Goal: Task Accomplishment & Management: Use online tool/utility

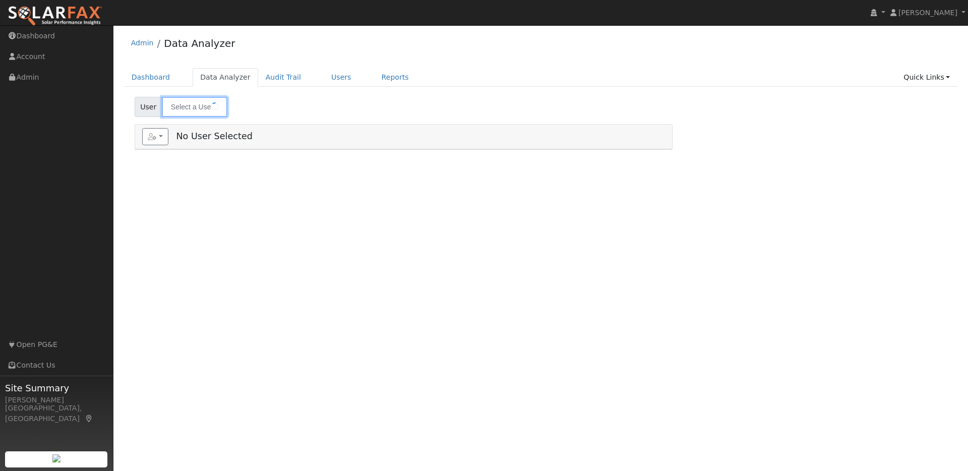
type input "jengal dip"
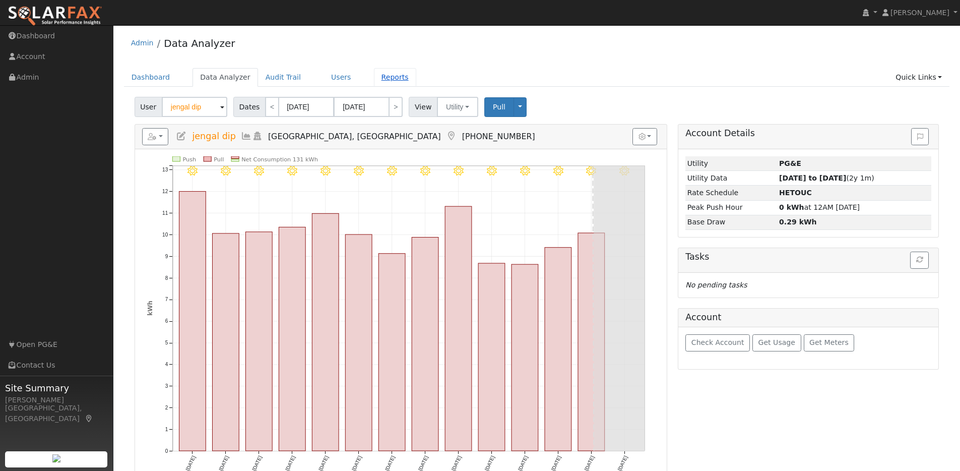
click at [386, 77] on link "Reports" at bounding box center [395, 77] width 42 height 19
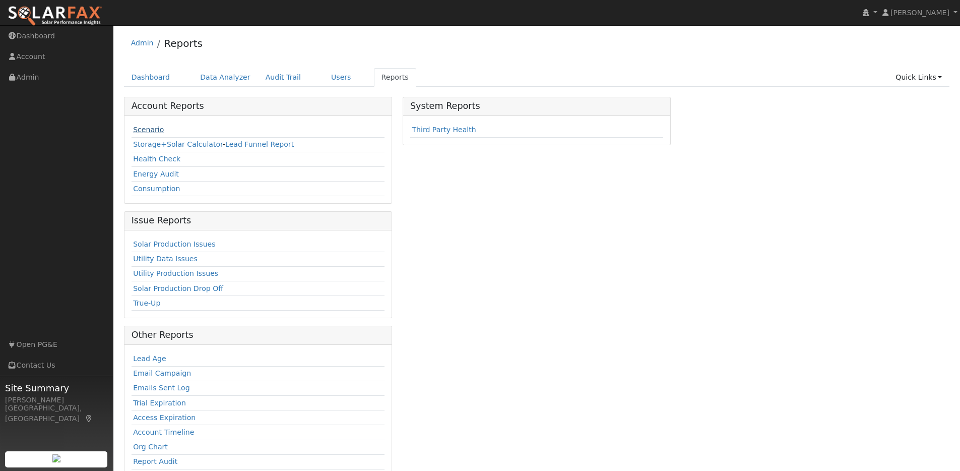
click at [154, 129] on link "Scenario" at bounding box center [148, 130] width 31 height 8
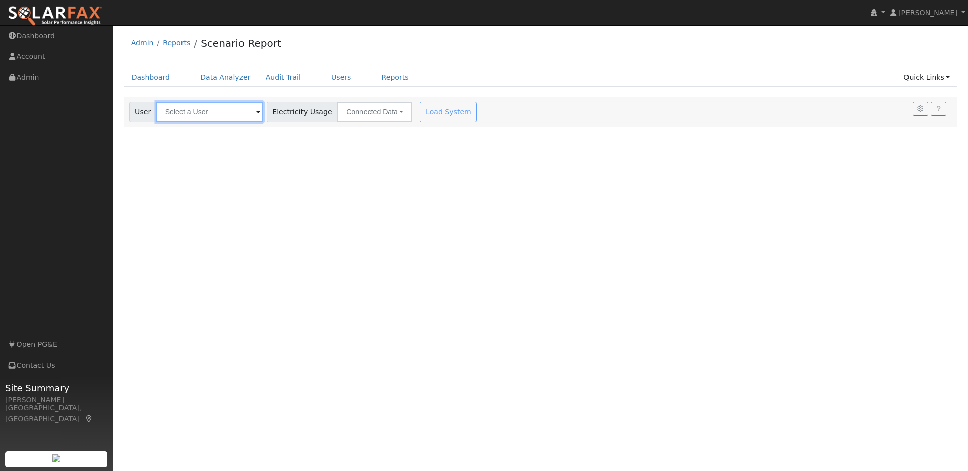
click at [219, 115] on input "text" at bounding box center [209, 112] width 107 height 20
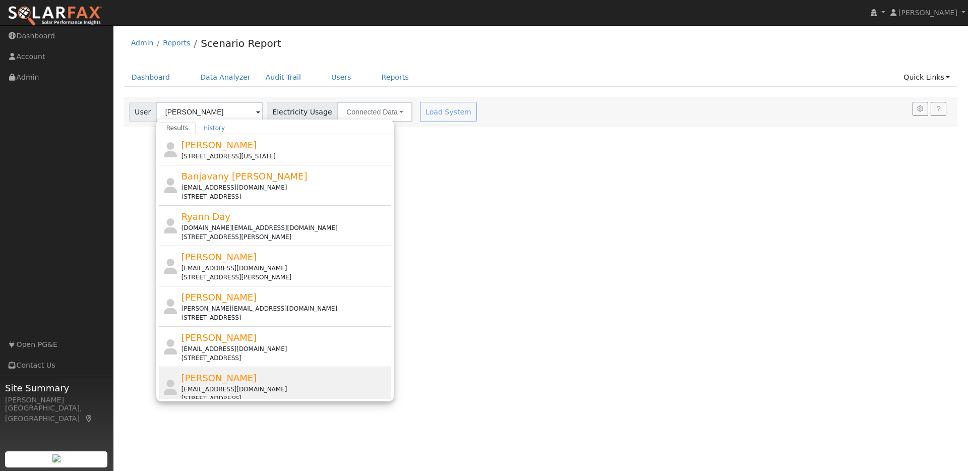
click at [264, 377] on div "[PERSON_NAME] [PERSON_NAME][EMAIL_ADDRESS][DOMAIN_NAME] [STREET_ADDRESS]" at bounding box center [285, 387] width 208 height 32
type input "[PERSON_NAME]"
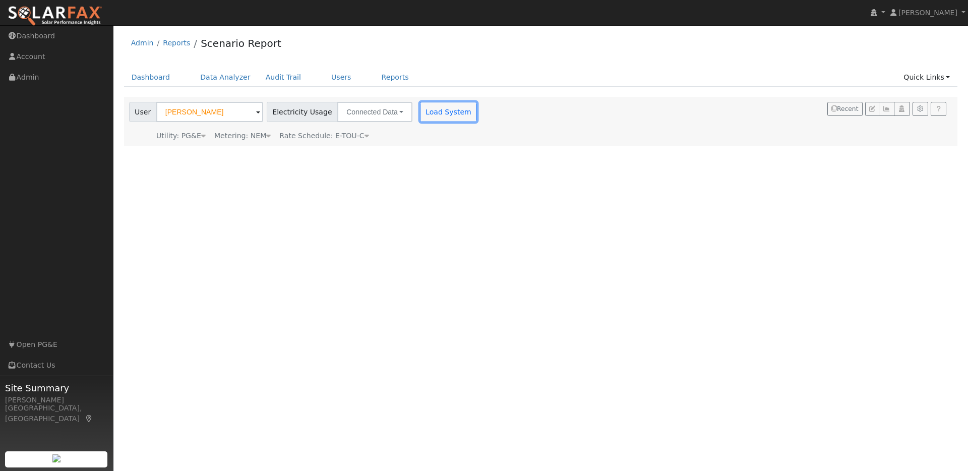
click at [440, 112] on button "Load System" at bounding box center [448, 112] width 57 height 20
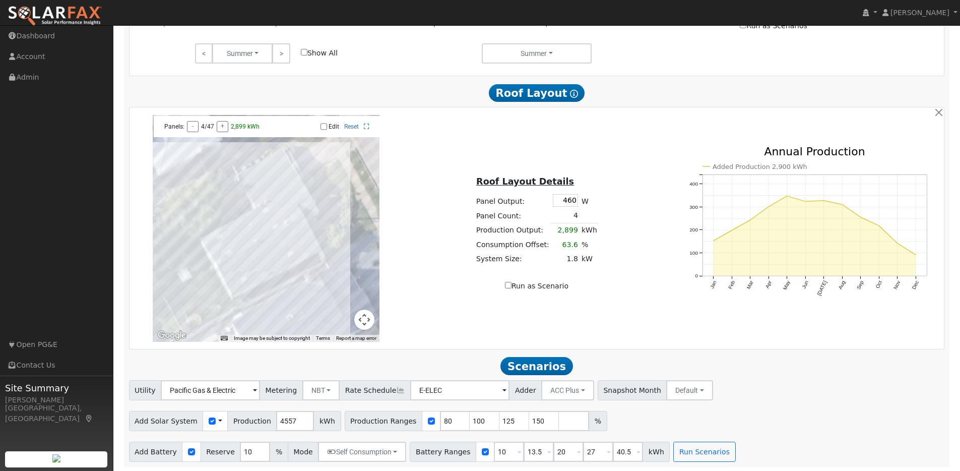
scroll to position [632, 0]
drag, startPoint x: 443, startPoint y: 421, endPoint x: 421, endPoint y: 417, distance: 21.5
click at [421, 417] on div "Production Ranges 80 100 125 150 %" at bounding box center [476, 420] width 263 height 20
type input "100"
type input "125"
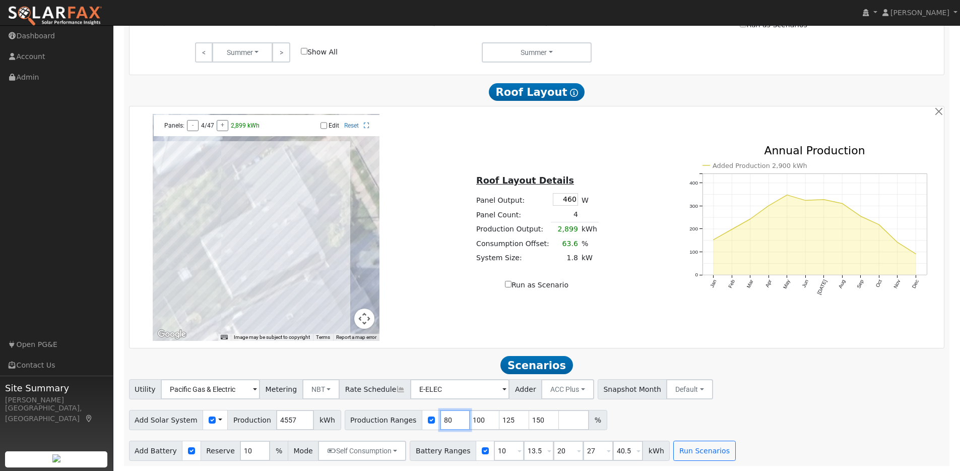
type input "150"
type input "100"
drag, startPoint x: 612, startPoint y: 449, endPoint x: 606, endPoint y: 448, distance: 6.1
click at [613, 448] on input "40.5" at bounding box center [628, 451] width 30 height 20
click at [667, 394] on button "Default" at bounding box center [689, 389] width 47 height 20
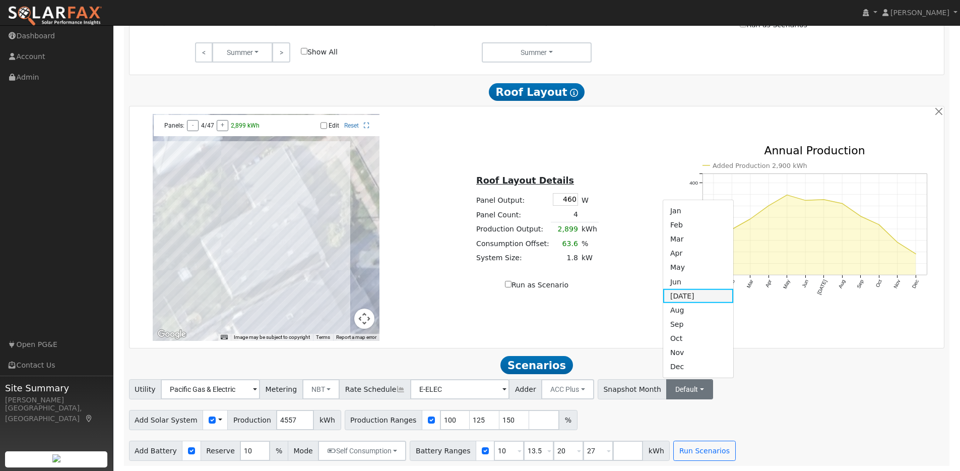
click at [663, 298] on link "[DATE]" at bounding box center [698, 296] width 70 height 14
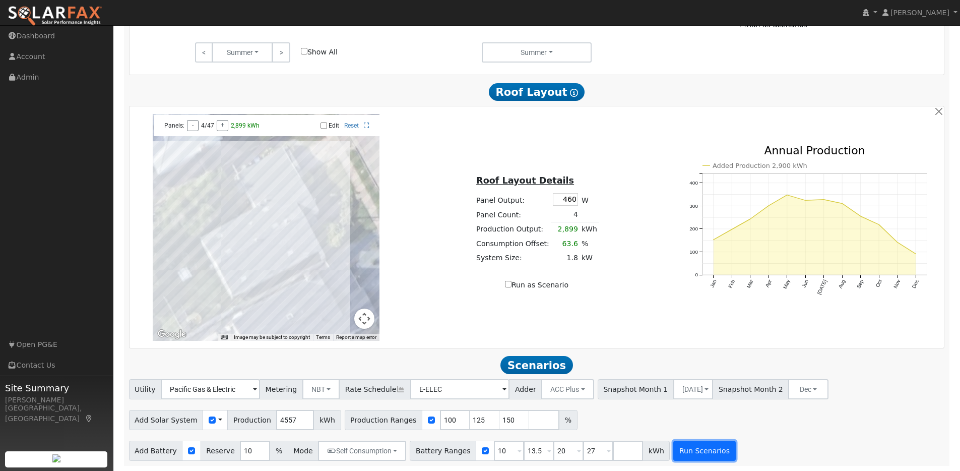
click at [703, 453] on button "Run Scenarios" at bounding box center [704, 451] width 62 height 20
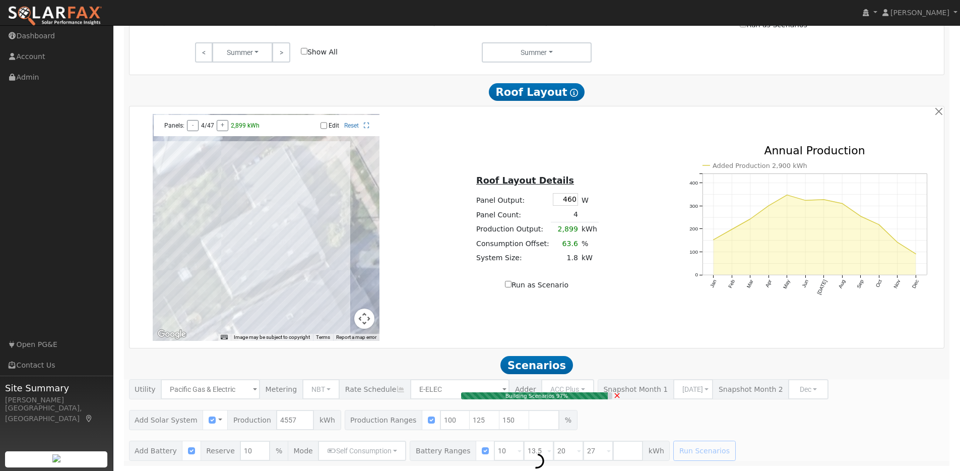
type input "4.6"
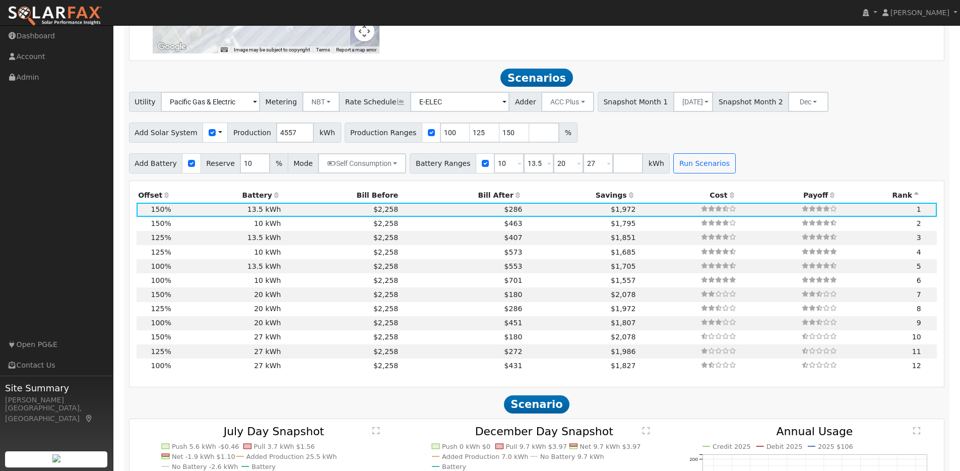
scroll to position [957, 0]
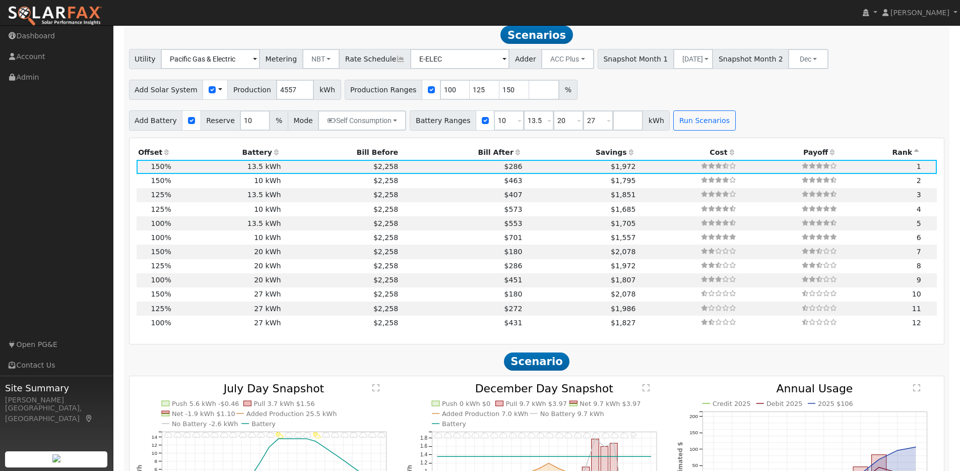
click at [828, 155] on icon at bounding box center [832, 152] width 9 height 7
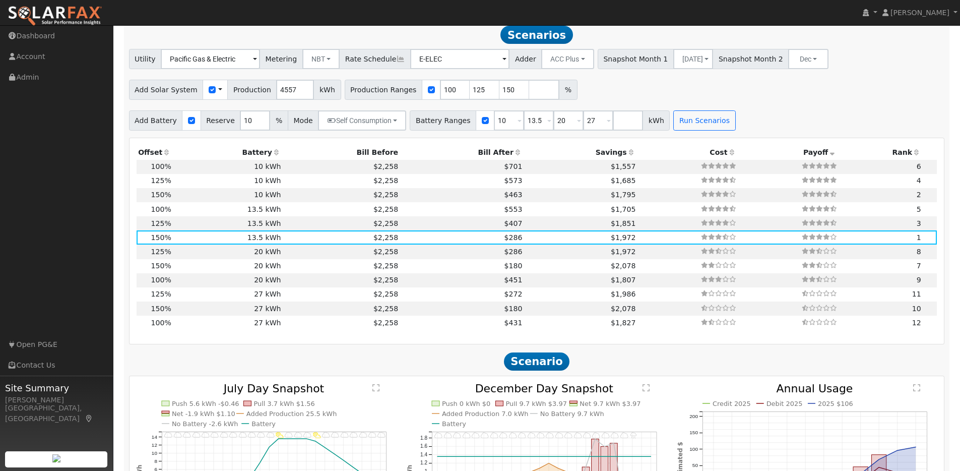
click at [167, 156] on icon at bounding box center [166, 152] width 9 height 7
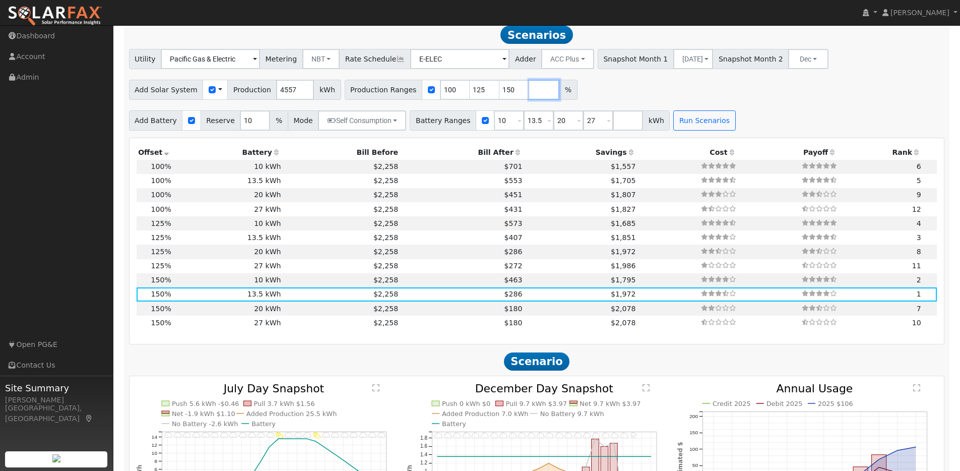
click at [529, 97] on input "number" at bounding box center [544, 90] width 30 height 20
type input "112"
type input "125"
type input "150"
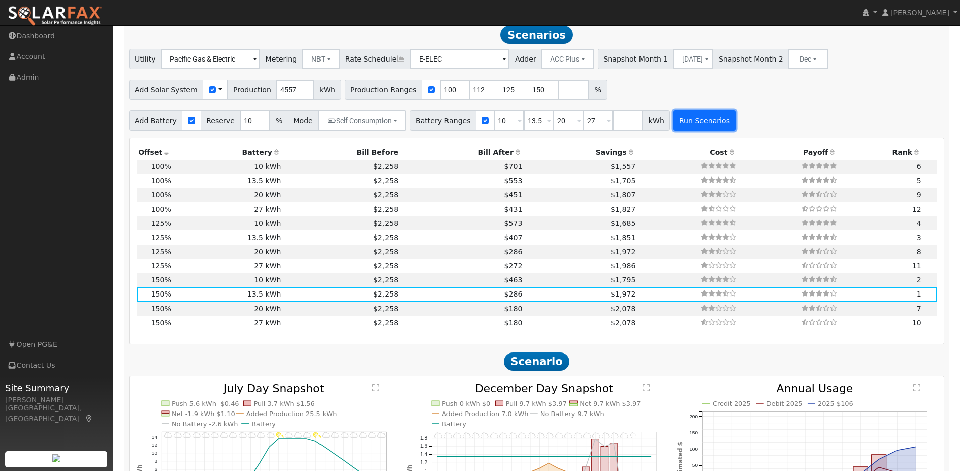
click at [681, 122] on button "Run Scenarios" at bounding box center [704, 120] width 62 height 20
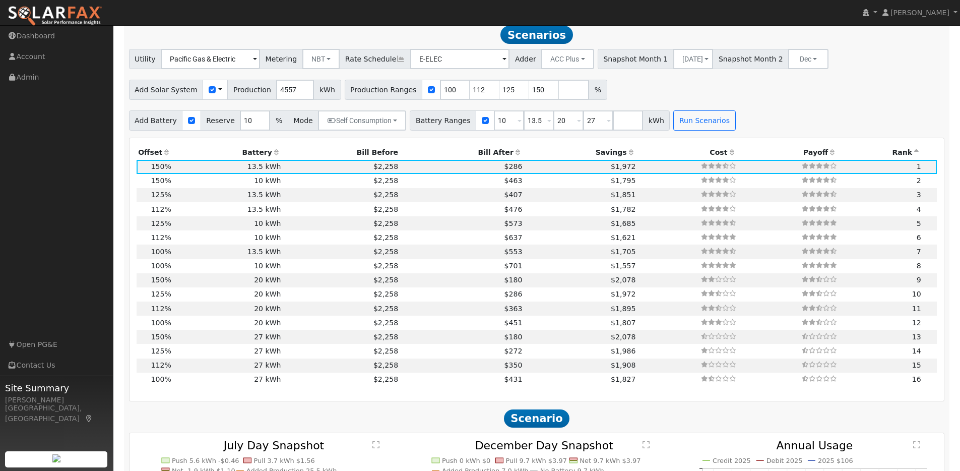
click at [164, 154] on icon at bounding box center [166, 152] width 9 height 7
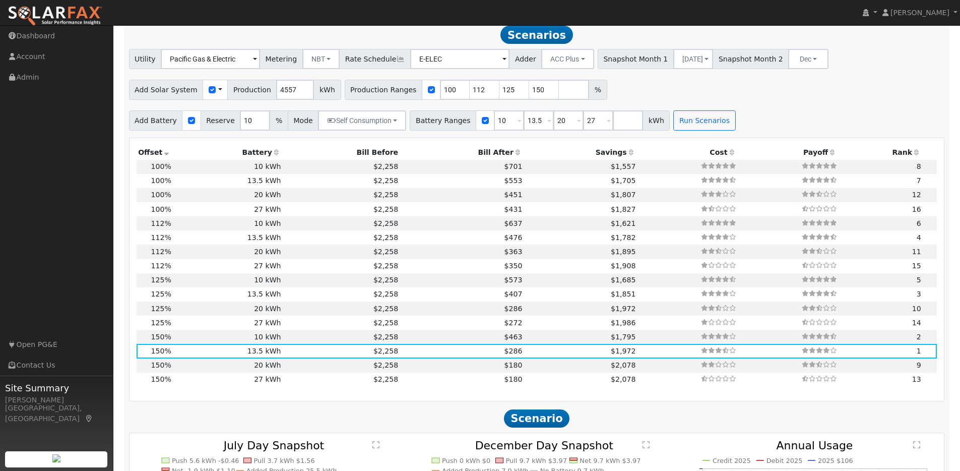
click at [627, 155] on icon at bounding box center [631, 152] width 9 height 7
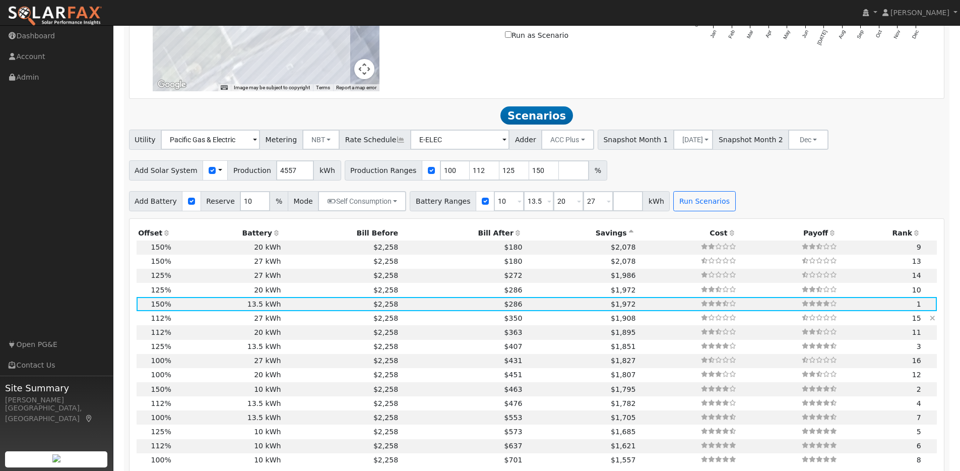
scroll to position [911, 0]
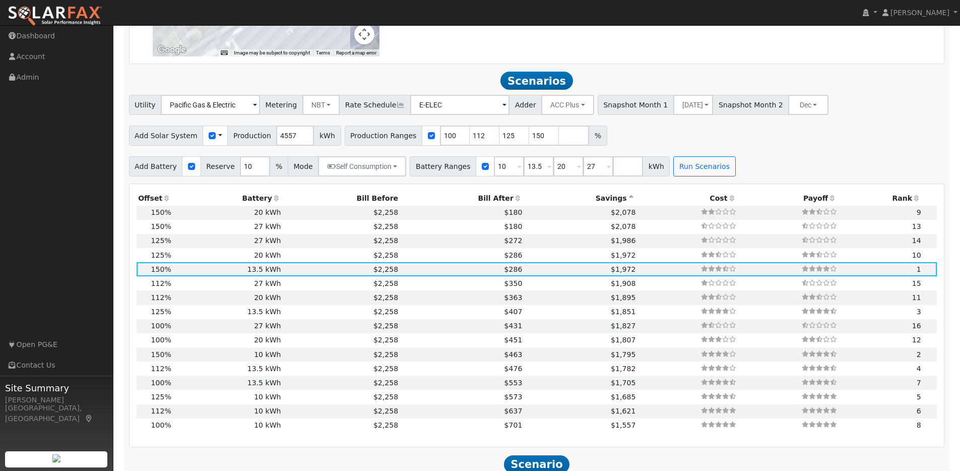
click at [166, 202] on icon at bounding box center [166, 198] width 9 height 7
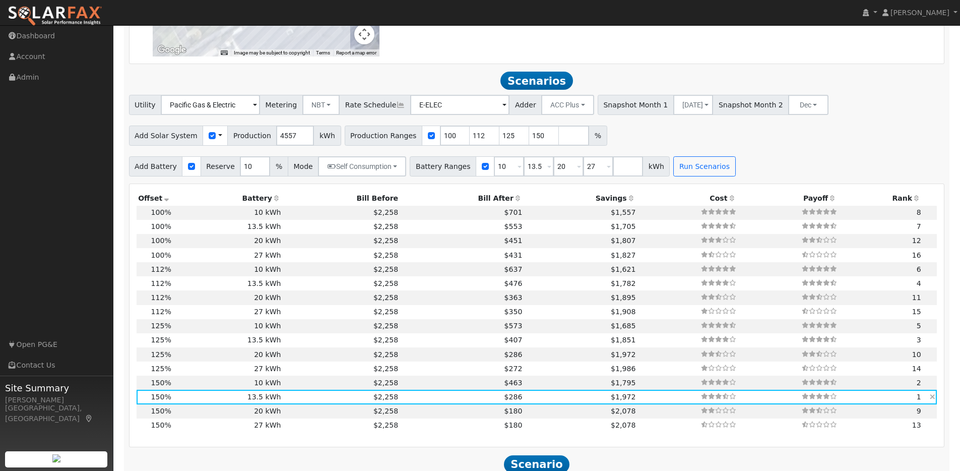
click at [866, 401] on td "1" at bounding box center [881, 397] width 84 height 14
drag, startPoint x: 547, startPoint y: 142, endPoint x: 554, endPoint y: 141, distance: 7.1
click at [559, 142] on input "number" at bounding box center [574, 136] width 30 height 20
type input "249"
click at [616, 174] on input "number" at bounding box center [628, 166] width 30 height 20
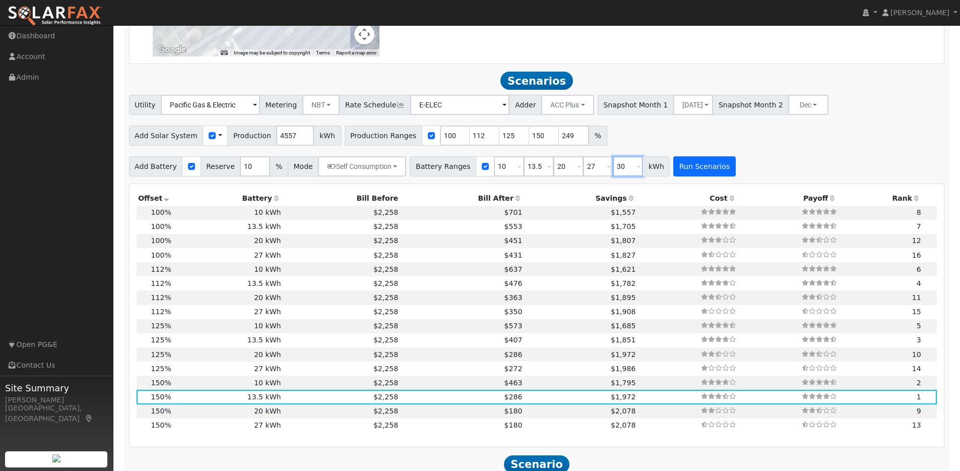
type input "30"
click at [693, 174] on button "Run Scenarios" at bounding box center [704, 166] width 62 height 20
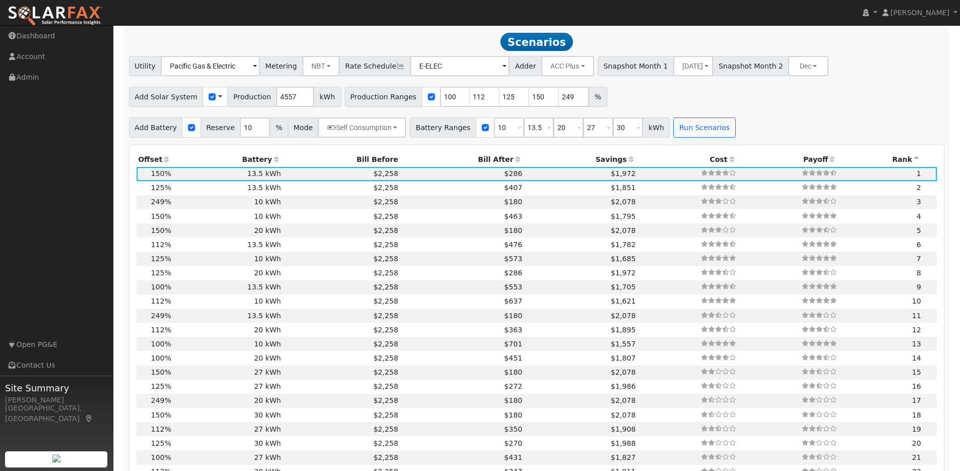
scroll to position [957, 0]
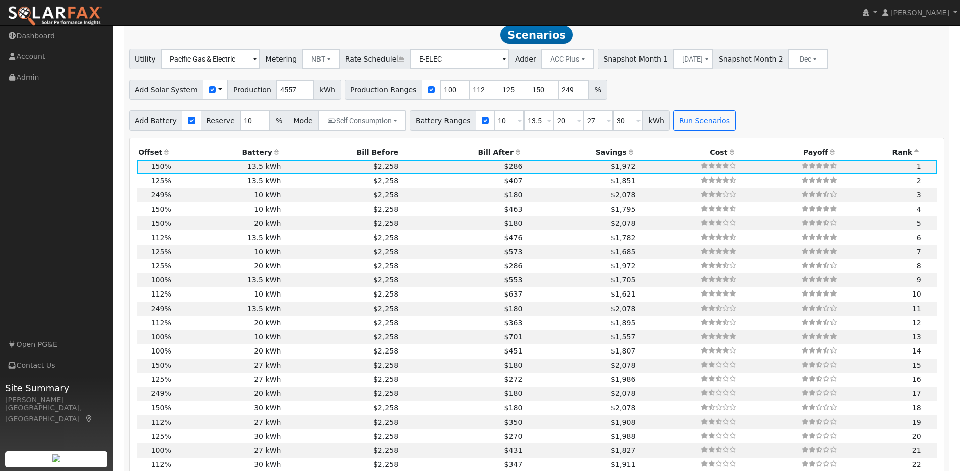
click at [165, 155] on icon at bounding box center [166, 152] width 9 height 7
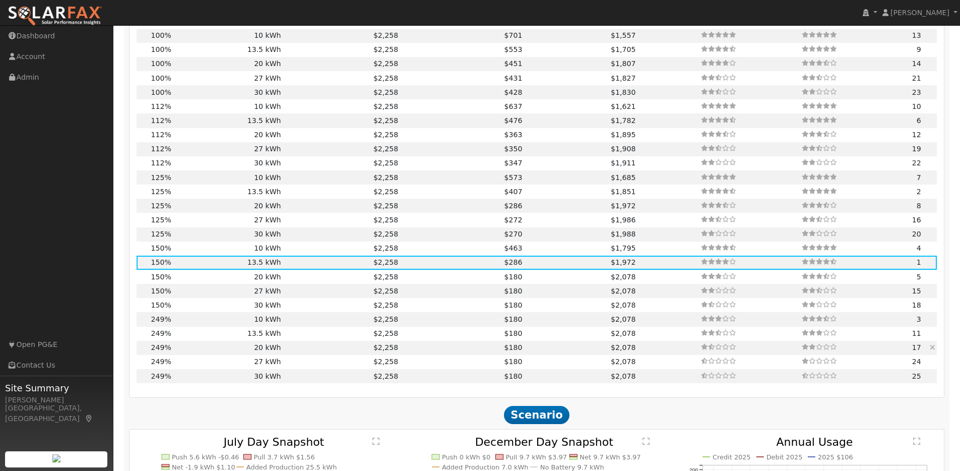
scroll to position [1093, 0]
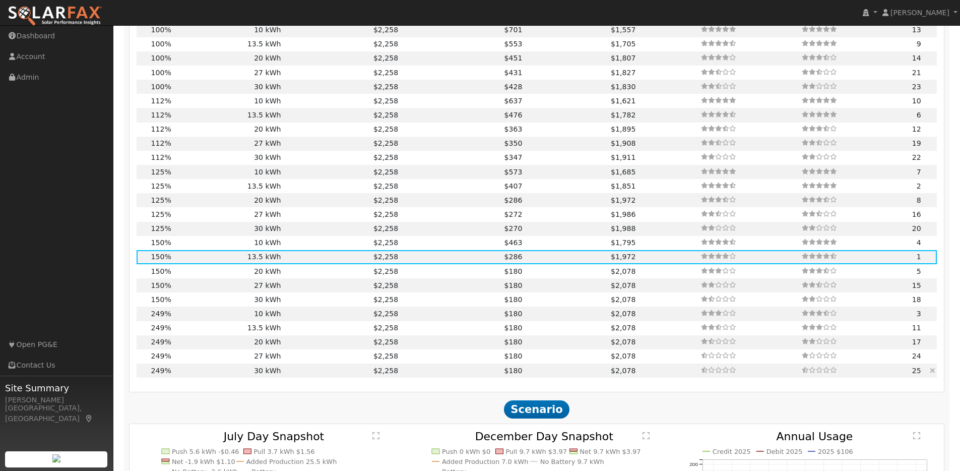
click at [187, 378] on td "30 kWh" at bounding box center [228, 370] width 110 height 14
type input "7.6"
type input "$23,450"
type input "$30,300"
type input "$16,125"
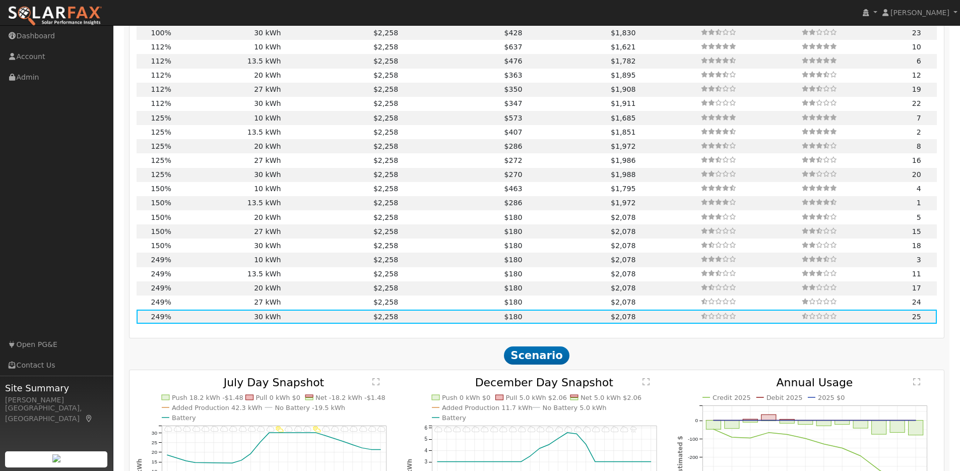
scroll to position [900, 0]
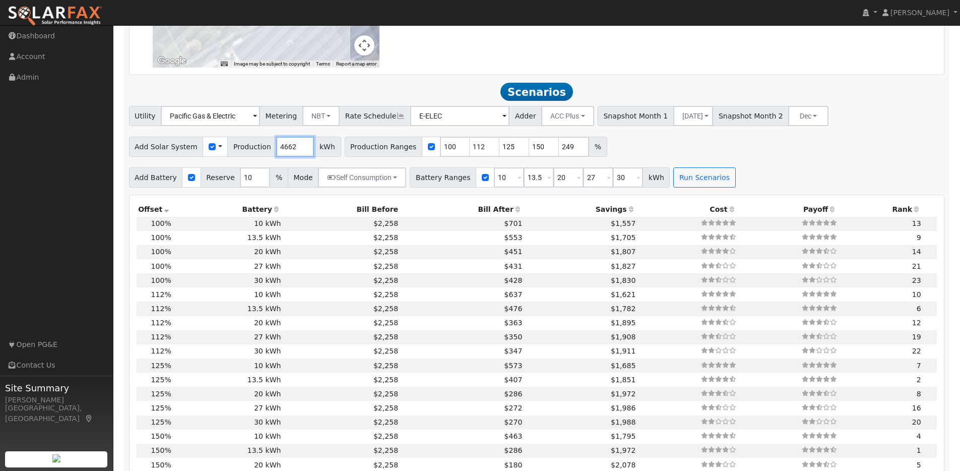
type input "4662"
click at [299, 149] on input "4662" at bounding box center [295, 147] width 38 height 20
drag, startPoint x: 291, startPoint y: 150, endPoint x: 267, endPoint y: 150, distance: 24.2
click at [267, 150] on div "Add Solar System Use CSV Data Production 4662 kWh" at bounding box center [235, 147] width 212 height 20
type input "9500"
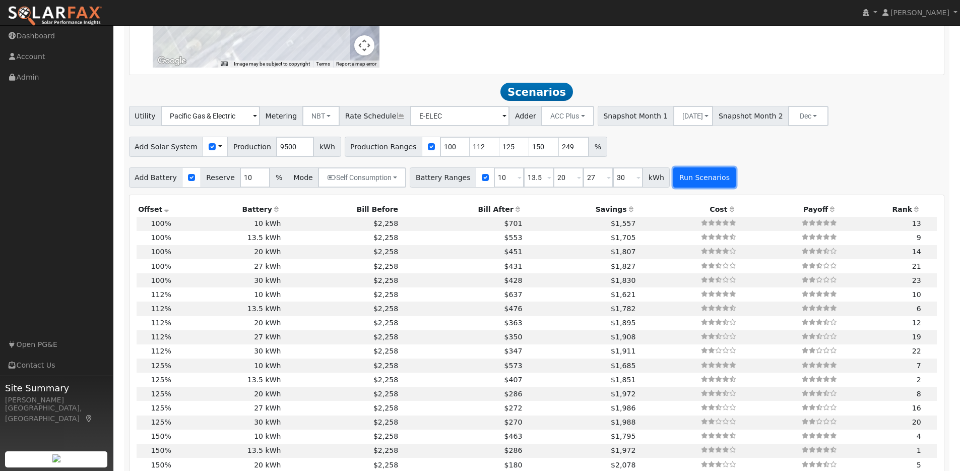
click at [692, 179] on button "Run Scenarios" at bounding box center [704, 177] width 62 height 20
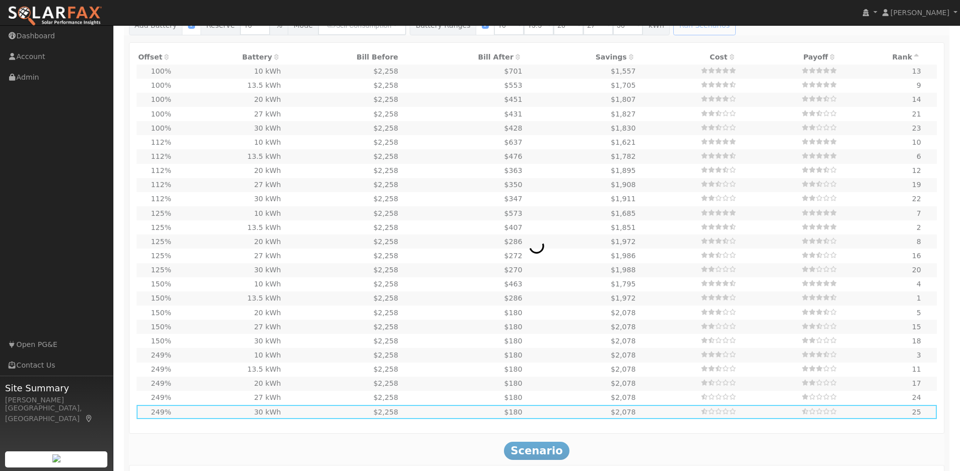
scroll to position [1070, 0]
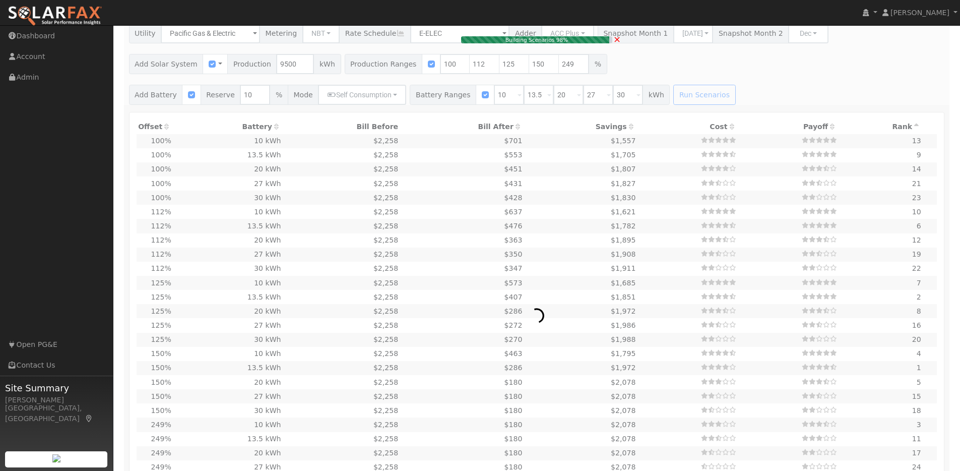
type input "7.1"
type input "$21,989"
type input "$10,100"
type input "$9,627"
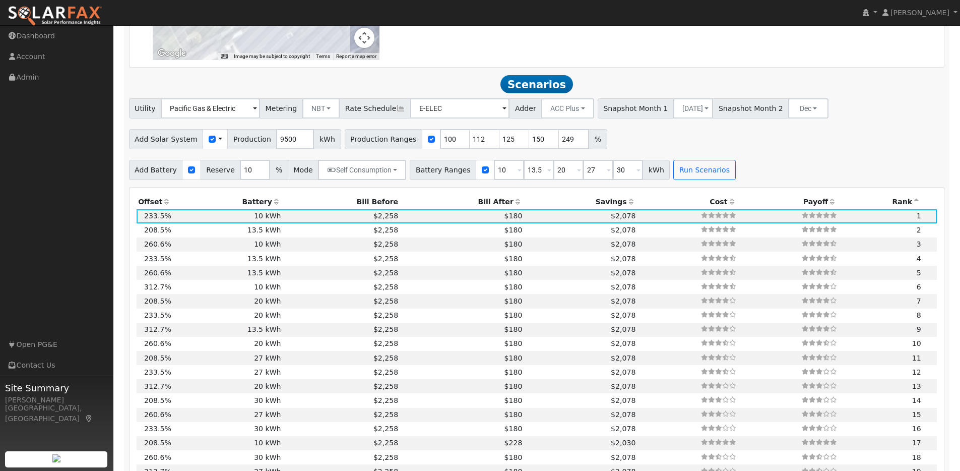
scroll to position [863, 0]
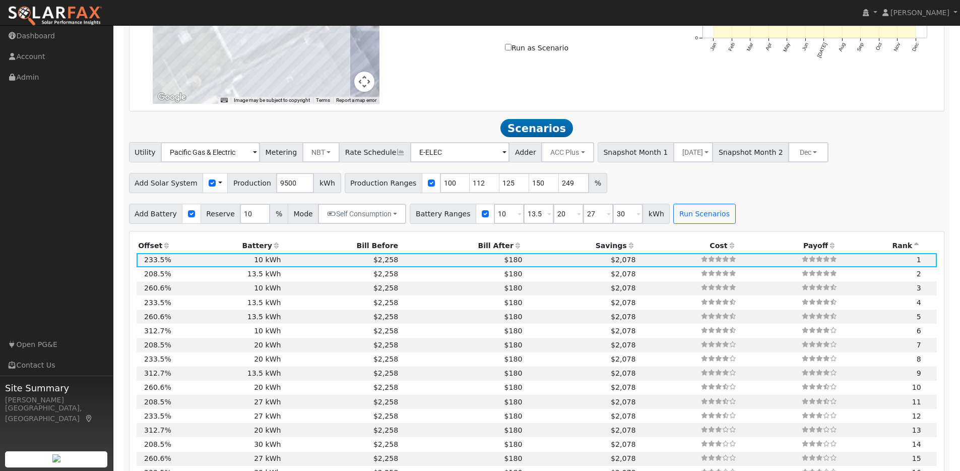
click at [165, 249] on icon at bounding box center [166, 245] width 9 height 7
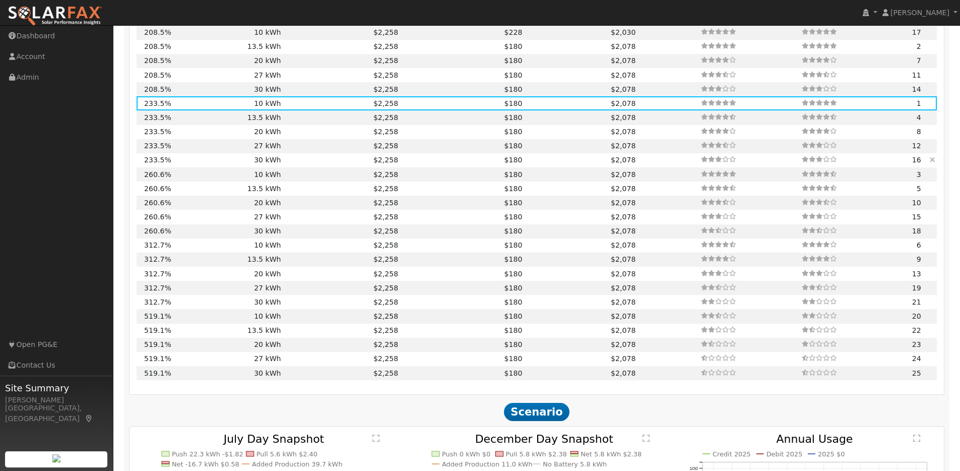
scroll to position [1052, 0]
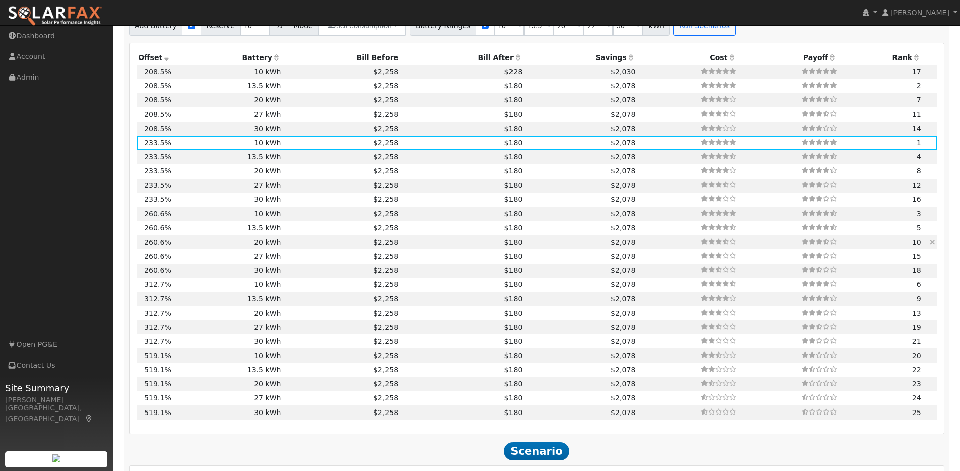
click at [263, 248] on td "20 kWh" at bounding box center [228, 242] width 110 height 14
type input "7.9"
type input "$24,542"
type input "$20,200"
type input "$13,423"
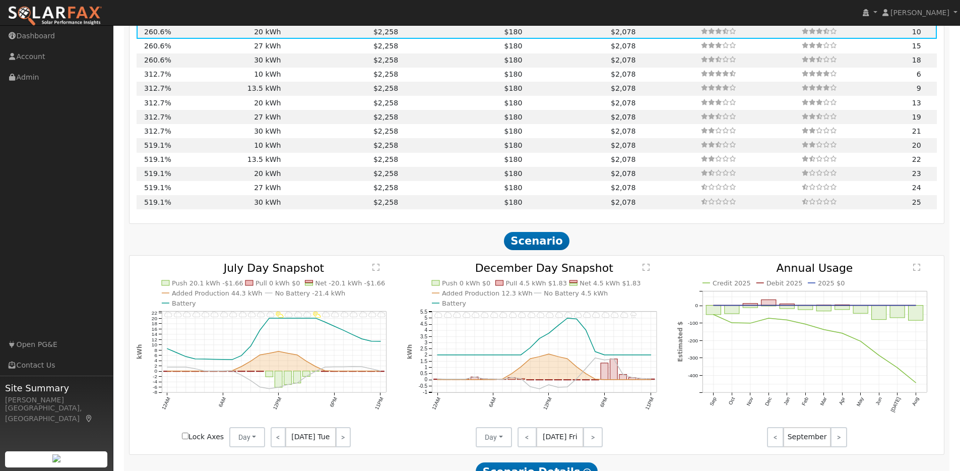
scroll to position [1291, 0]
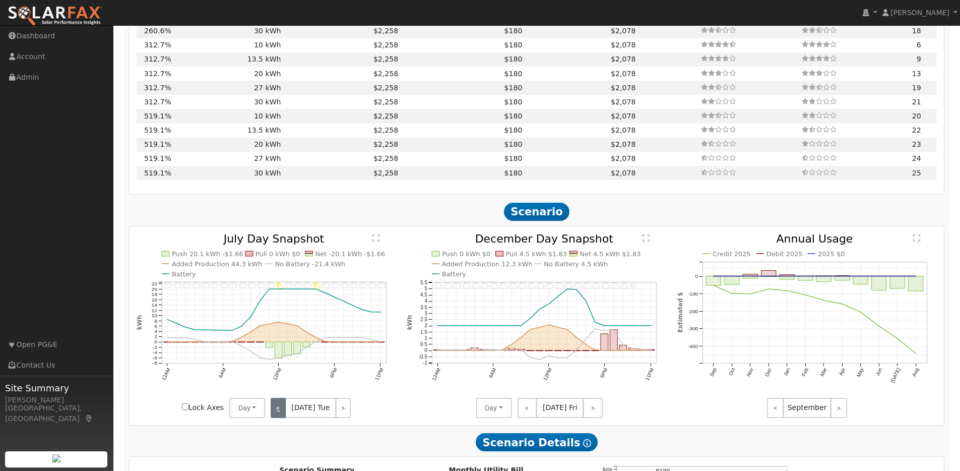
click at [279, 412] on link "<" at bounding box center [278, 408] width 15 height 20
click at [279, 412] on link "<" at bounding box center [278, 408] width 14 height 20
click at [279, 412] on link "<" at bounding box center [278, 408] width 15 height 20
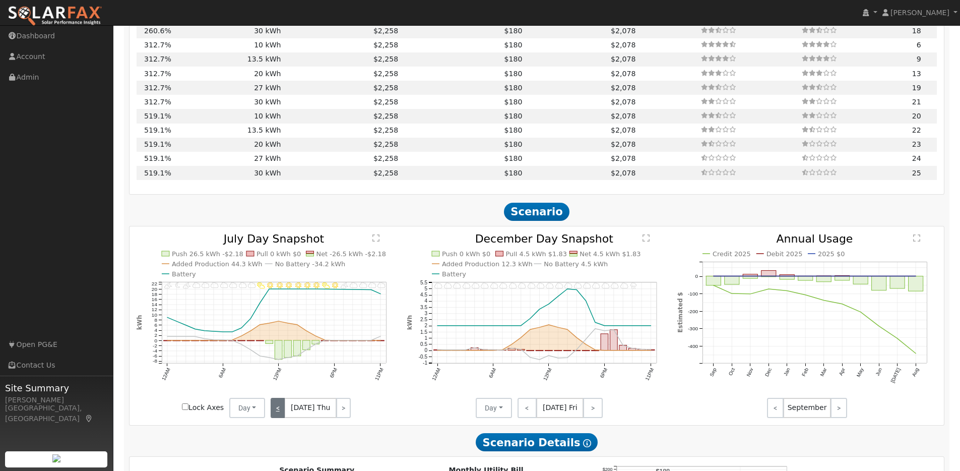
click at [279, 412] on link "<" at bounding box center [278, 408] width 15 height 20
click at [279, 412] on link "<" at bounding box center [278, 408] width 14 height 20
click at [279, 412] on link "<" at bounding box center [278, 408] width 15 height 20
click at [279, 412] on link "<" at bounding box center [278, 408] width 14 height 20
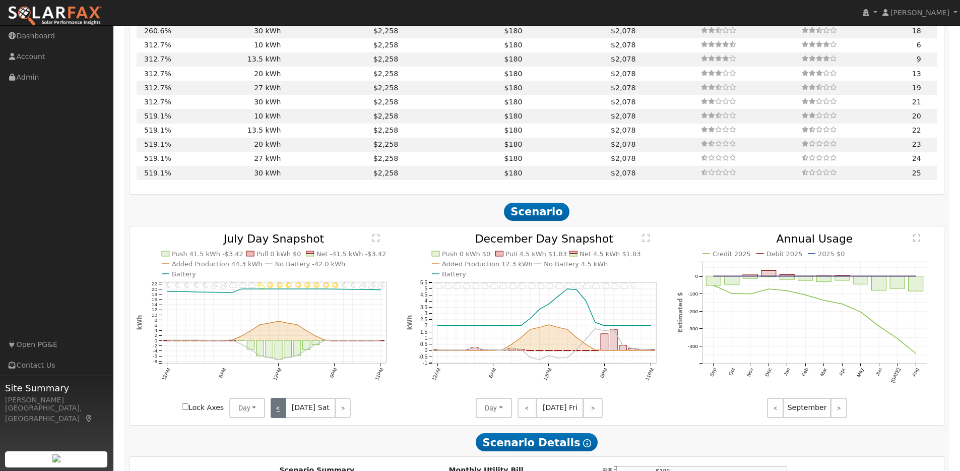
click at [279, 412] on link "<" at bounding box center [278, 408] width 15 height 20
click at [279, 412] on link "<" at bounding box center [279, 408] width 17 height 20
click at [279, 412] on link "<" at bounding box center [278, 408] width 14 height 20
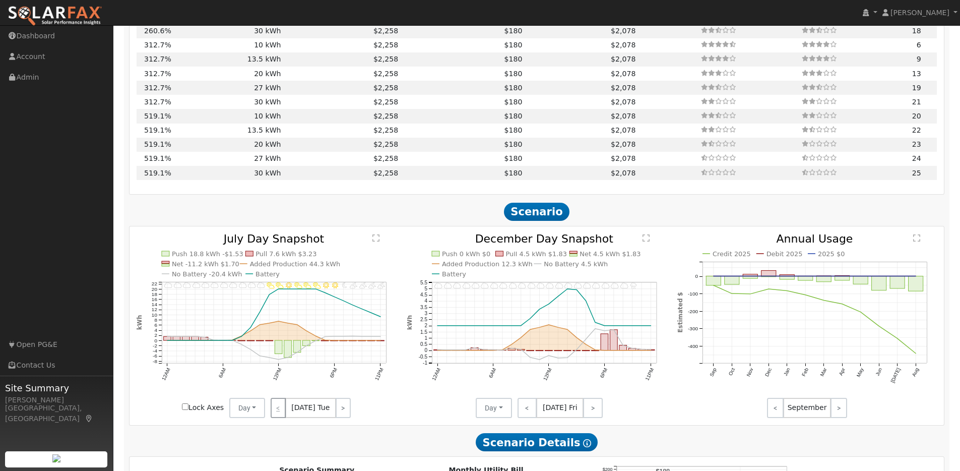
click at [279, 412] on div "< [DATE] Tue >" at bounding box center [310, 408] width 91 height 20
click at [525, 411] on link "<" at bounding box center [528, 408] width 20 height 20
click at [525, 411] on link "<" at bounding box center [526, 408] width 17 height 20
click at [525, 411] on link "<" at bounding box center [526, 408] width 16 height 20
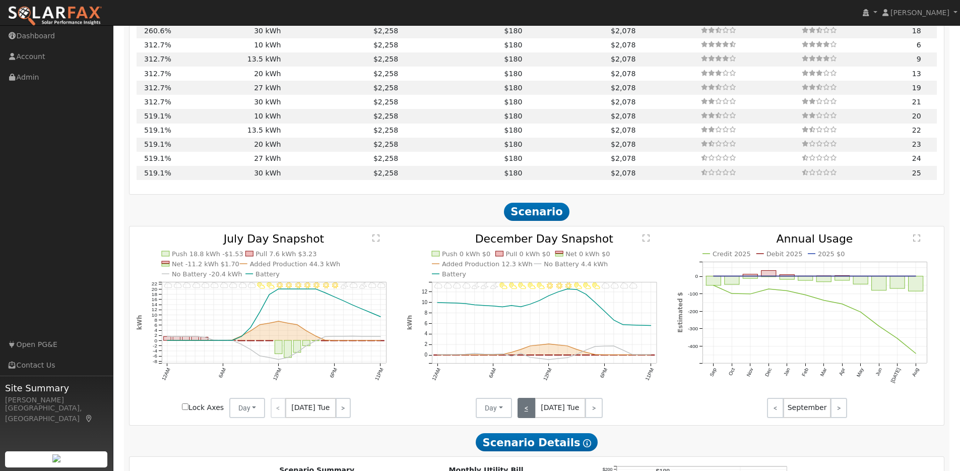
click at [525, 411] on link "<" at bounding box center [527, 408] width 18 height 20
click at [525, 411] on link "<" at bounding box center [526, 408] width 17 height 20
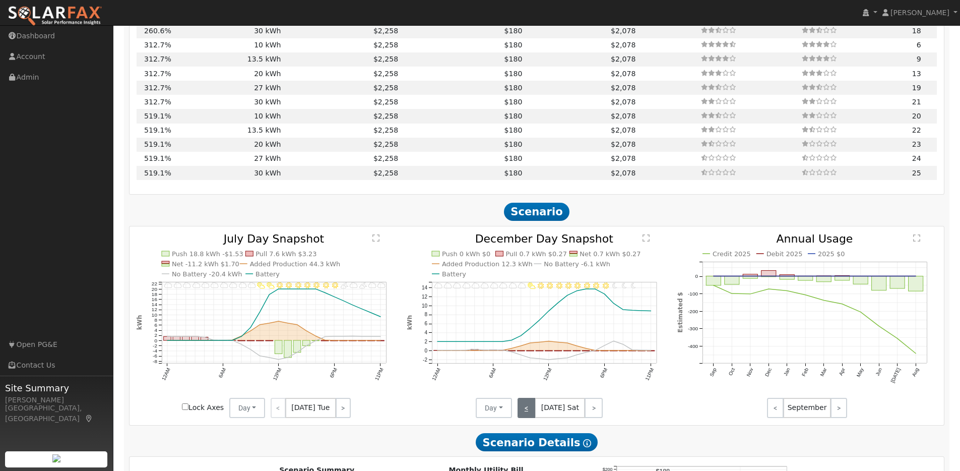
click at [525, 411] on link "<" at bounding box center [527, 408] width 18 height 20
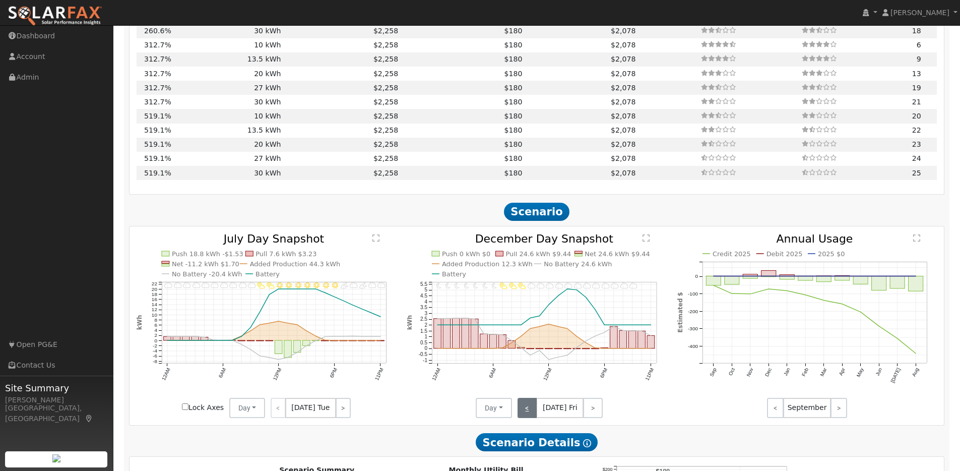
click at [525, 411] on link "<" at bounding box center [528, 408] width 20 height 20
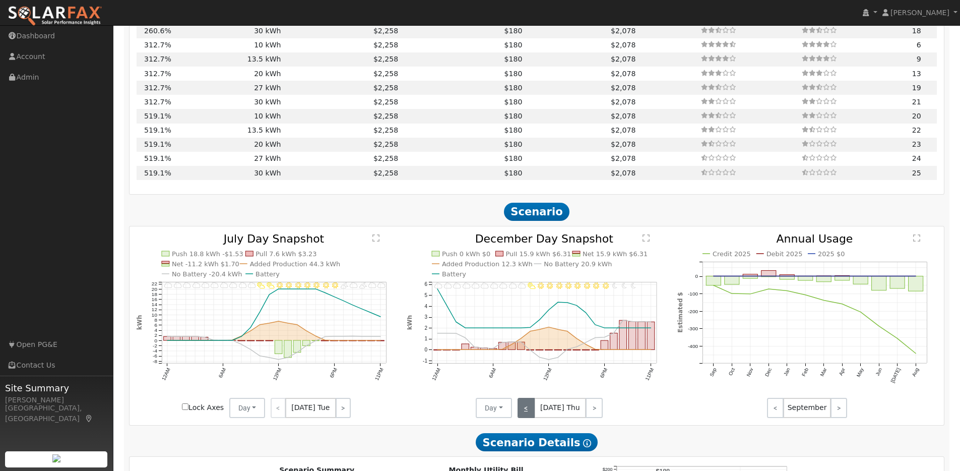
click at [525, 411] on link "<" at bounding box center [526, 408] width 17 height 20
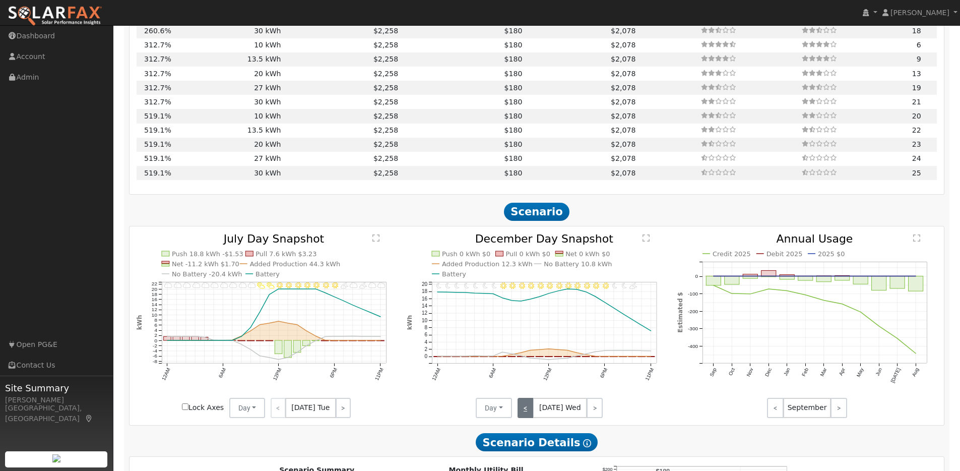
click at [525, 411] on link "<" at bounding box center [526, 408] width 16 height 20
click at [525, 411] on link "<" at bounding box center [527, 408] width 18 height 20
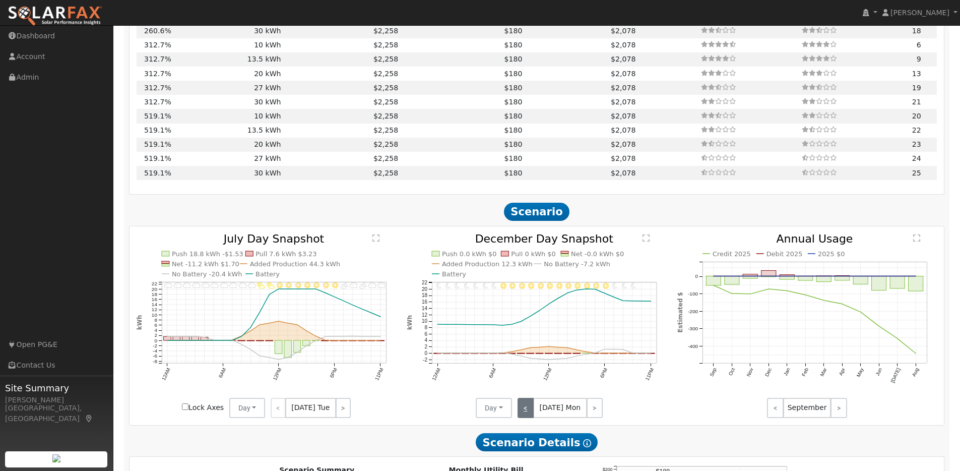
click at [525, 411] on link "<" at bounding box center [526, 408] width 16 height 20
click at [525, 411] on div "< [DATE] Mon >" at bounding box center [557, 408] width 91 height 20
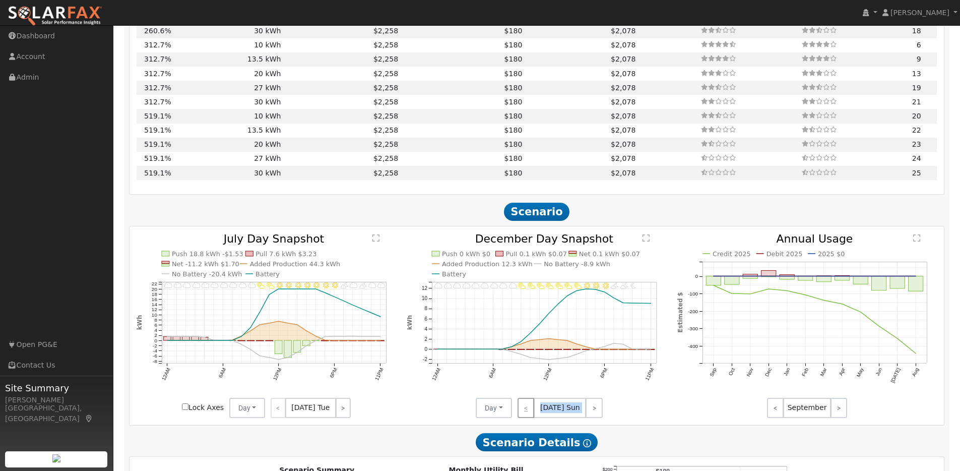
click at [525, 411] on div "< [DATE] Sun >" at bounding box center [557, 408] width 91 height 20
click at [339, 410] on link ">" at bounding box center [343, 408] width 15 height 20
click at [339, 410] on link ">" at bounding box center [344, 408] width 14 height 20
click at [339, 410] on link ">" at bounding box center [343, 408] width 15 height 20
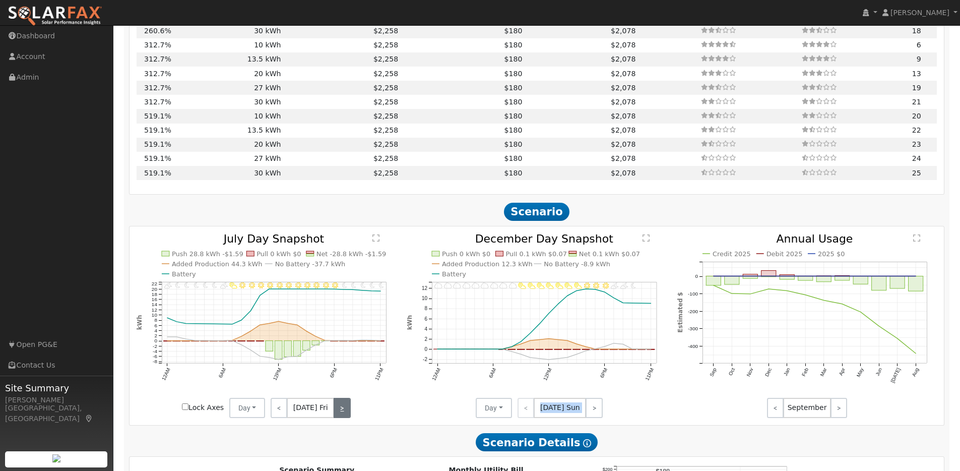
click at [339, 410] on link ">" at bounding box center [342, 408] width 17 height 20
click at [339, 410] on link ">" at bounding box center [342, 408] width 15 height 20
click at [339, 410] on link ">" at bounding box center [343, 408] width 14 height 20
click at [339, 410] on link ">" at bounding box center [344, 408] width 14 height 20
click at [339, 410] on link ">" at bounding box center [343, 408] width 15 height 20
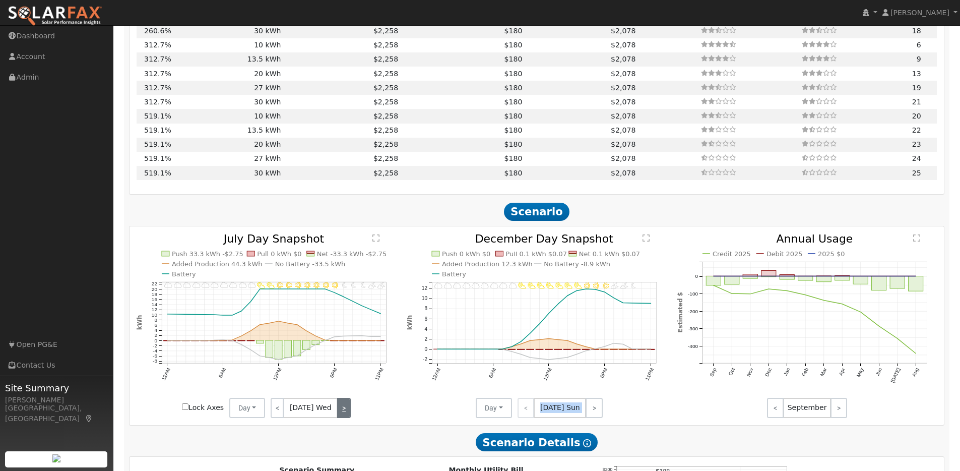
click at [339, 410] on link ">" at bounding box center [344, 408] width 14 height 20
click at [339, 410] on link ">" at bounding box center [343, 408] width 15 height 20
click at [339, 410] on link ">" at bounding box center [342, 408] width 17 height 20
click at [339, 410] on link ">" at bounding box center [342, 408] width 15 height 20
click at [339, 410] on link ">" at bounding box center [343, 408] width 14 height 20
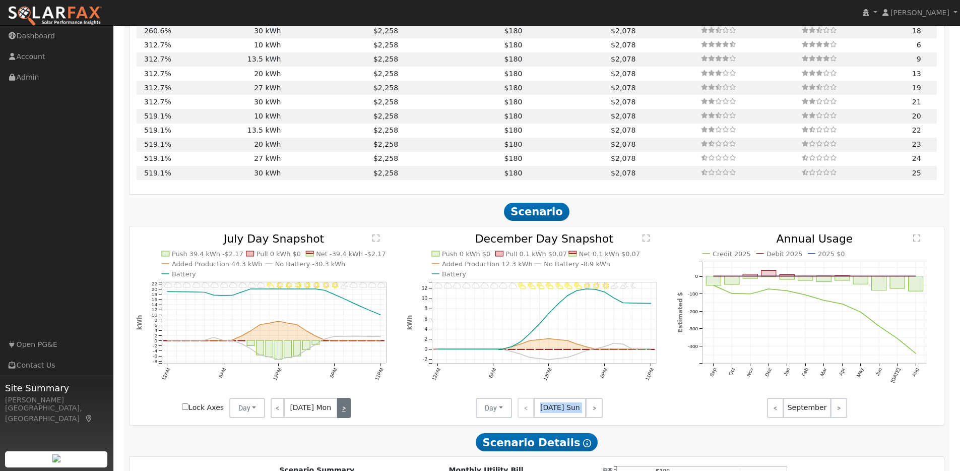
click at [339, 410] on link ">" at bounding box center [344, 408] width 14 height 20
click at [339, 410] on link ">" at bounding box center [343, 408] width 15 height 20
click at [339, 410] on link ">" at bounding box center [344, 408] width 14 height 20
click at [339, 410] on link ">" at bounding box center [343, 408] width 15 height 20
click at [339, 410] on link ">" at bounding box center [342, 408] width 17 height 20
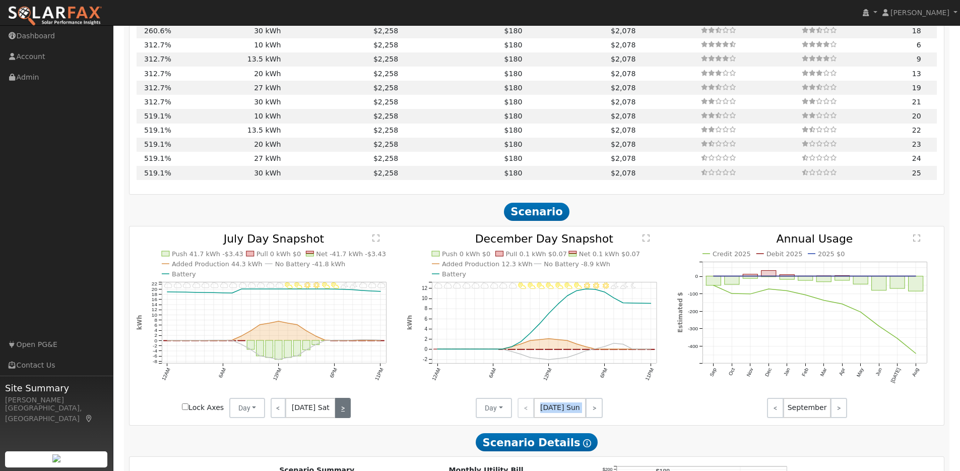
click at [340, 412] on link ">" at bounding box center [342, 408] width 15 height 20
click at [340, 412] on link ">" at bounding box center [343, 408] width 14 height 20
click at [340, 412] on link ">" at bounding box center [344, 408] width 14 height 20
click at [341, 412] on link ">" at bounding box center [343, 408] width 15 height 20
click at [341, 412] on link ">" at bounding box center [344, 408] width 14 height 20
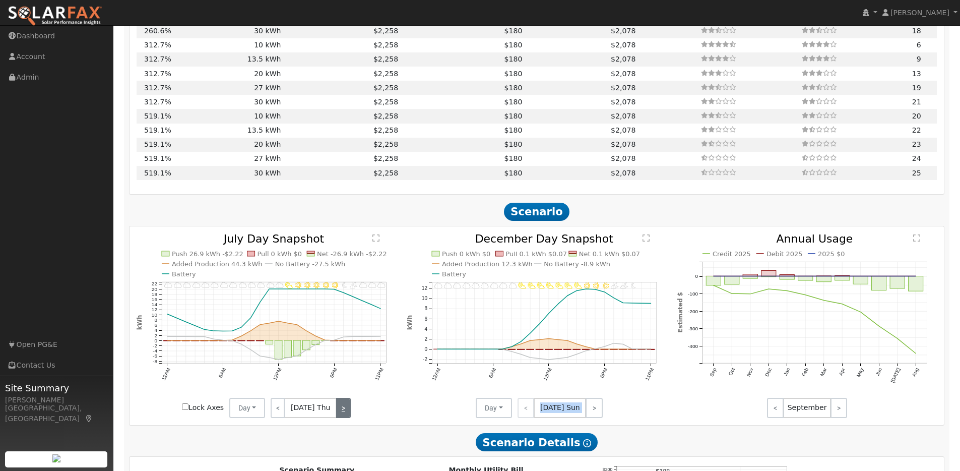
click at [341, 412] on link ">" at bounding box center [343, 408] width 15 height 20
click at [341, 412] on link ">" at bounding box center [342, 408] width 17 height 20
click at [341, 412] on link ">" at bounding box center [342, 408] width 15 height 20
click at [341, 412] on link ">" at bounding box center [343, 408] width 14 height 20
click at [341, 412] on link ">" at bounding box center [344, 408] width 14 height 20
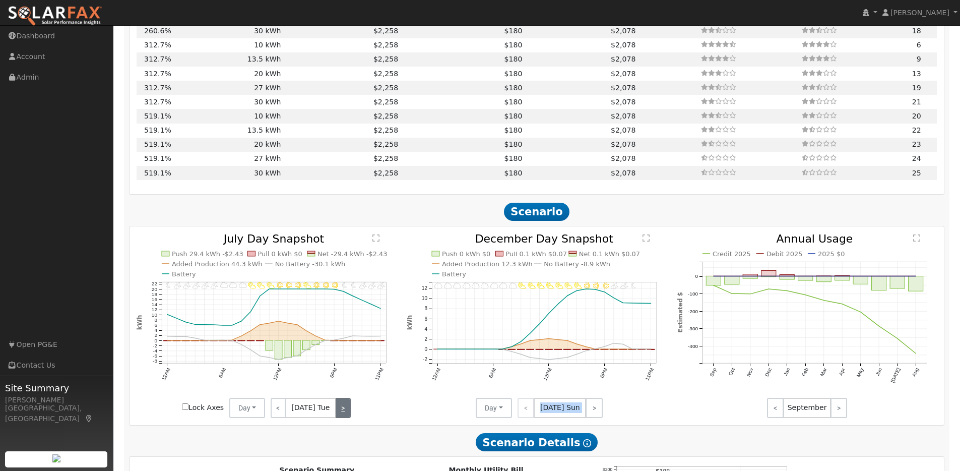
click at [341, 412] on link ">" at bounding box center [343, 408] width 15 height 20
click at [341, 412] on link ">" at bounding box center [344, 408] width 14 height 20
click at [340, 412] on div "< [DATE] Thu >" at bounding box center [310, 408] width 91 height 20
click at [596, 418] on link ">" at bounding box center [594, 408] width 17 height 20
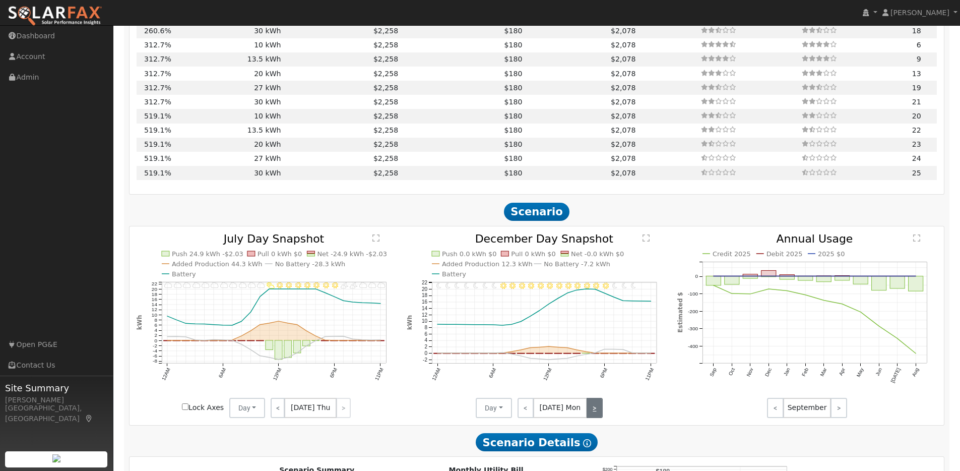
click at [595, 418] on link ">" at bounding box center [595, 408] width 16 height 20
click at [595, 418] on link ">" at bounding box center [594, 408] width 18 height 20
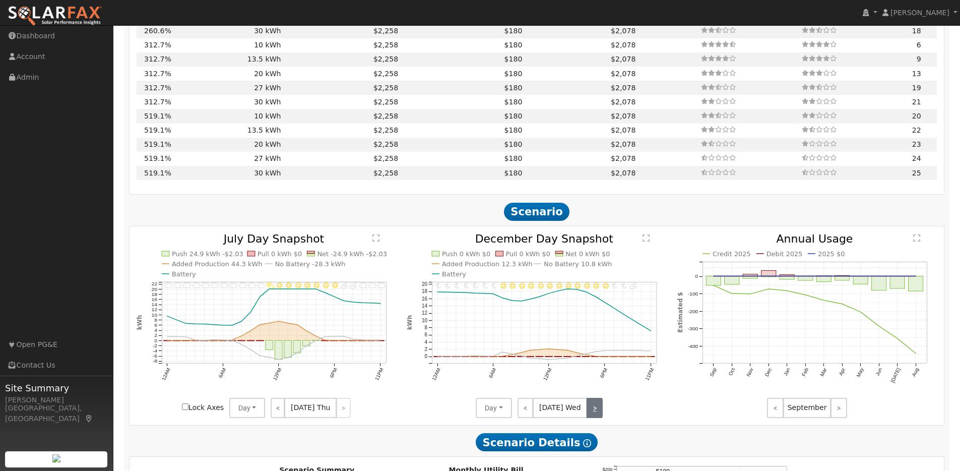
click at [595, 418] on link ">" at bounding box center [595, 408] width 16 height 20
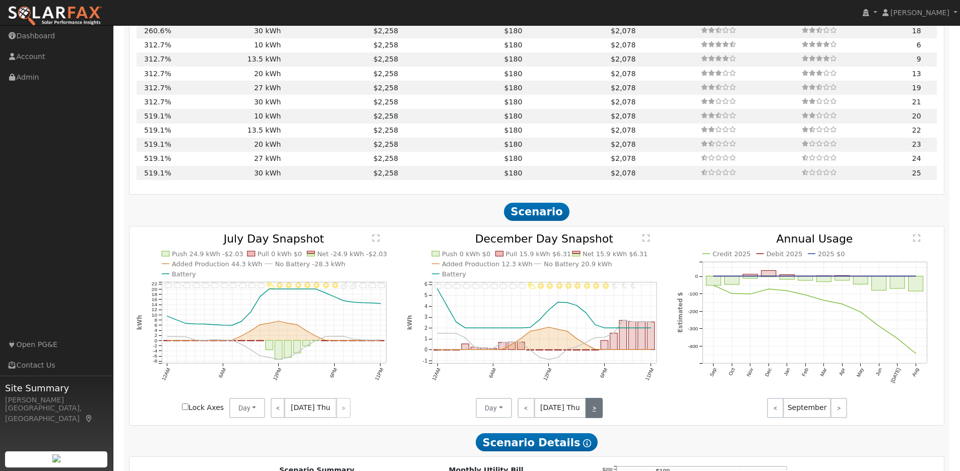
click at [595, 413] on link ">" at bounding box center [594, 408] width 17 height 20
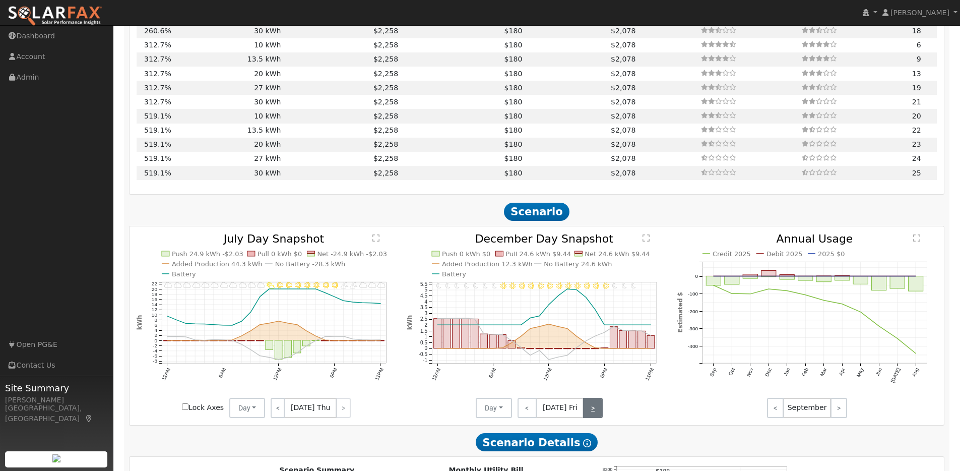
click at [592, 412] on link ">" at bounding box center [593, 408] width 20 height 20
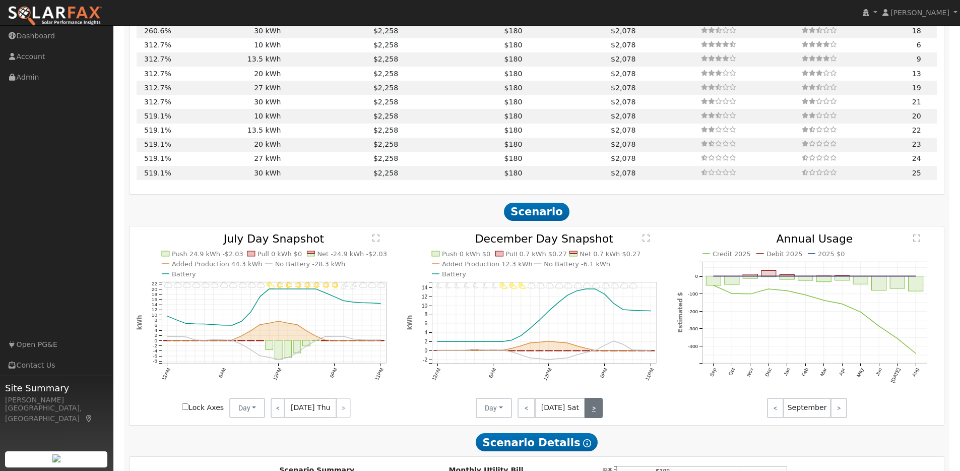
click at [592, 412] on link ">" at bounding box center [594, 408] width 18 height 20
click at [592, 412] on link ">" at bounding box center [594, 408] width 17 height 20
click at [592, 412] on link ">" at bounding box center [595, 408] width 16 height 20
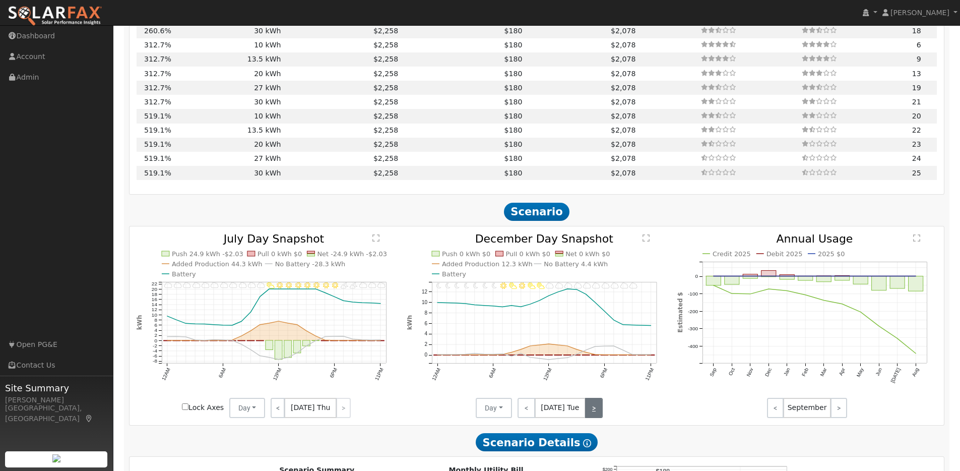
click at [592, 412] on link ">" at bounding box center [594, 408] width 18 height 20
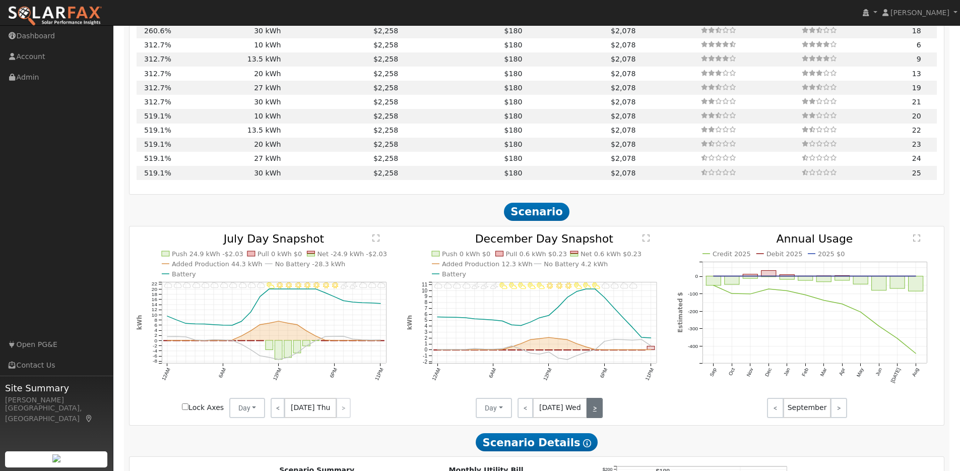
click at [592, 412] on link ">" at bounding box center [595, 408] width 16 height 20
click at [592, 411] on link ">" at bounding box center [594, 408] width 17 height 20
click at [592, 411] on link ">" at bounding box center [593, 408] width 20 height 20
click at [592, 411] on link ">" at bounding box center [594, 408] width 18 height 20
click at [592, 411] on link ">" at bounding box center [594, 408] width 17 height 20
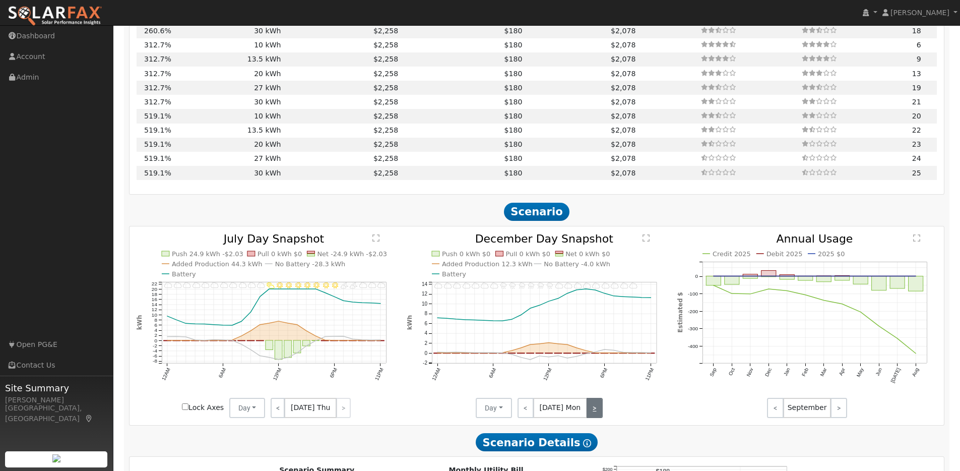
click at [592, 411] on link ">" at bounding box center [595, 408] width 16 height 20
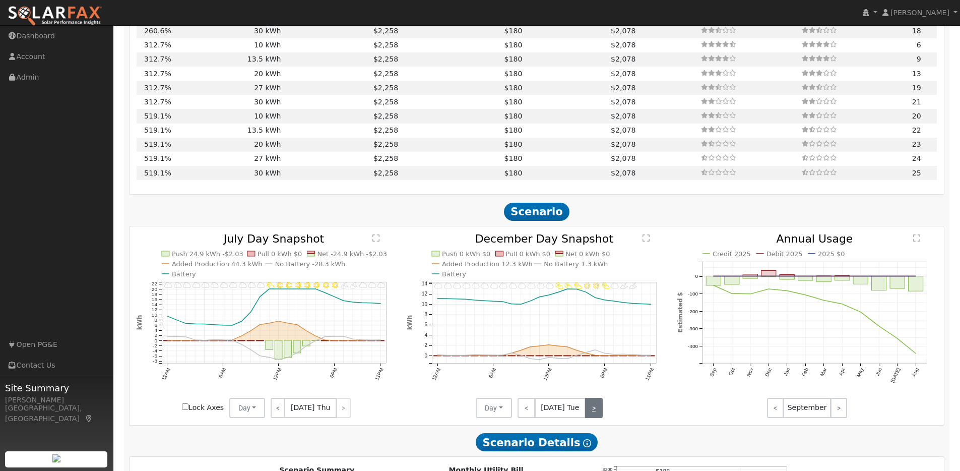
click at [592, 411] on link ">" at bounding box center [594, 408] width 18 height 20
click at [592, 411] on link ">" at bounding box center [595, 408] width 16 height 20
click at [593, 411] on link ">" at bounding box center [594, 408] width 17 height 20
click at [593, 411] on link ">" at bounding box center [593, 408] width 20 height 20
click at [593, 411] on link ">" at bounding box center [594, 408] width 18 height 20
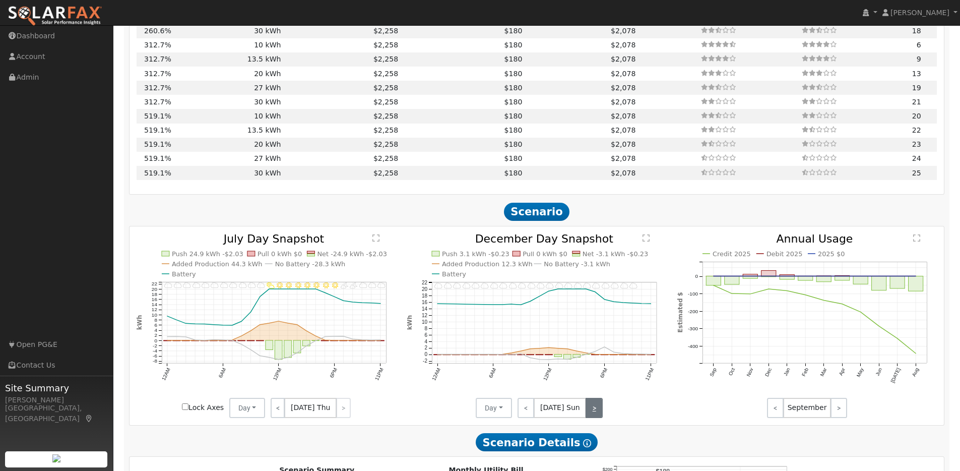
click at [593, 411] on link ">" at bounding box center [594, 408] width 17 height 20
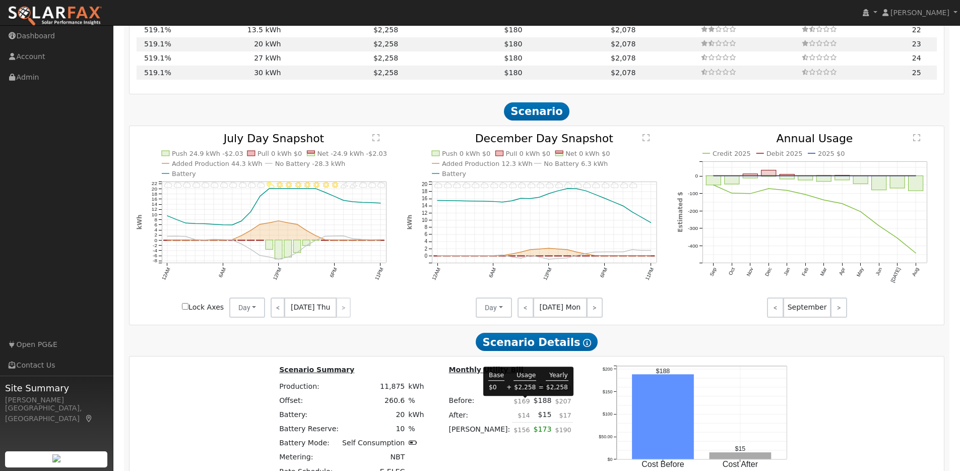
scroll to position [1407, 0]
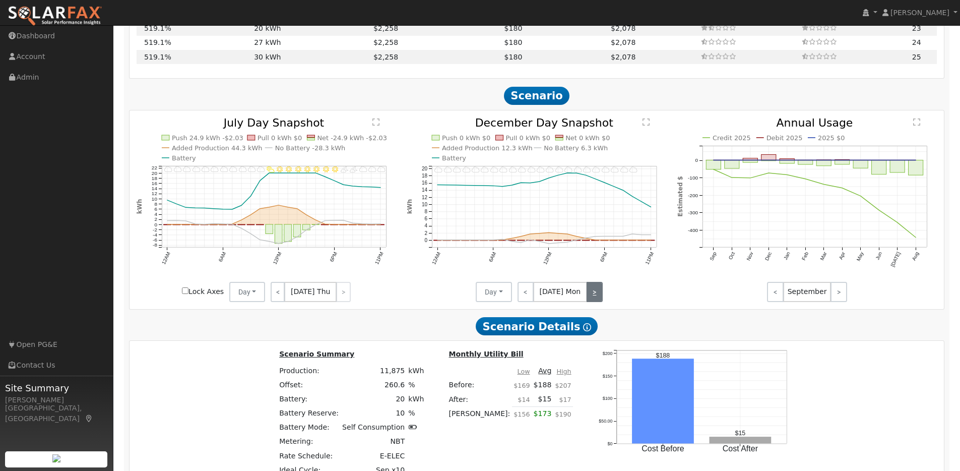
click at [593, 294] on link ">" at bounding box center [595, 292] width 16 height 20
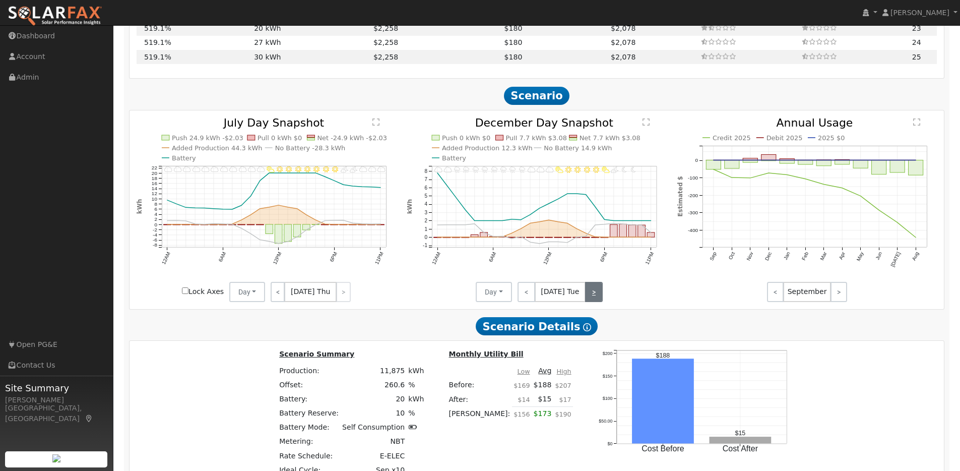
click at [594, 295] on link ">" at bounding box center [594, 292] width 18 height 20
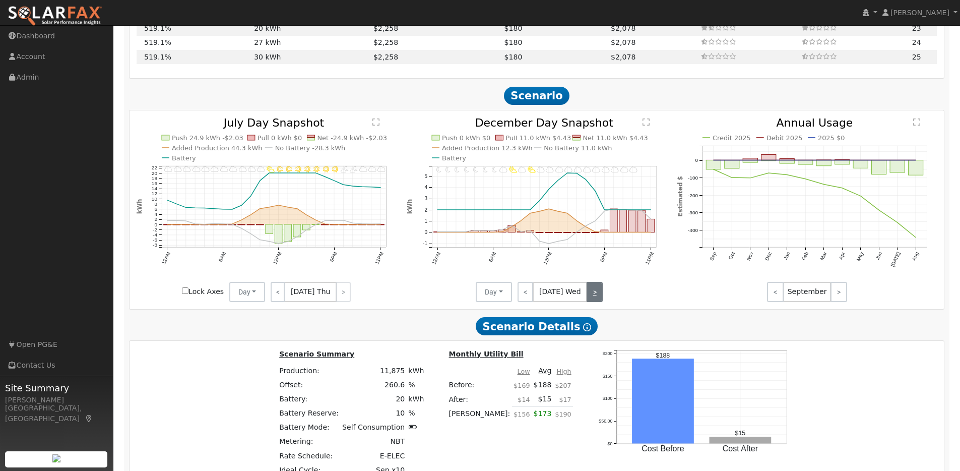
click at [594, 295] on link ">" at bounding box center [595, 292] width 16 height 20
click at [594, 295] on link ">" at bounding box center [594, 292] width 17 height 20
click at [594, 295] on link ">" at bounding box center [593, 292] width 20 height 20
click at [594, 295] on link ">" at bounding box center [594, 292] width 18 height 20
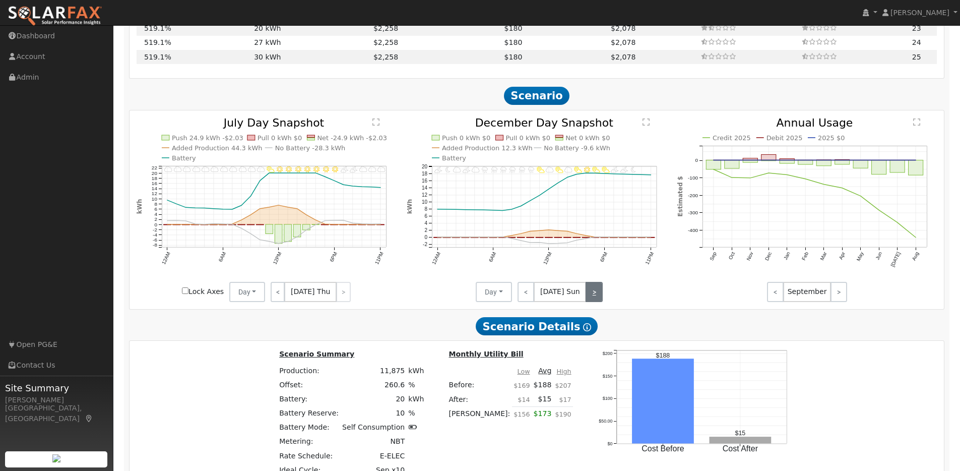
click at [594, 295] on link ">" at bounding box center [594, 292] width 17 height 20
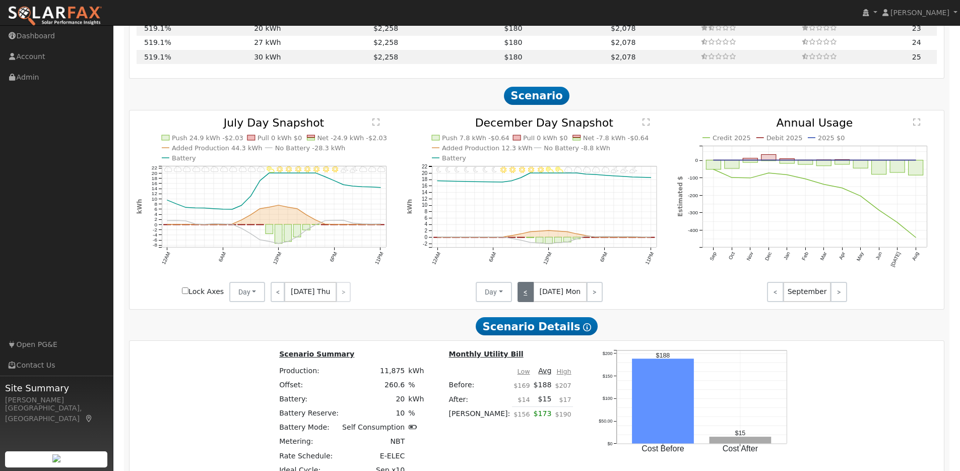
click at [529, 298] on link "<" at bounding box center [526, 292] width 16 height 20
click at [529, 298] on link "<" at bounding box center [526, 292] width 17 height 20
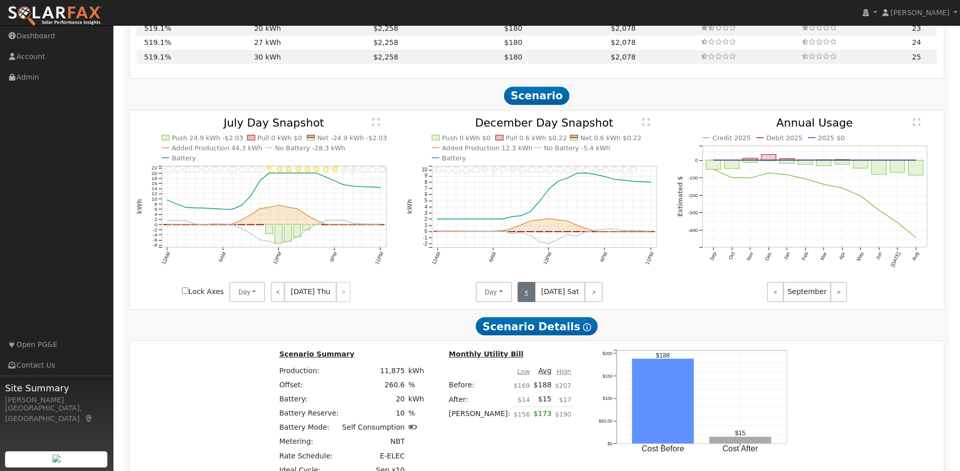
click at [529, 298] on link "<" at bounding box center [527, 292] width 18 height 20
click at [529, 298] on link "<" at bounding box center [528, 292] width 20 height 20
click at [529, 298] on link "<" at bounding box center [526, 292] width 17 height 20
click at [529, 298] on link "<" at bounding box center [526, 292] width 16 height 20
click at [533, 297] on link "<" at bounding box center [527, 292] width 18 height 20
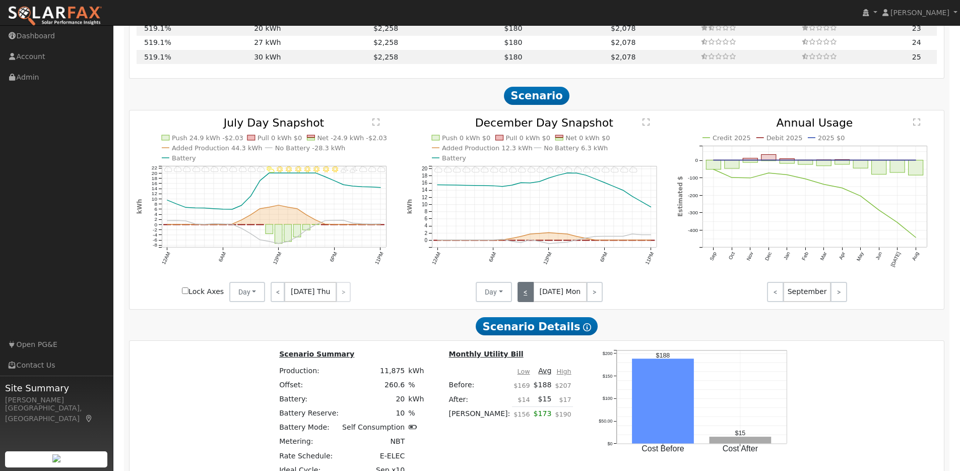
click at [532, 297] on link "<" at bounding box center [526, 292] width 16 height 20
click at [531, 297] on link "<" at bounding box center [526, 292] width 16 height 20
click at [531, 297] on link "<" at bounding box center [527, 292] width 18 height 20
click at [531, 297] on link "<" at bounding box center [528, 292] width 20 height 20
click at [531, 297] on link "<" at bounding box center [526, 292] width 17 height 20
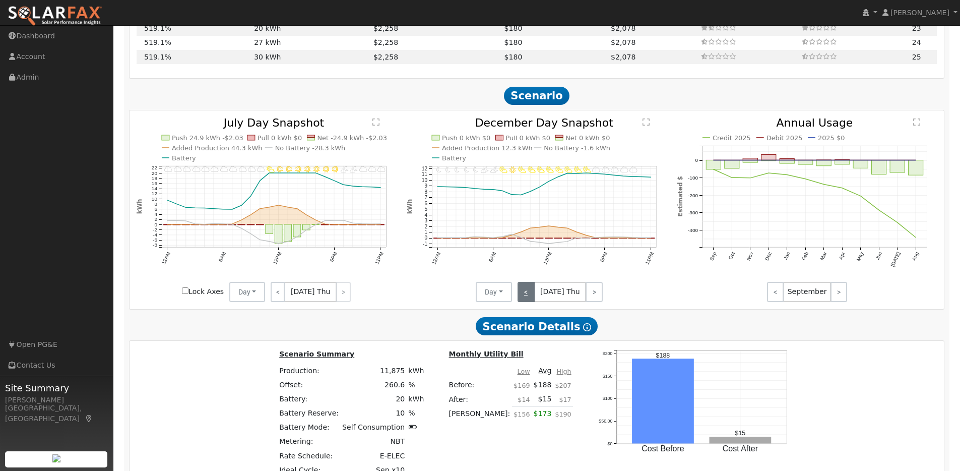
click at [531, 297] on link "<" at bounding box center [526, 292] width 17 height 20
click at [531, 297] on link "<" at bounding box center [527, 292] width 18 height 20
click at [531, 297] on link "<" at bounding box center [526, 292] width 16 height 20
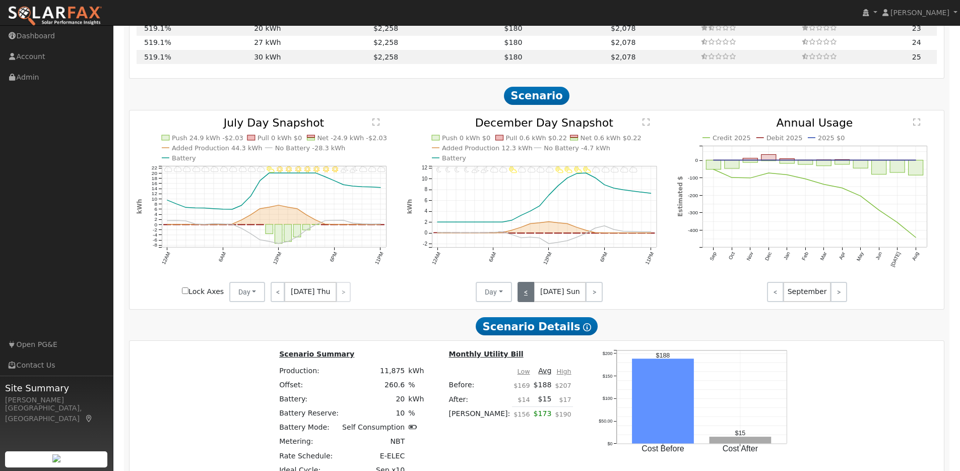
click at [531, 297] on link "<" at bounding box center [526, 292] width 17 height 20
click at [531, 297] on link "<" at bounding box center [528, 292] width 20 height 20
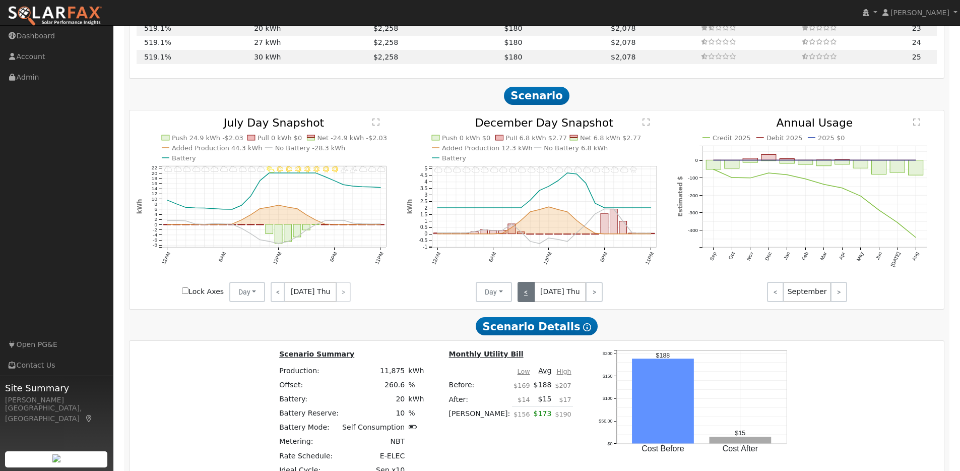
click at [531, 297] on link "<" at bounding box center [526, 292] width 17 height 20
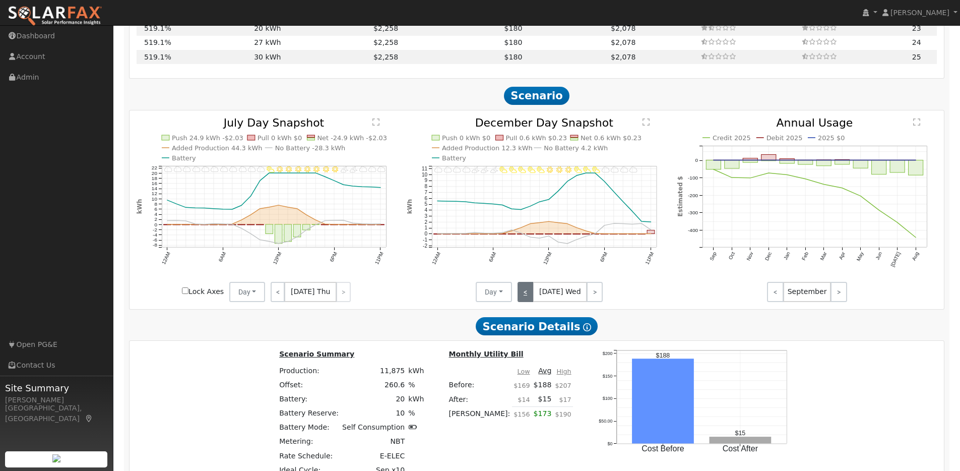
click at [531, 297] on link "<" at bounding box center [526, 292] width 16 height 20
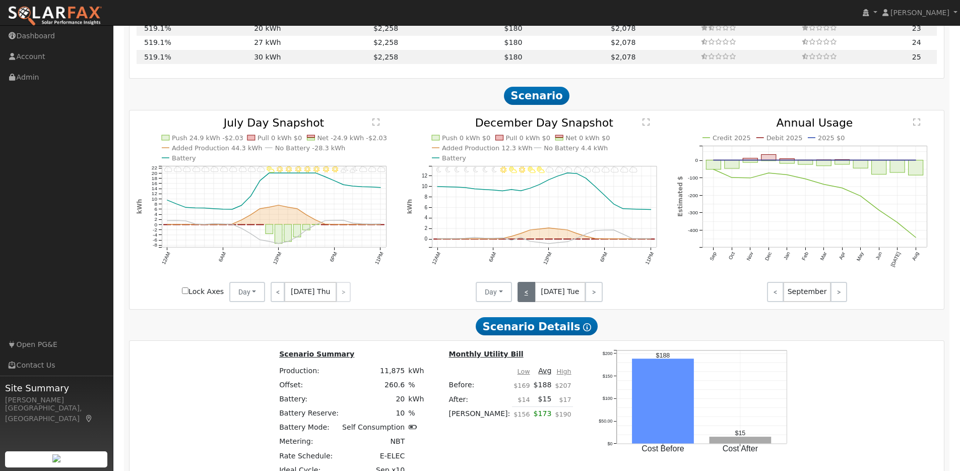
click at [531, 297] on link "<" at bounding box center [527, 292] width 18 height 20
click at [531, 297] on link "<" at bounding box center [526, 292] width 16 height 20
click at [531, 297] on link "<" at bounding box center [526, 292] width 17 height 20
click at [531, 297] on link "<" at bounding box center [527, 292] width 18 height 20
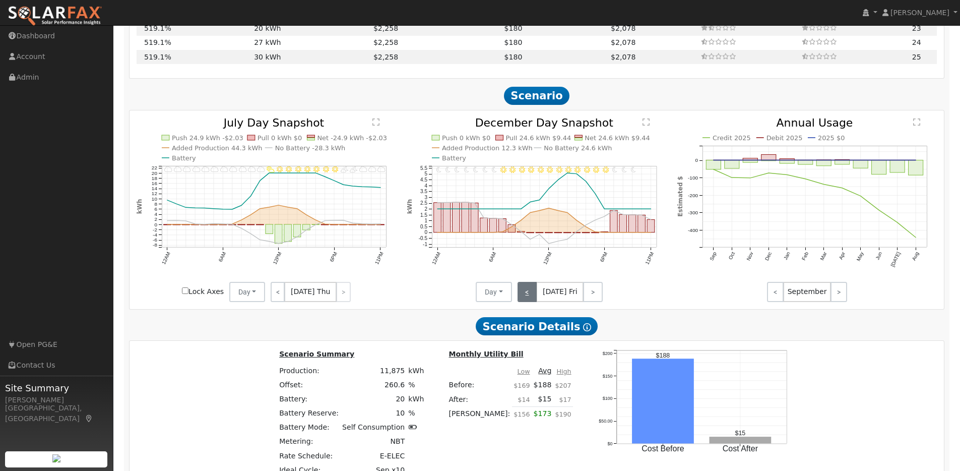
click at [531, 297] on link "<" at bounding box center [528, 292] width 20 height 20
click at [531, 297] on link "<" at bounding box center [526, 292] width 17 height 20
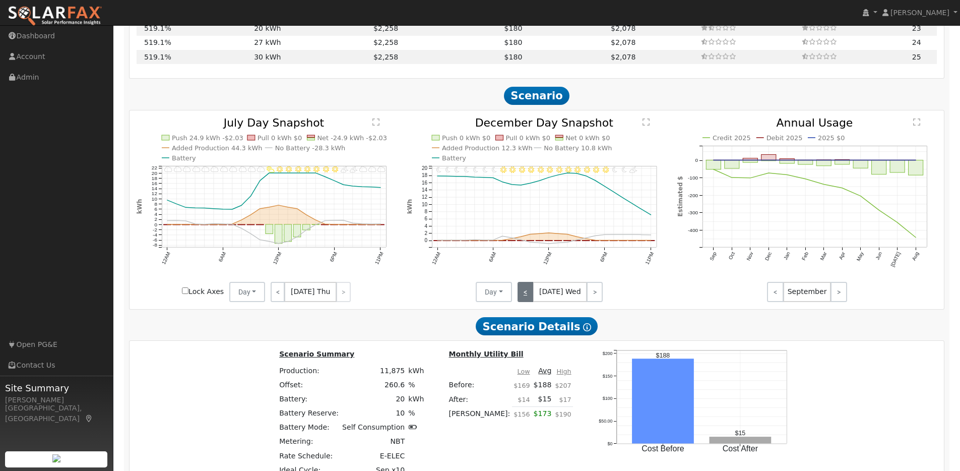
click at [531, 297] on link "<" at bounding box center [526, 292] width 16 height 20
click at [531, 297] on link "<" at bounding box center [527, 292] width 18 height 20
click at [531, 297] on link "<" at bounding box center [526, 292] width 16 height 20
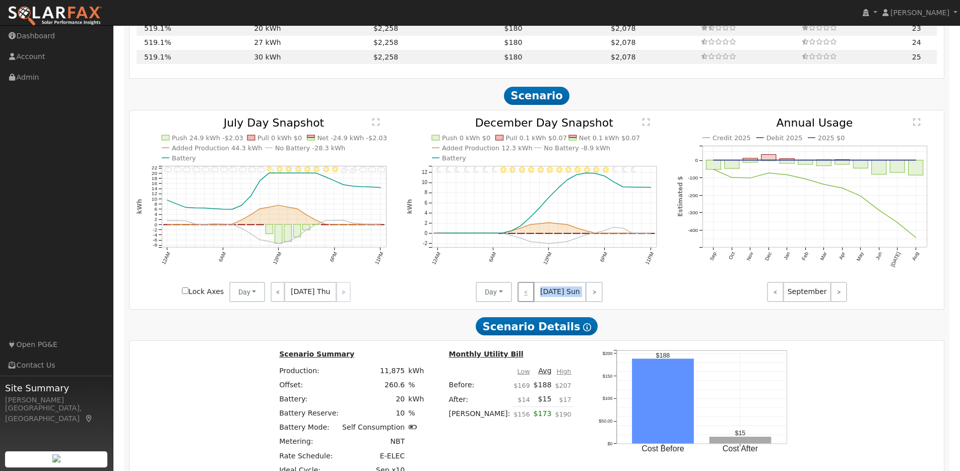
click at [531, 297] on div "< [DATE] Sun >" at bounding box center [557, 292] width 91 height 20
click at [594, 298] on link ">" at bounding box center [594, 292] width 17 height 20
click at [594, 298] on link ">" at bounding box center [595, 292] width 16 height 20
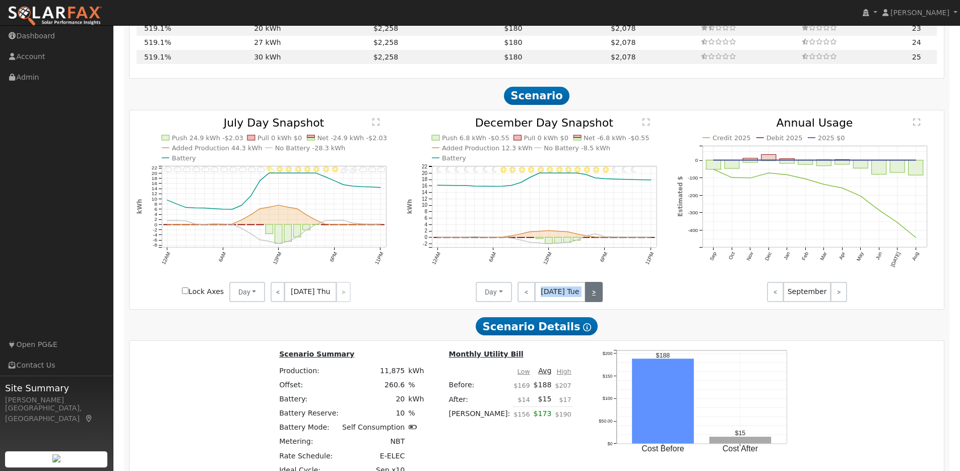
click at [594, 298] on link ">" at bounding box center [594, 292] width 18 height 20
click at [594, 298] on link ">" at bounding box center [595, 292] width 16 height 20
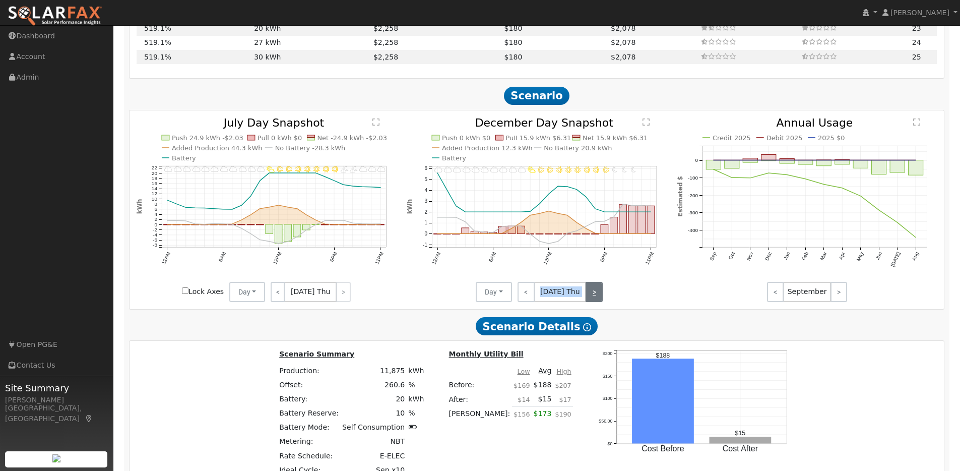
click at [594, 298] on link ">" at bounding box center [594, 292] width 17 height 20
click at [594, 298] on link ">" at bounding box center [593, 292] width 20 height 20
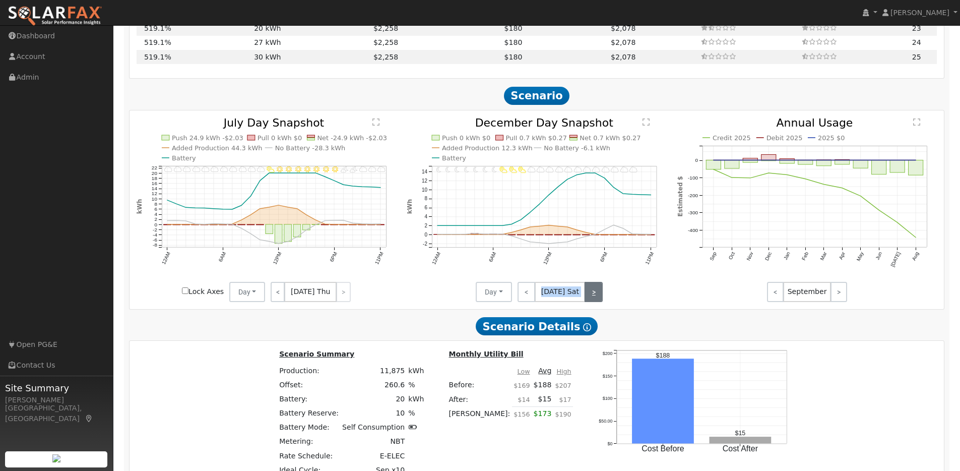
click at [594, 298] on link ">" at bounding box center [594, 292] width 18 height 20
click at [594, 298] on link ">" at bounding box center [594, 292] width 17 height 20
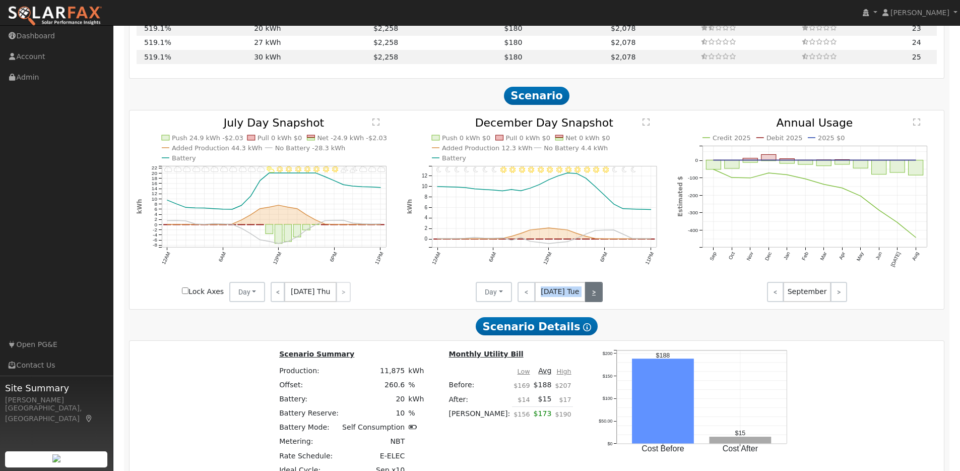
click at [594, 298] on link ">" at bounding box center [594, 292] width 18 height 20
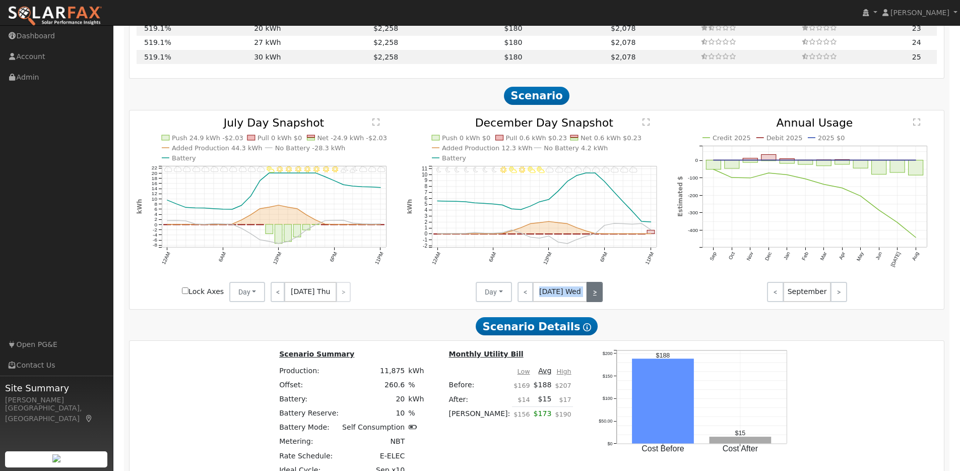
click at [594, 298] on link ">" at bounding box center [595, 292] width 16 height 20
click at [594, 298] on link ">" at bounding box center [594, 292] width 17 height 20
click at [594, 298] on link ">" at bounding box center [593, 292] width 20 height 20
click at [594, 298] on link ">" at bounding box center [594, 292] width 18 height 20
click at [594, 298] on link ">" at bounding box center [594, 292] width 17 height 20
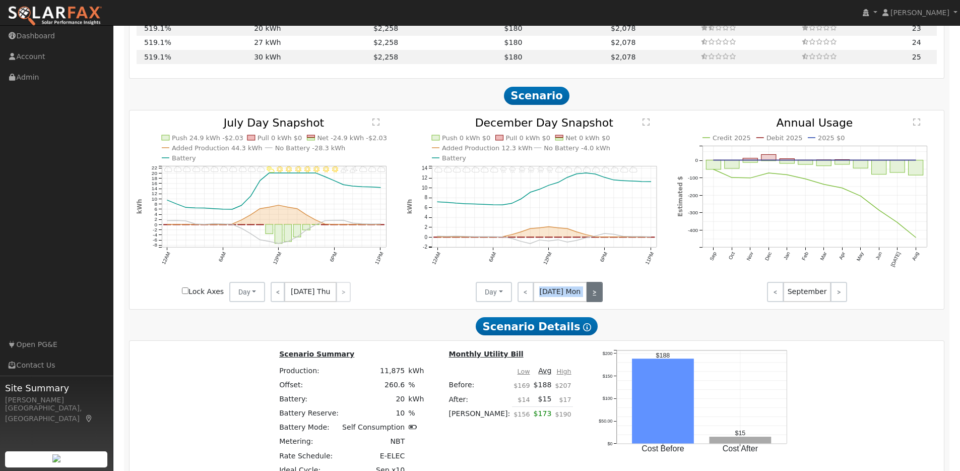
click at [594, 298] on link ">" at bounding box center [595, 292] width 16 height 20
click at [594, 298] on link ">" at bounding box center [594, 292] width 18 height 20
click at [594, 298] on link ">" at bounding box center [595, 292] width 16 height 20
click at [594, 298] on link ">" at bounding box center [594, 292] width 17 height 20
click at [594, 298] on link ">" at bounding box center [593, 292] width 20 height 20
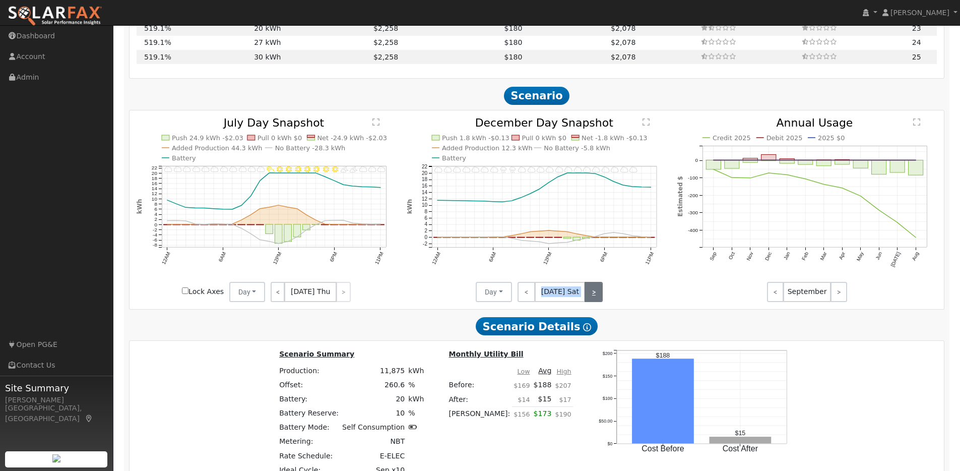
click at [594, 298] on link ">" at bounding box center [594, 292] width 18 height 20
click at [594, 298] on link ">" at bounding box center [594, 292] width 17 height 20
click at [594, 298] on link ">" at bounding box center [595, 292] width 16 height 20
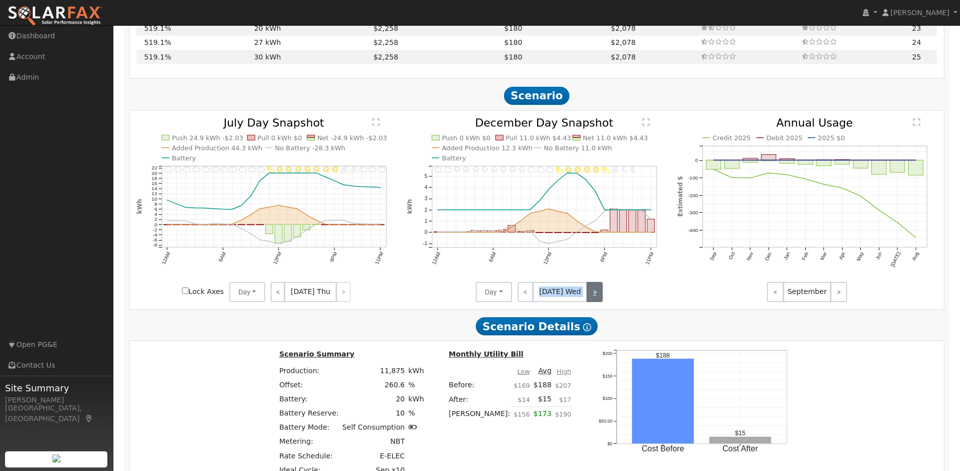
click at [594, 298] on link ">" at bounding box center [595, 292] width 16 height 20
click at [594, 298] on link ">" at bounding box center [594, 292] width 17 height 20
click at [594, 298] on link ">" at bounding box center [593, 292] width 20 height 20
click at [594, 298] on link ">" at bounding box center [594, 292] width 18 height 20
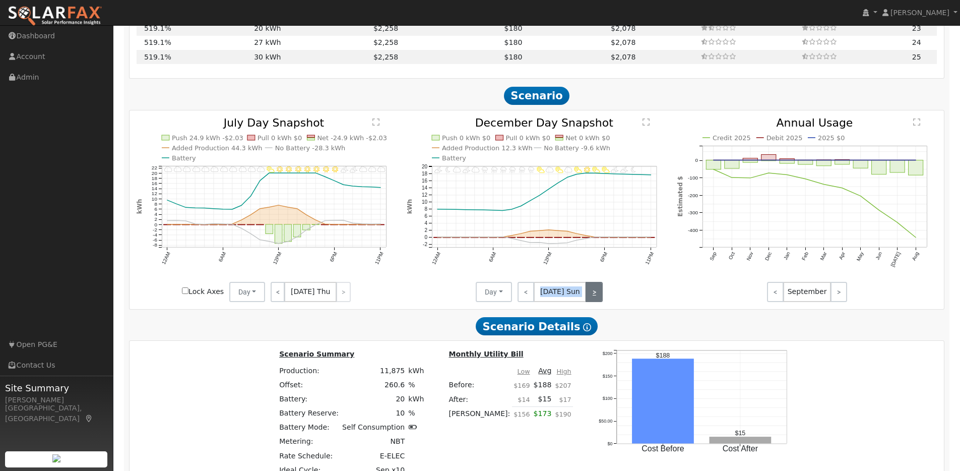
click at [594, 298] on link ">" at bounding box center [594, 292] width 17 height 20
click at [594, 298] on link ">" at bounding box center [595, 292] width 16 height 20
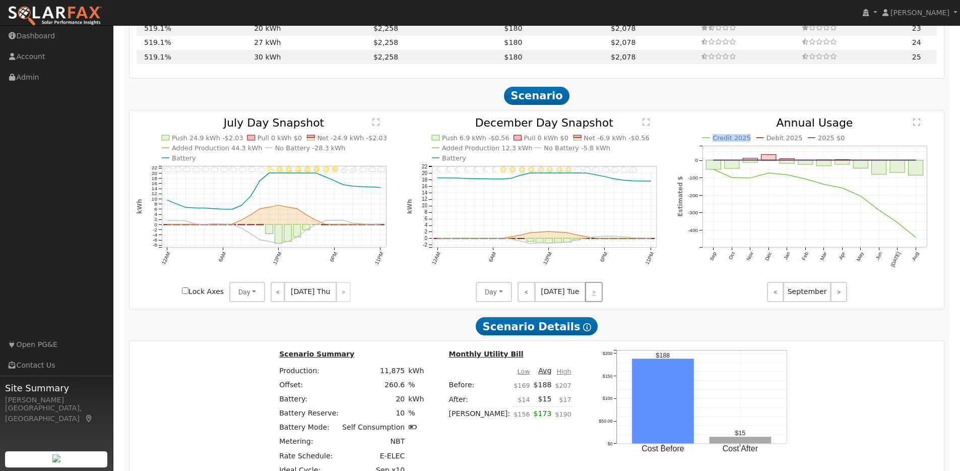
click at [594, 298] on div "< [DATE] Tue >" at bounding box center [557, 292] width 91 height 20
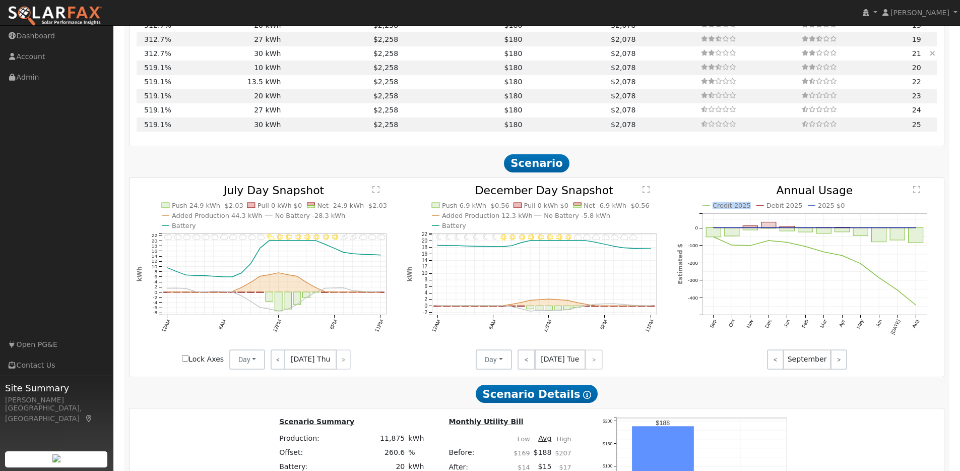
scroll to position [1158, 0]
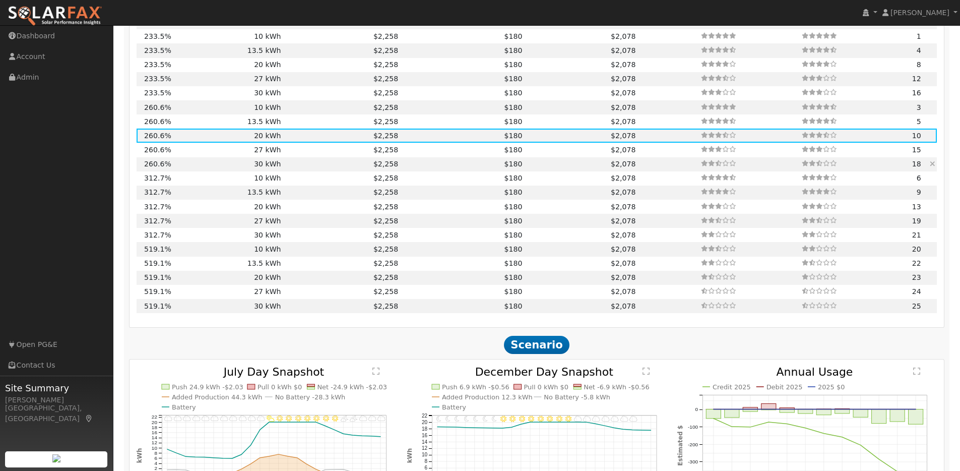
click at [254, 168] on td "30 kWh" at bounding box center [228, 164] width 110 height 14
type input "$30,300"
type input "$16,453"
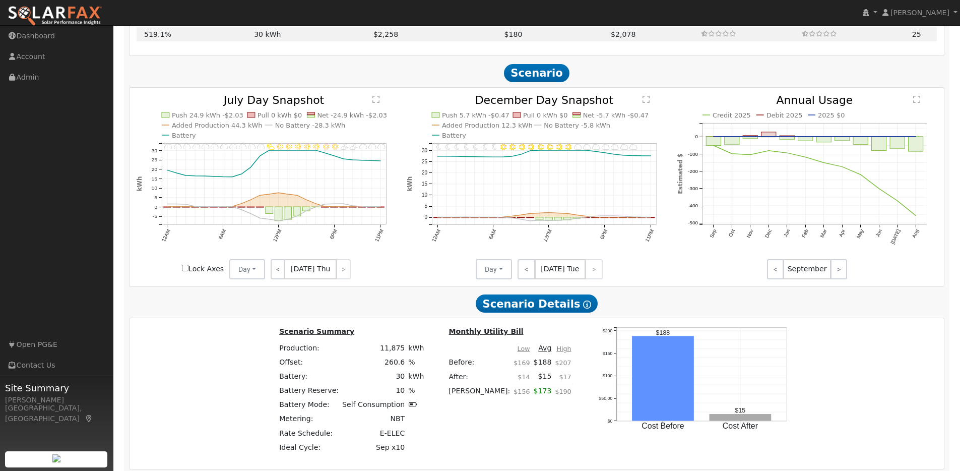
scroll to position [1276, 0]
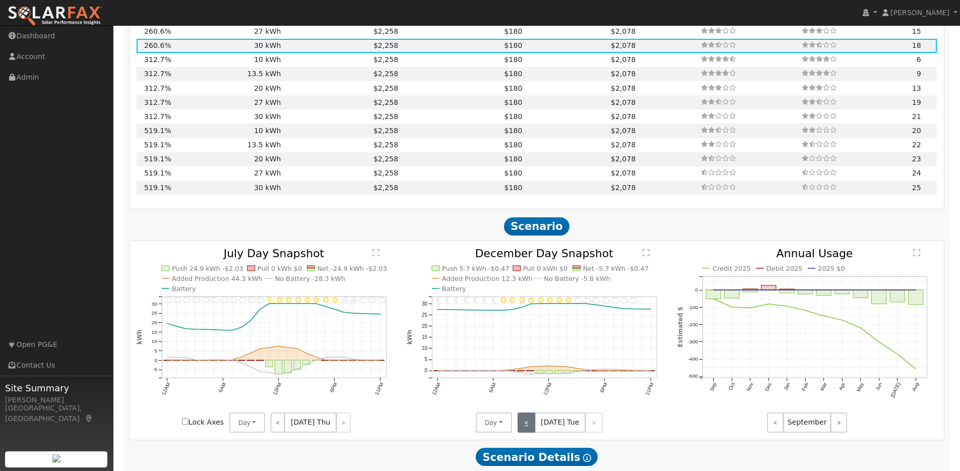
click at [526, 430] on link "<" at bounding box center [527, 422] width 18 height 20
click at [526, 429] on link "<" at bounding box center [526, 422] width 16 height 20
click at [527, 429] on link "<" at bounding box center [526, 422] width 16 height 20
click at [527, 429] on link "<" at bounding box center [527, 422] width 18 height 20
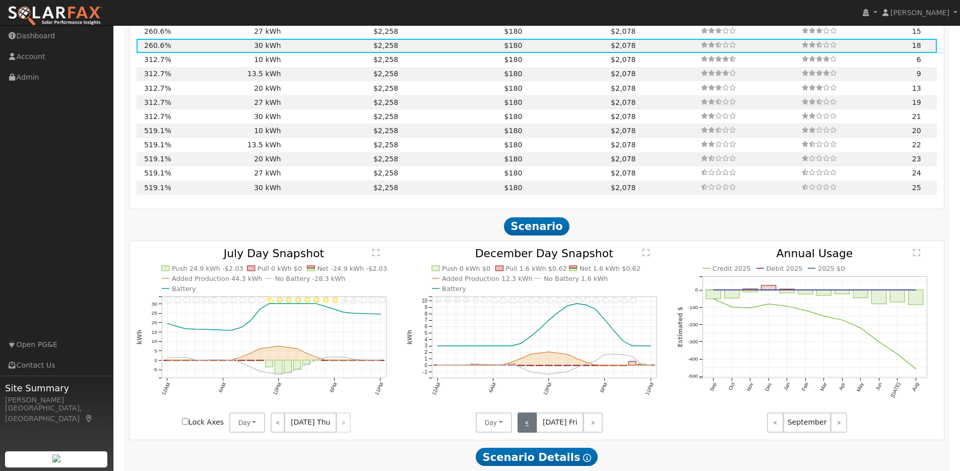
click at [527, 429] on link "<" at bounding box center [528, 422] width 20 height 20
click at [527, 429] on link "<" at bounding box center [526, 422] width 17 height 20
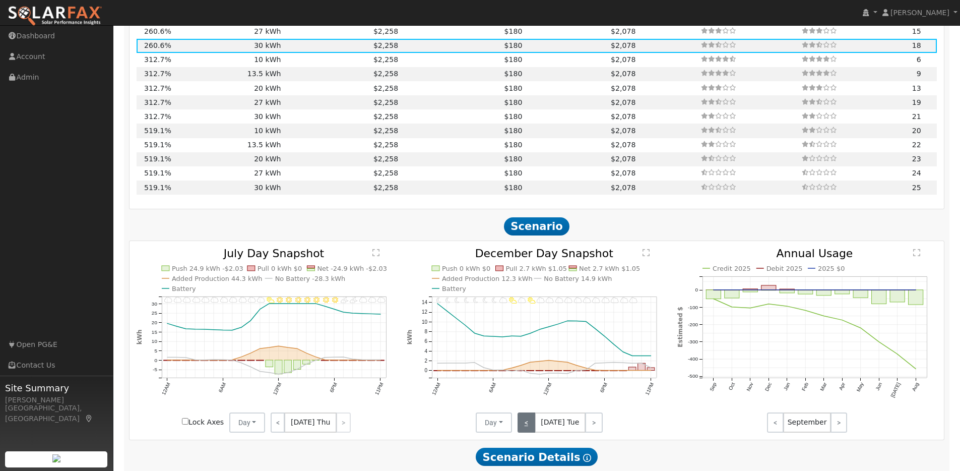
click at [527, 429] on link "<" at bounding box center [527, 422] width 18 height 20
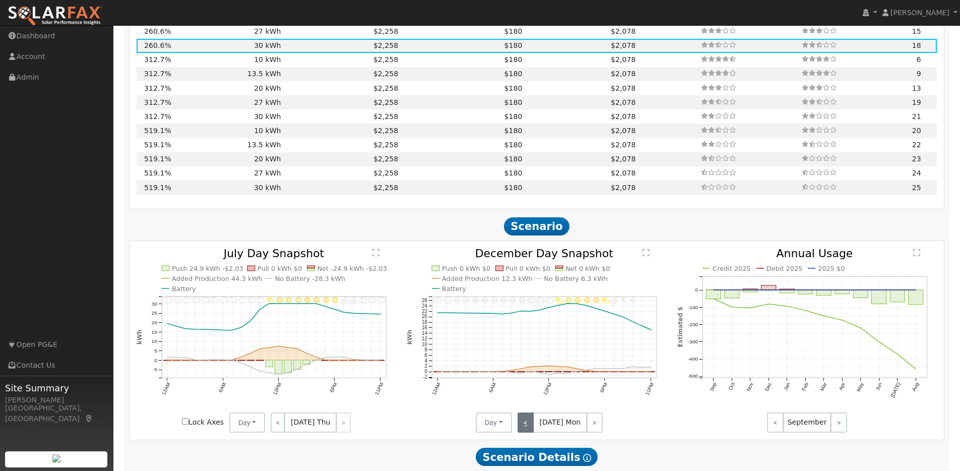
click at [527, 429] on link "<" at bounding box center [526, 422] width 16 height 20
click at [527, 429] on link "<" at bounding box center [526, 422] width 17 height 20
click at [527, 429] on link "<" at bounding box center [528, 422] width 20 height 20
click at [527, 429] on link "<" at bounding box center [526, 422] width 17 height 20
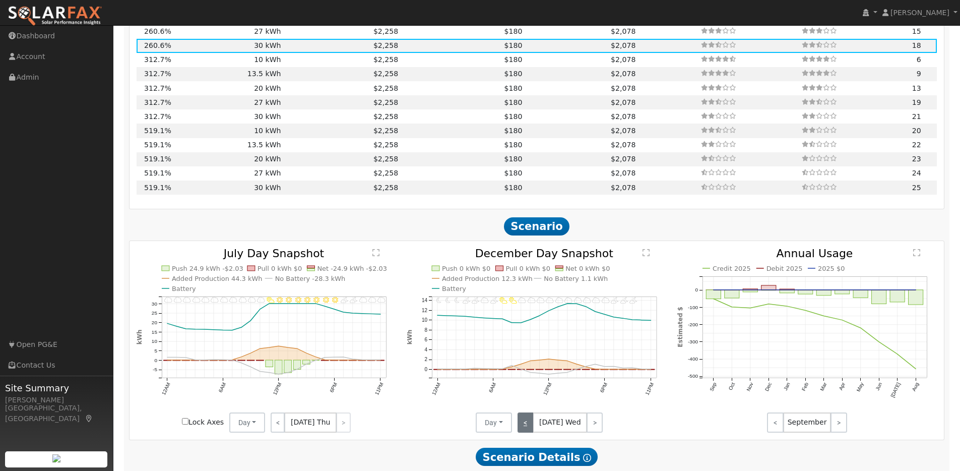
click at [527, 429] on link "<" at bounding box center [526, 422] width 16 height 20
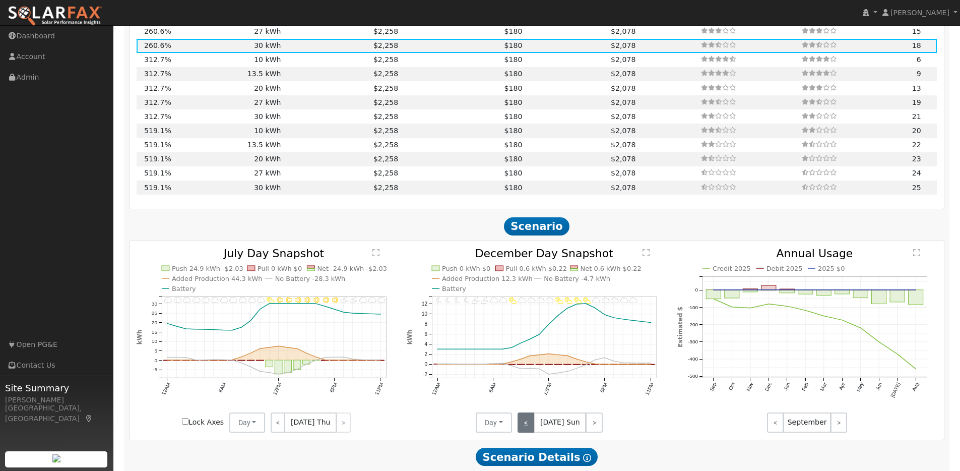
click at [527, 429] on link "<" at bounding box center [526, 422] width 17 height 20
click at [527, 429] on link "<" at bounding box center [527, 422] width 18 height 20
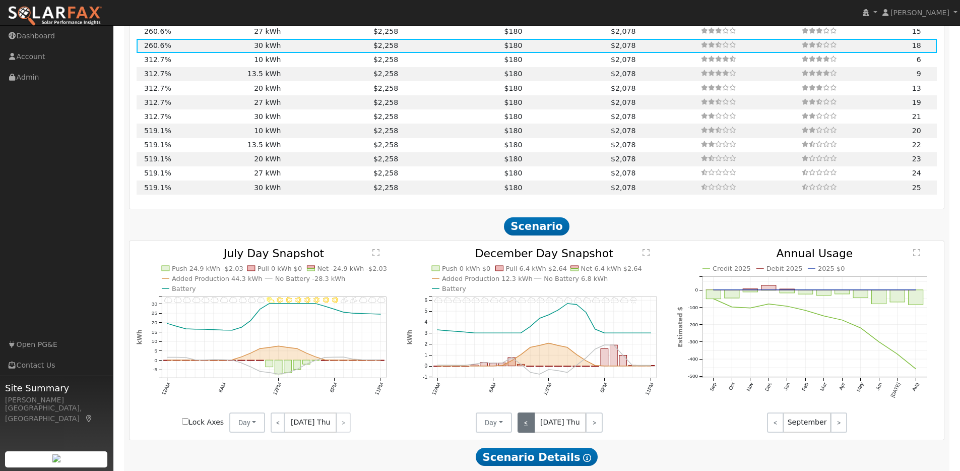
click at [527, 429] on link "<" at bounding box center [526, 422] width 17 height 20
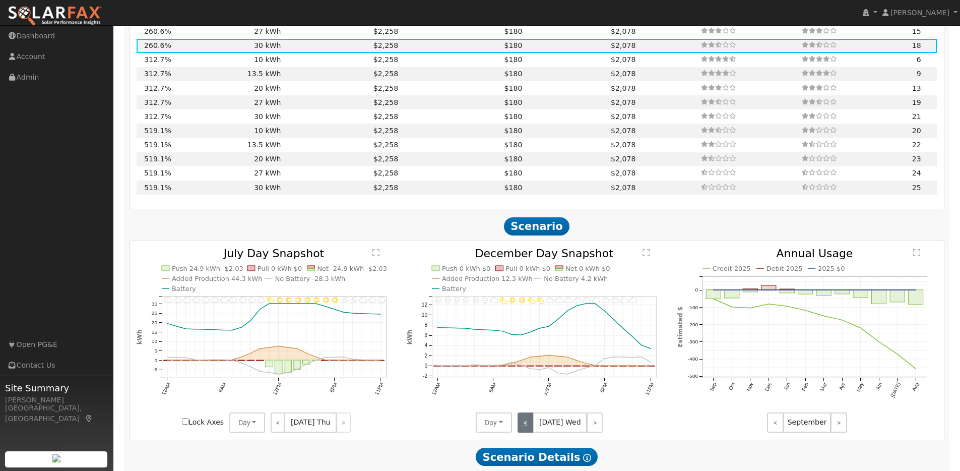
click at [527, 429] on link "<" at bounding box center [526, 422] width 16 height 20
click at [527, 429] on link "<" at bounding box center [527, 422] width 18 height 20
click at [527, 429] on link "<" at bounding box center [526, 422] width 16 height 20
click at [527, 429] on link "<" at bounding box center [526, 422] width 17 height 20
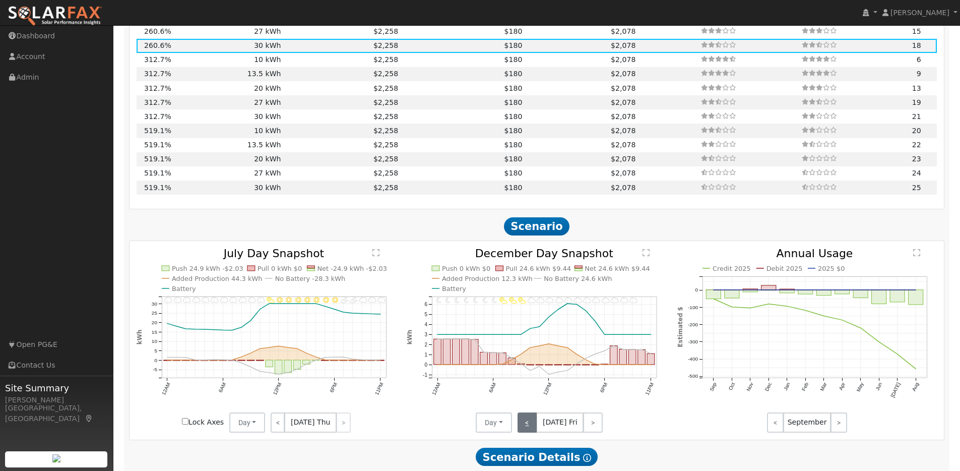
click at [527, 429] on link "<" at bounding box center [528, 422] width 20 height 20
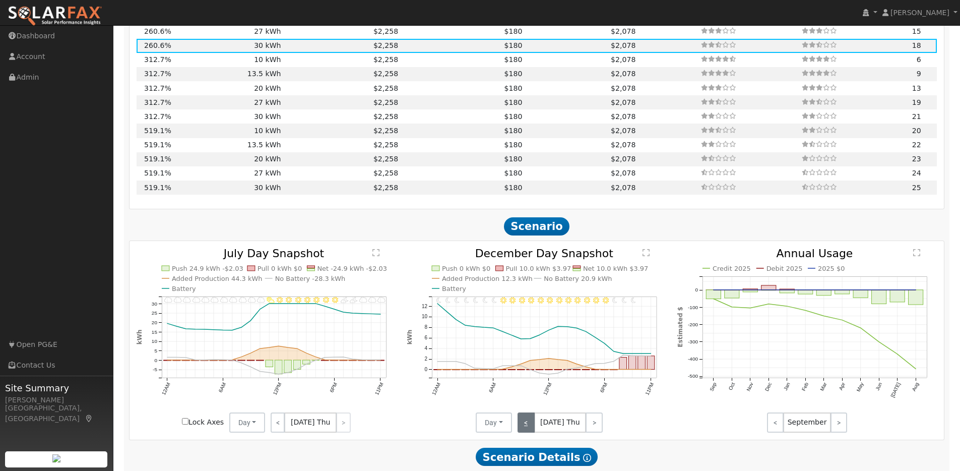
click at [527, 429] on link "<" at bounding box center [526, 422] width 17 height 20
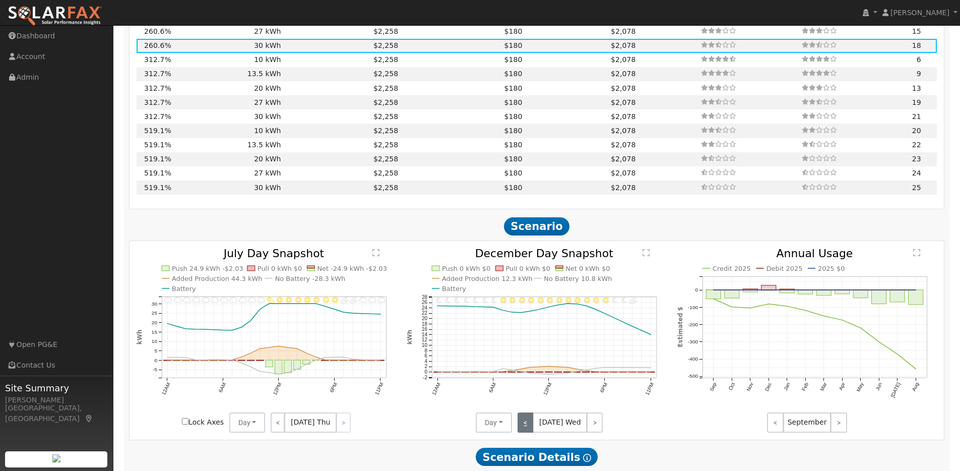
click at [527, 429] on link "<" at bounding box center [526, 422] width 16 height 20
click at [527, 429] on link "<" at bounding box center [527, 422] width 18 height 20
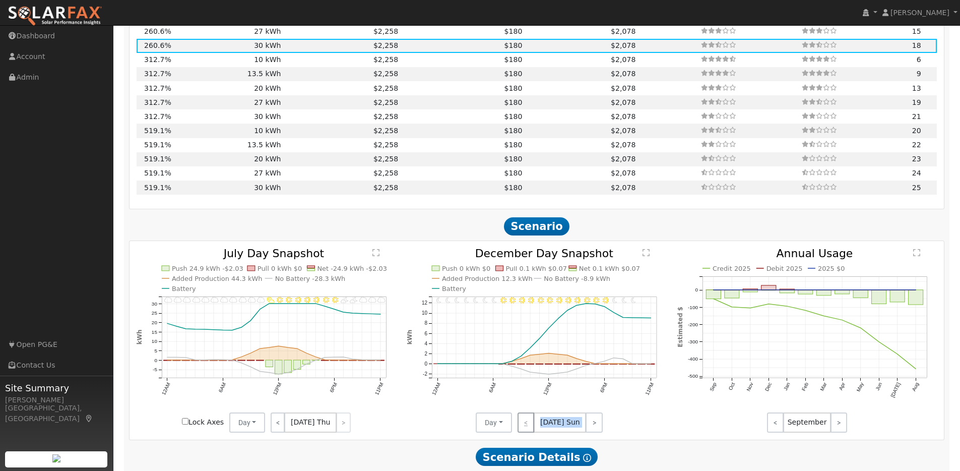
click at [527, 429] on div "< [DATE] Sun >" at bounding box center [557, 422] width 91 height 20
click at [588, 431] on link ">" at bounding box center [594, 422] width 17 height 20
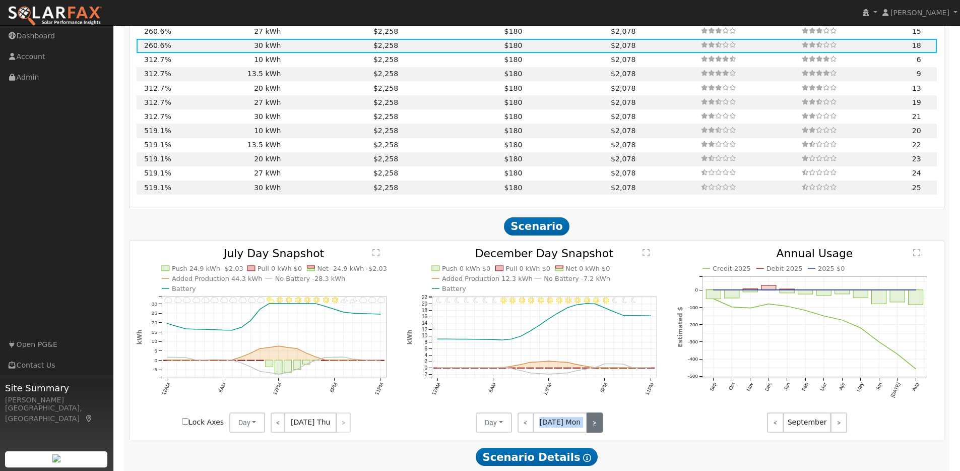
click at [588, 431] on link ">" at bounding box center [595, 422] width 16 height 20
click at [588, 431] on link ">" at bounding box center [594, 422] width 18 height 20
click at [588, 431] on link ">" at bounding box center [595, 422] width 16 height 20
click at [590, 430] on link ">" at bounding box center [594, 422] width 17 height 20
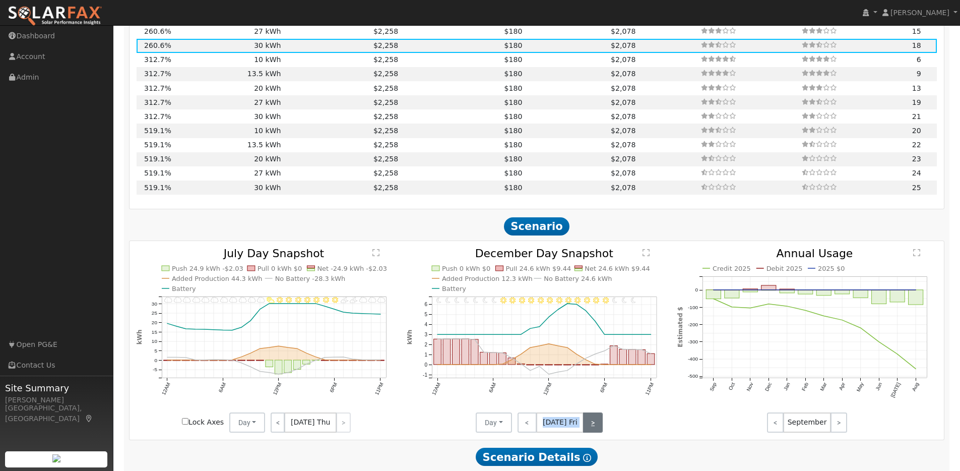
click at [590, 430] on link ">" at bounding box center [593, 422] width 20 height 20
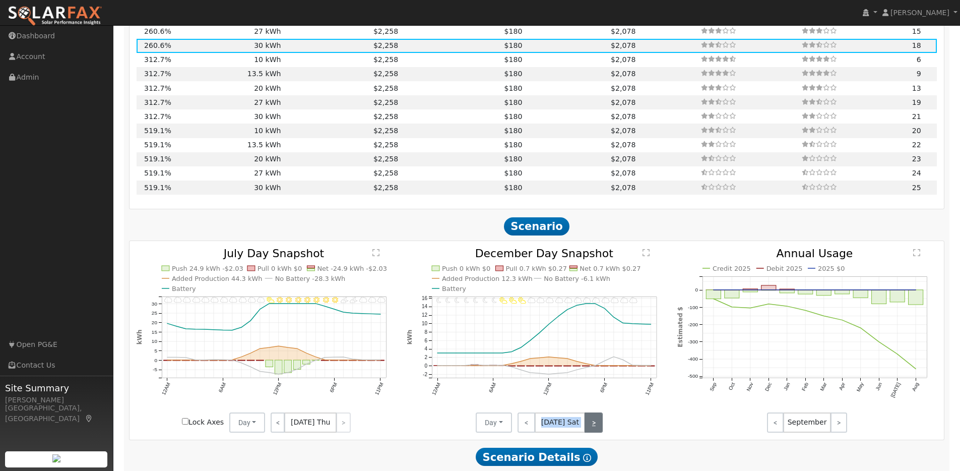
click at [591, 430] on link ">" at bounding box center [594, 422] width 18 height 20
click at [591, 430] on link ">" at bounding box center [594, 422] width 17 height 20
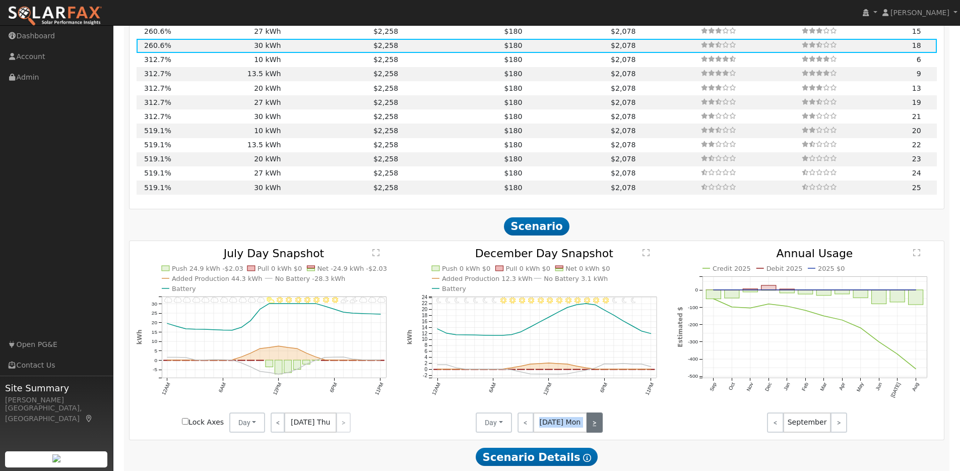
click at [591, 430] on link ">" at bounding box center [595, 422] width 16 height 20
click at [591, 430] on link ">" at bounding box center [594, 422] width 18 height 20
click at [591, 430] on link ">" at bounding box center [595, 422] width 16 height 20
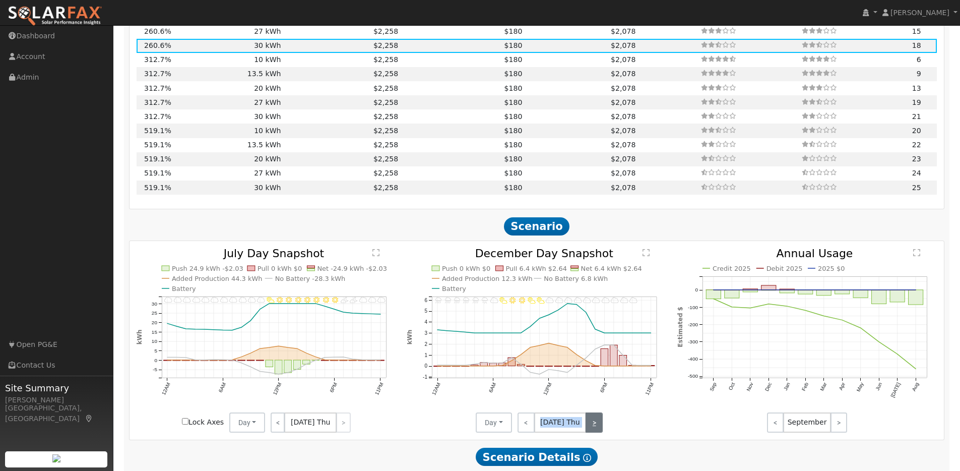
click at [592, 429] on link ">" at bounding box center [594, 422] width 17 height 20
click at [592, 429] on link ">" at bounding box center [593, 422] width 20 height 20
click at [592, 429] on link ">" at bounding box center [594, 422] width 18 height 20
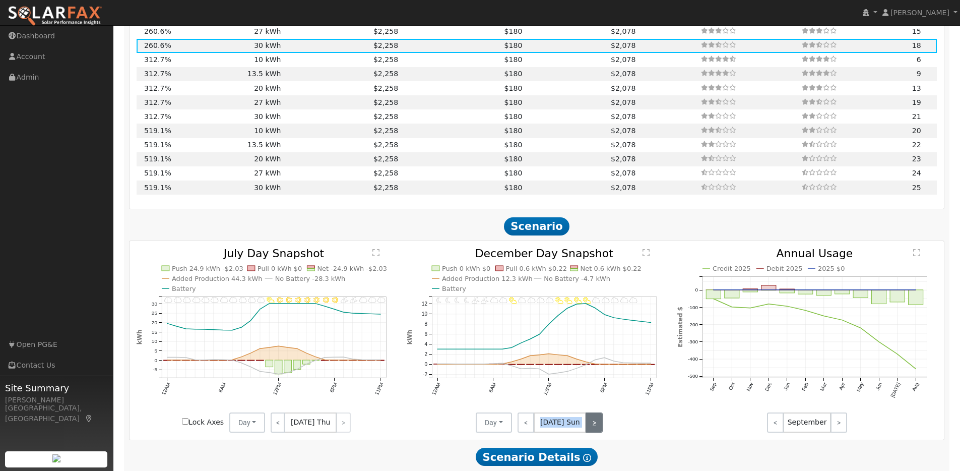
click at [592, 429] on link ">" at bounding box center [594, 422] width 17 height 20
click at [592, 429] on link ">" at bounding box center [595, 422] width 16 height 20
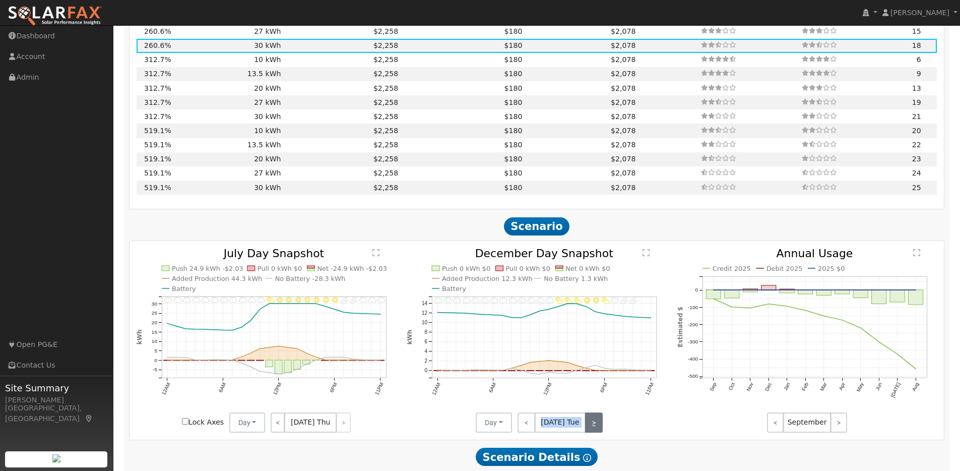
click at [592, 429] on link ">" at bounding box center [594, 422] width 18 height 20
click at [592, 429] on link ">" at bounding box center [595, 422] width 16 height 20
click at [592, 429] on link ">" at bounding box center [594, 422] width 17 height 20
click at [592, 429] on link ">" at bounding box center [593, 422] width 20 height 20
click at [592, 429] on link ">" at bounding box center [594, 422] width 18 height 20
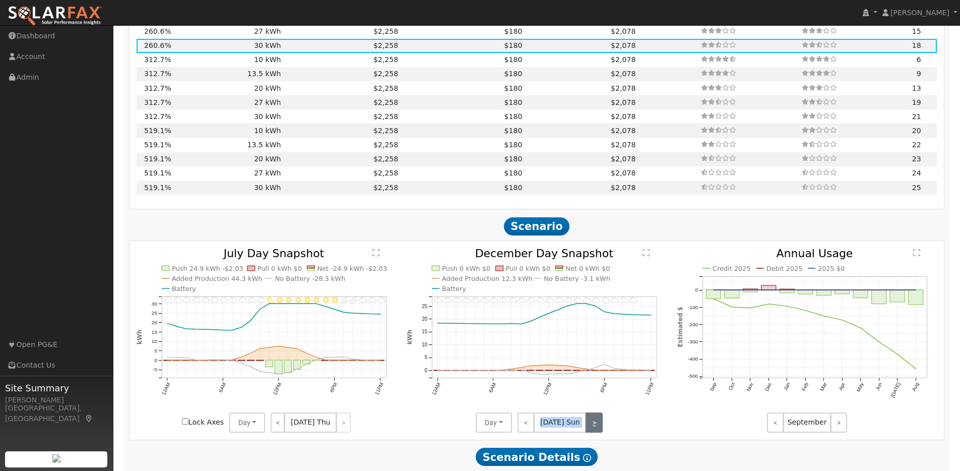
click at [592, 429] on link ">" at bounding box center [594, 422] width 17 height 20
click at [592, 429] on link ">" at bounding box center [595, 422] width 16 height 20
click at [592, 429] on link ">" at bounding box center [594, 422] width 18 height 20
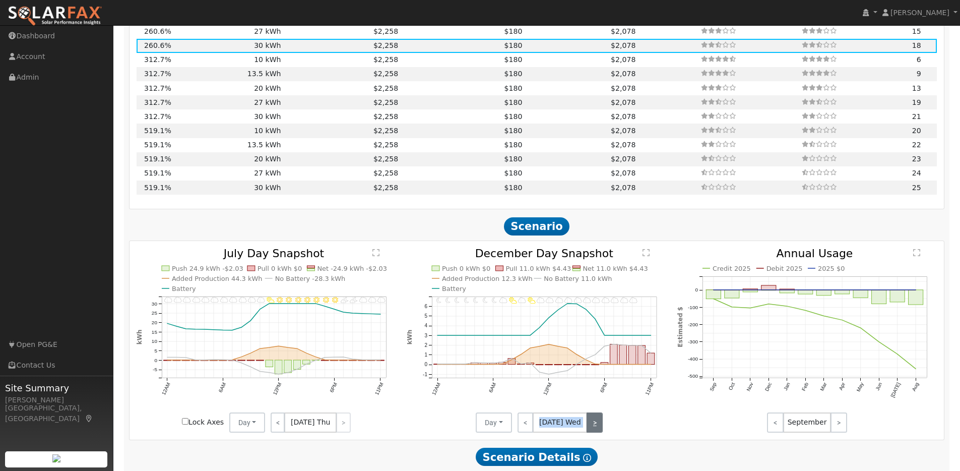
click at [592, 429] on link ">" at bounding box center [595, 422] width 16 height 20
click at [593, 429] on link ">" at bounding box center [594, 422] width 17 height 20
click at [593, 429] on link ">" at bounding box center [593, 422] width 20 height 20
click at [593, 429] on link ">" at bounding box center [594, 422] width 18 height 20
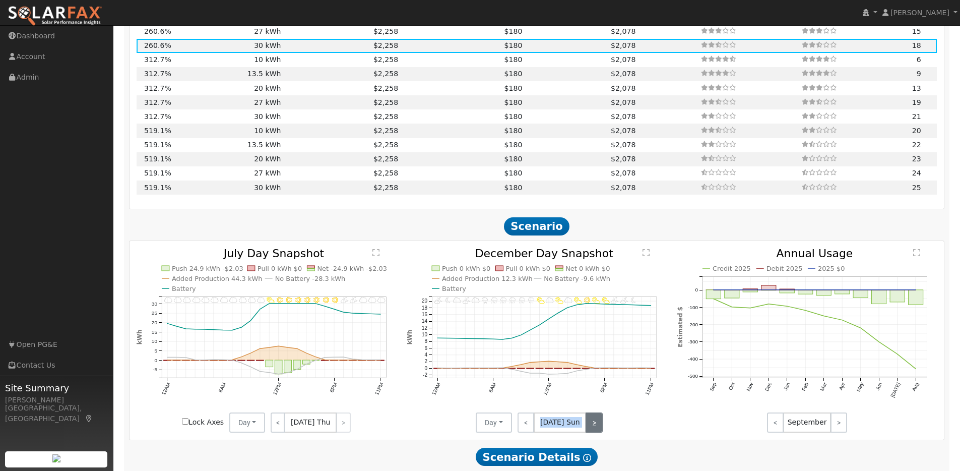
click at [594, 428] on link ">" at bounding box center [594, 422] width 17 height 20
click at [594, 428] on link ">" at bounding box center [595, 422] width 16 height 20
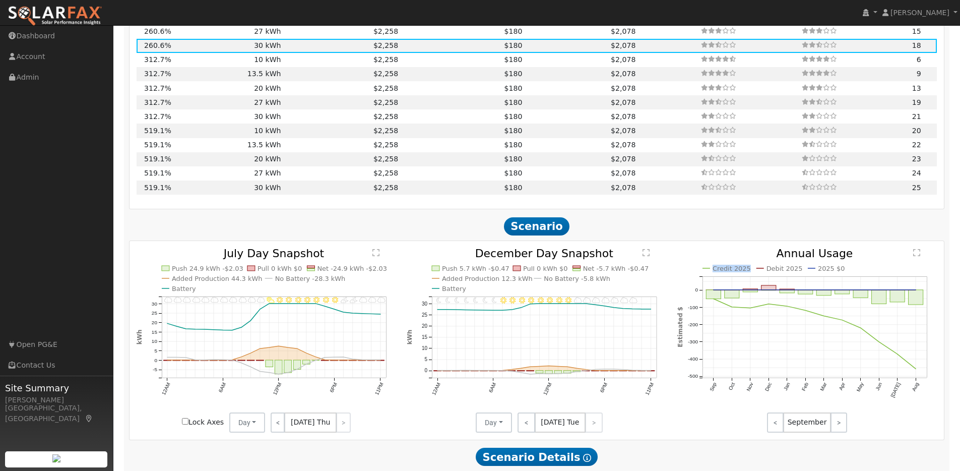
click at [594, 428] on div "< [DATE] Tue >" at bounding box center [557, 422] width 91 height 20
click at [594, 429] on div "< [DATE] Tue >" at bounding box center [557, 422] width 91 height 20
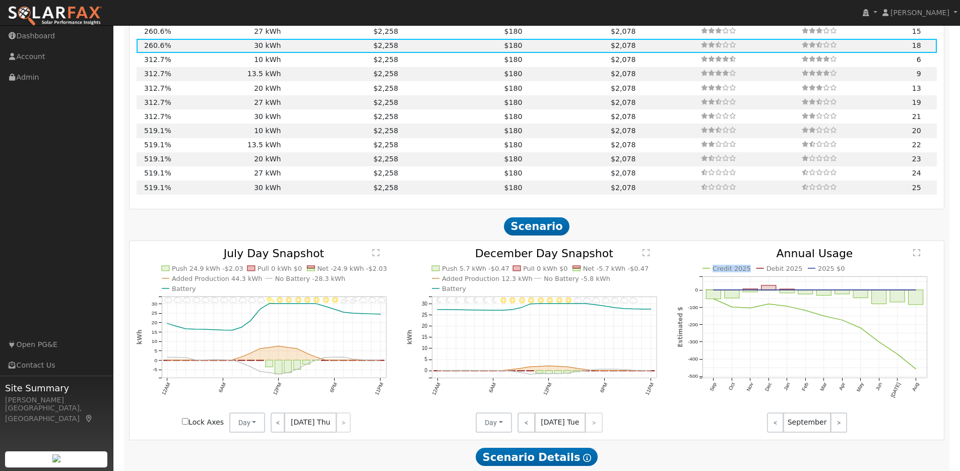
click at [594, 429] on div "< [DATE] Tue >" at bounding box center [557, 422] width 91 height 20
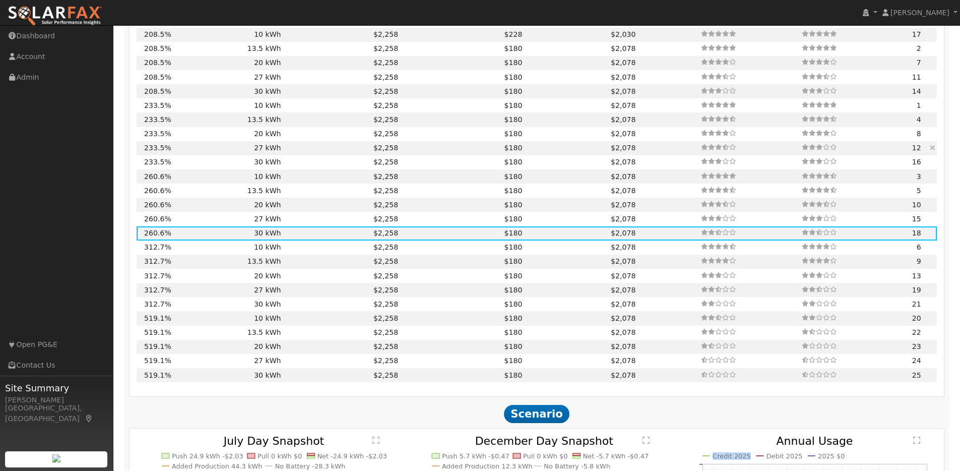
scroll to position [984, 0]
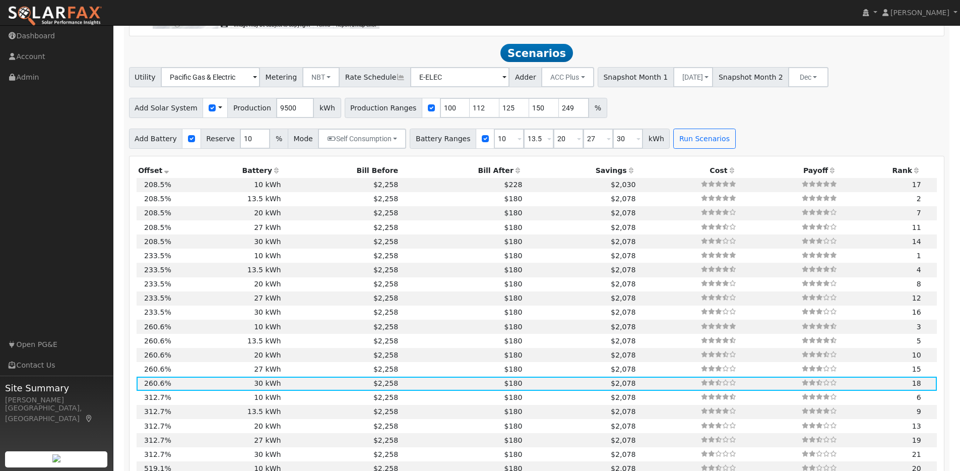
scroll to position [931, 0]
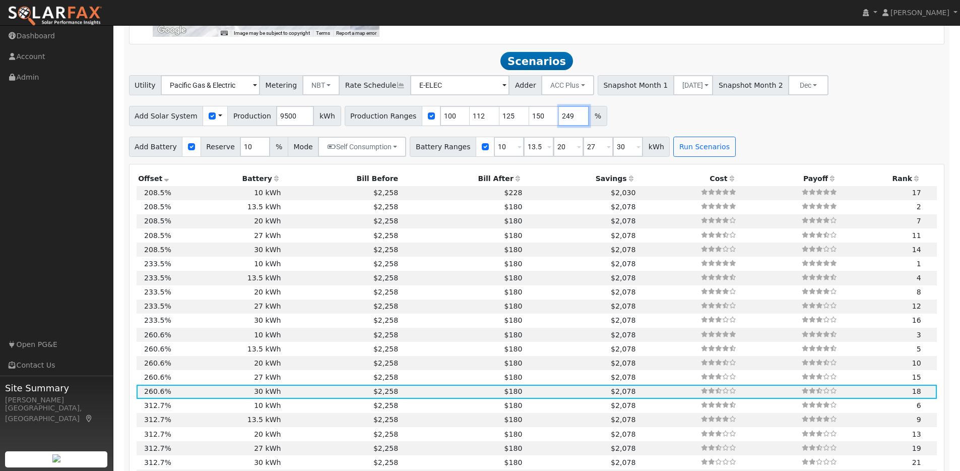
drag, startPoint x: 561, startPoint y: 120, endPoint x: 551, endPoint y: 119, distance: 9.6
click at [559, 119] on input "249" at bounding box center [574, 116] width 30 height 20
drag, startPoint x: 532, startPoint y: 120, endPoint x: 519, endPoint y: 120, distance: 13.6
click at [529, 120] on input "150" at bounding box center [544, 116] width 30 height 20
drag, startPoint x: 504, startPoint y: 122, endPoint x: 499, endPoint y: 121, distance: 5.3
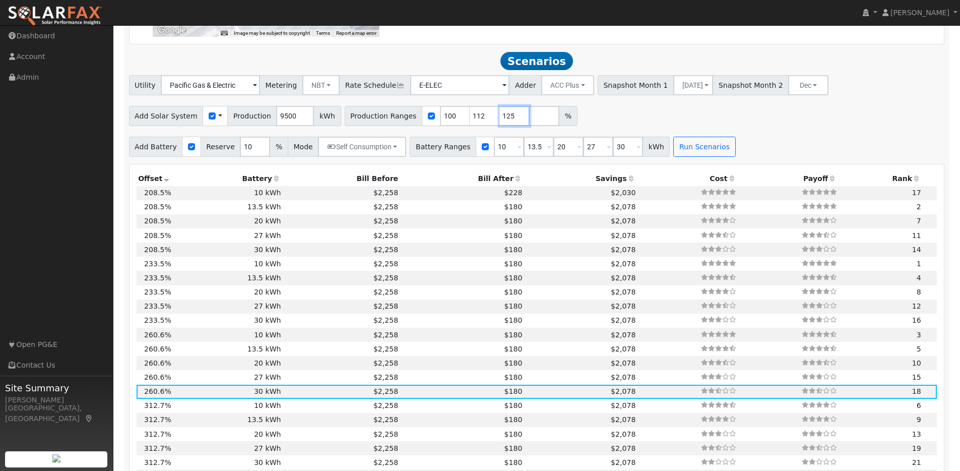
click at [500, 121] on input "125" at bounding box center [515, 116] width 30 height 20
type input "12"
click at [500, 121] on input "12" at bounding box center [515, 116] width 30 height 20
drag, startPoint x: 472, startPoint y: 121, endPoint x: 462, endPoint y: 120, distance: 10.2
click at [470, 120] on input "112" at bounding box center [485, 116] width 30 height 20
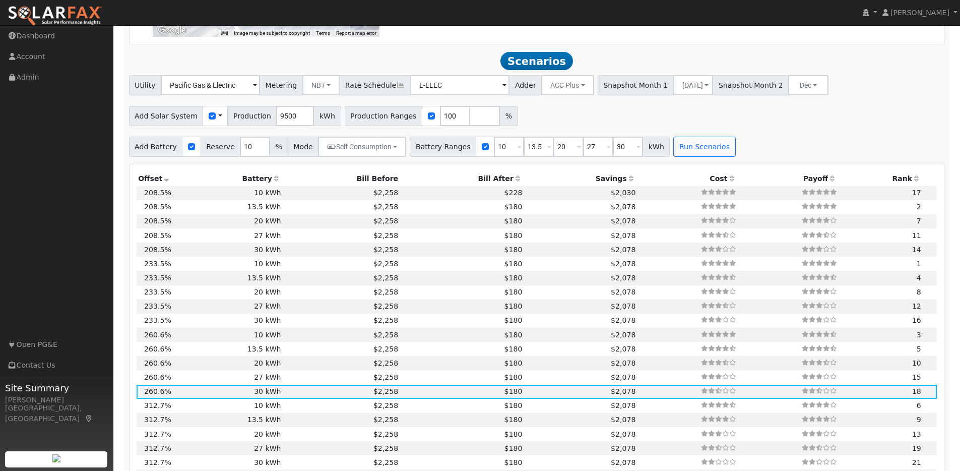
click at [542, 122] on div "Add Solar System Use CSV Data Production 9500 kWh Production Ranges 100 %" at bounding box center [537, 114] width 820 height 24
drag, startPoint x: 535, startPoint y: 151, endPoint x: 518, endPoint y: 150, distance: 16.7
click at [506, 150] on div "Battery Ranges 10 Overrides Reserve % Mode None None Self Consumption Peak Savi…" at bounding box center [540, 147] width 260 height 20
type input "20"
type input "27"
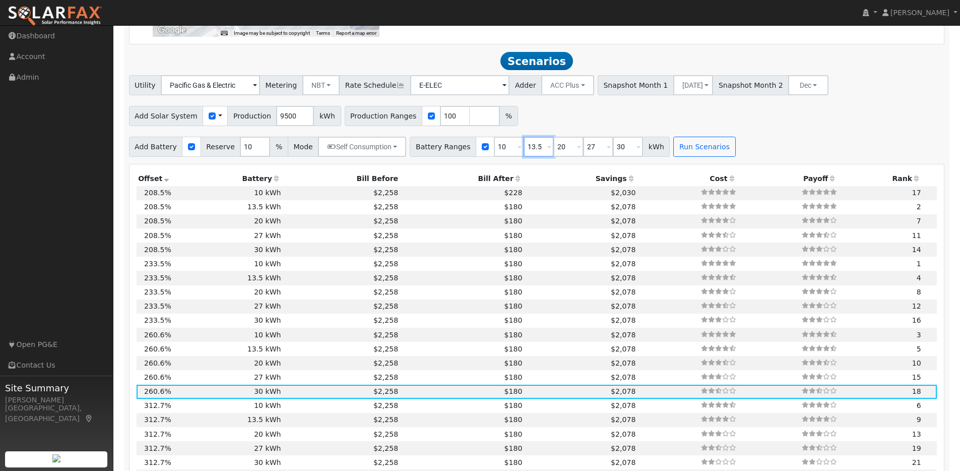
type input "30"
type input "20"
click at [481, 151] on div "Battery Ranges 10 Overrides Reserve % Mode None None Self Consumption Peak Savi…" at bounding box center [540, 147] width 260 height 20
type input "20"
type input "27"
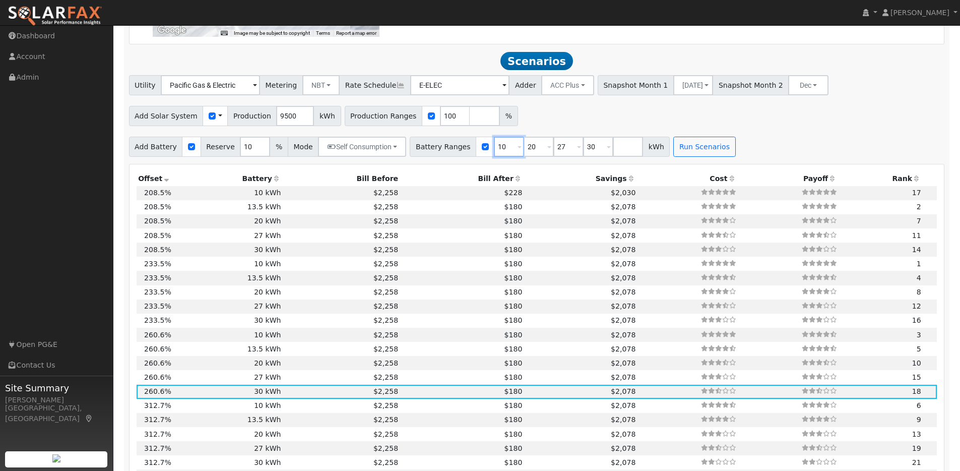
type input "30"
type input "20"
click at [524, 151] on input "27" at bounding box center [539, 147] width 30 height 20
type input "30"
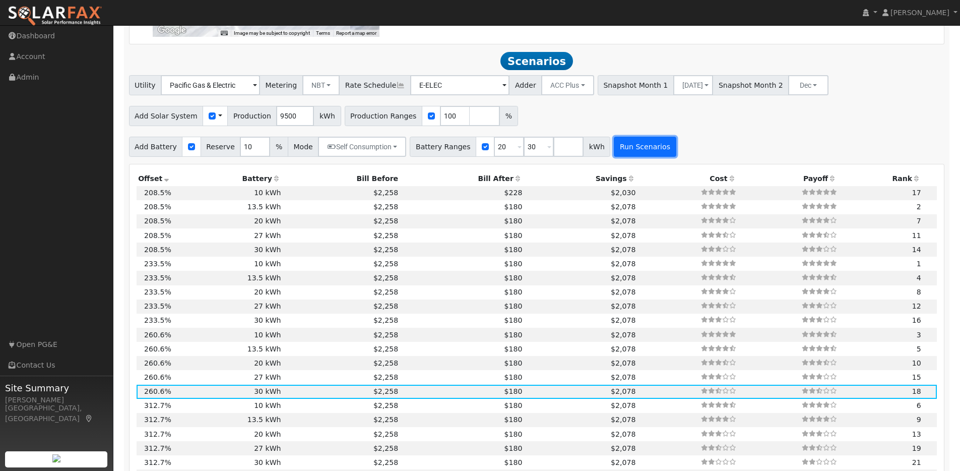
click at [633, 152] on button "Run Scenarios" at bounding box center [645, 147] width 62 height 20
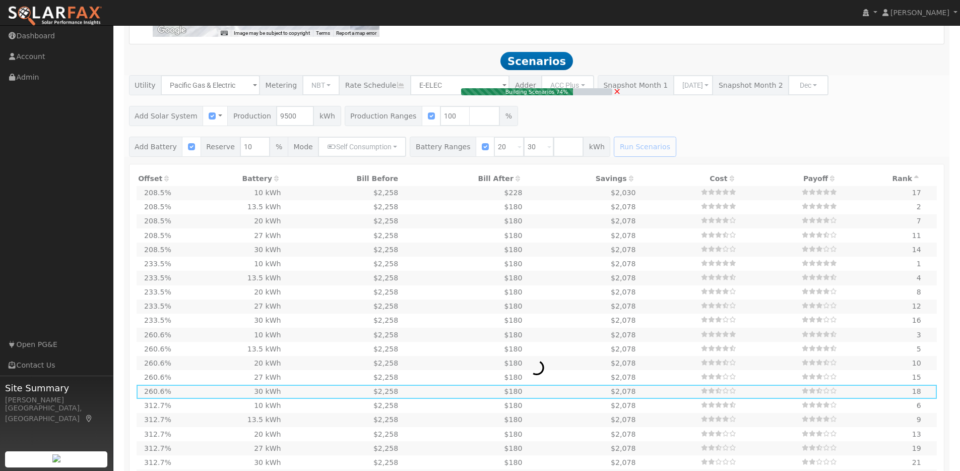
type input "$19,633"
type input "$20,200"
type input "$11,950"
type input "6.3"
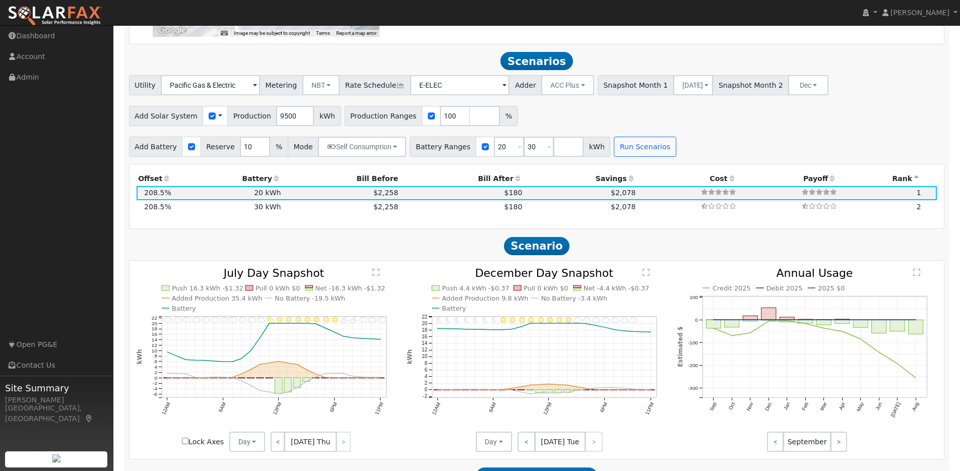
scroll to position [957, 0]
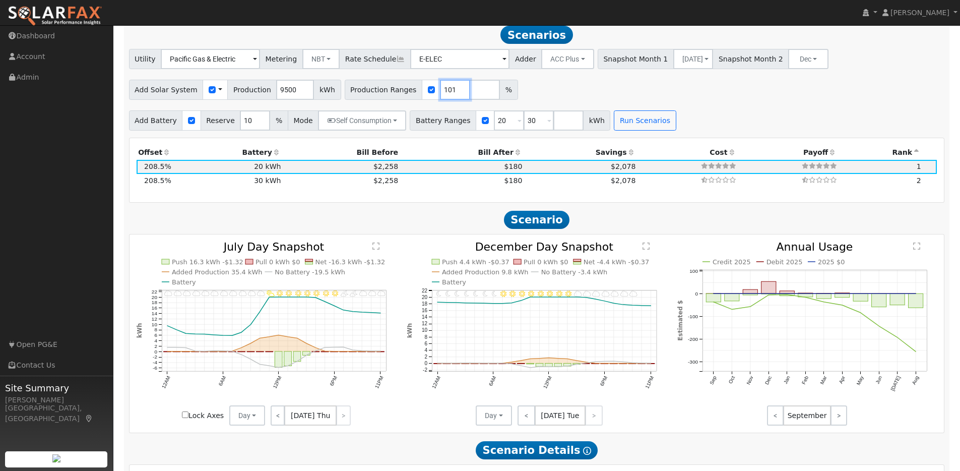
type input "101"
click at [448, 93] on input "101" at bounding box center [455, 90] width 30 height 20
click at [634, 123] on button "Run Scenarios" at bounding box center [645, 120] width 62 height 20
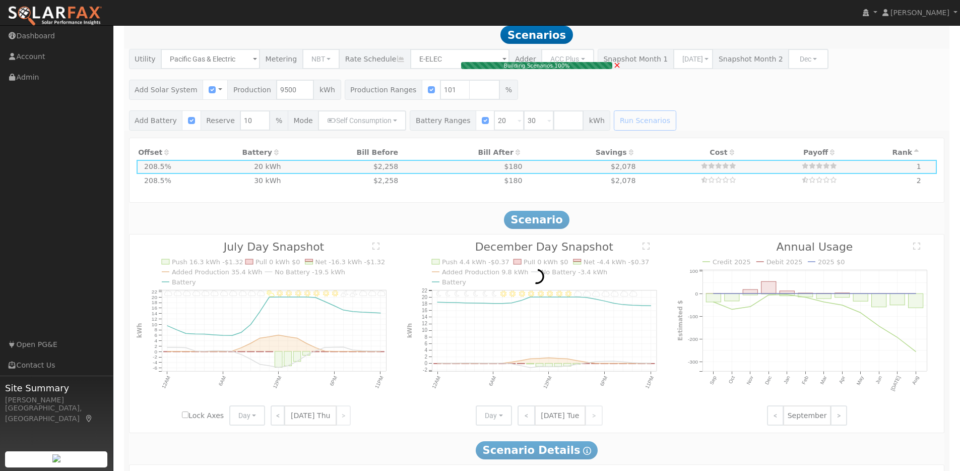
type input "$19,830"
type input "$12,009"
type input "6.4"
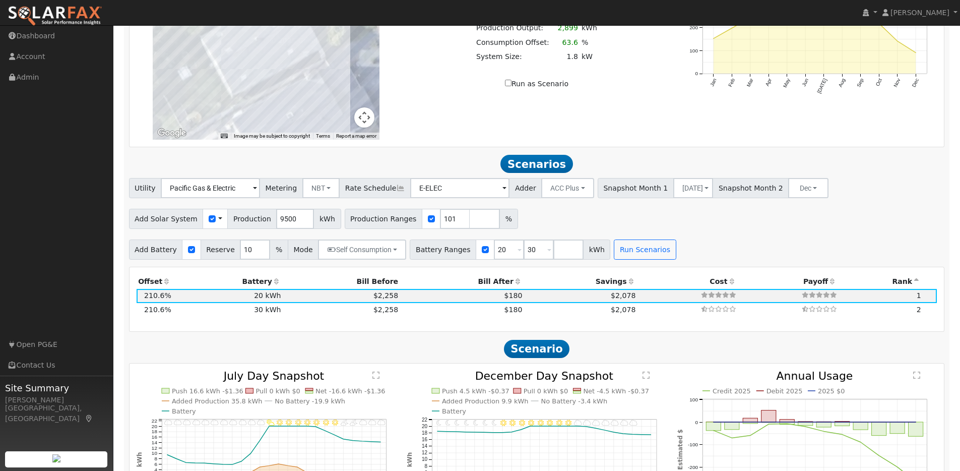
scroll to position [936, 0]
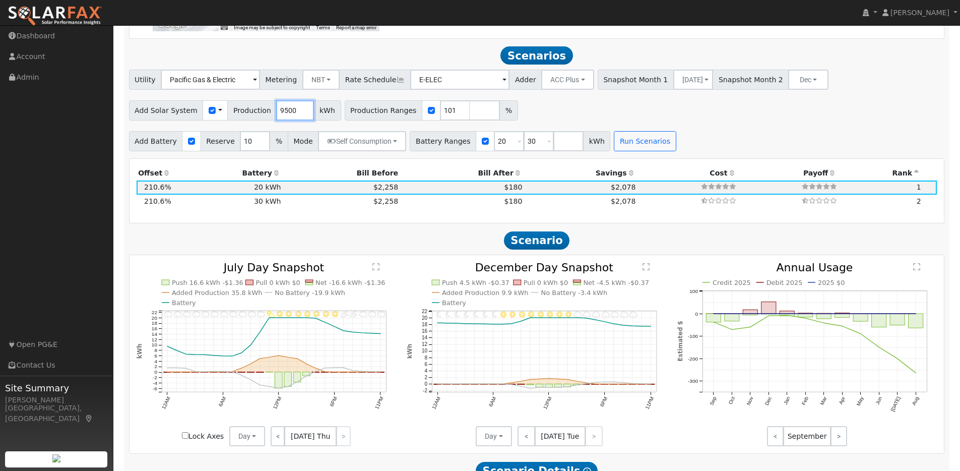
drag, startPoint x: 291, startPoint y: 115, endPoint x: 263, endPoint y: 112, distance: 28.3
click at [263, 112] on div "Add Solar System Use CSV Data Production 9500 kWh" at bounding box center [235, 110] width 212 height 20
type input "9978"
click at [548, 109] on div "Add Solar System Use CSV Data Production 9978 kWh Production Ranges 101 %" at bounding box center [537, 109] width 820 height 24
click at [630, 149] on button "Run Scenarios" at bounding box center [645, 141] width 62 height 20
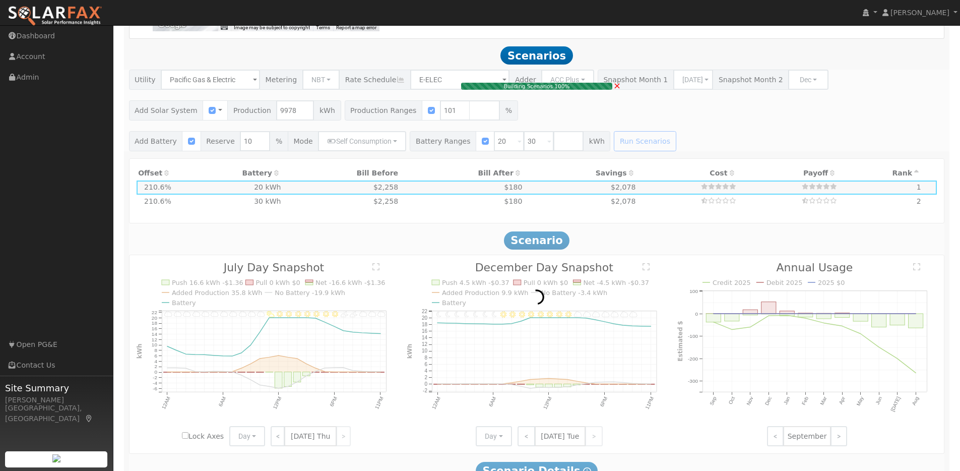
type input "$20,828"
type input "$12,308"
type input "6.7"
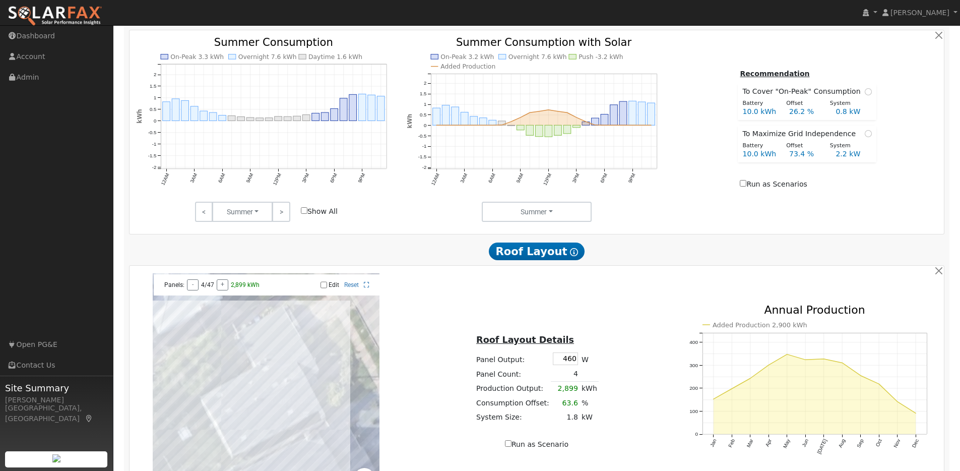
scroll to position [711, 0]
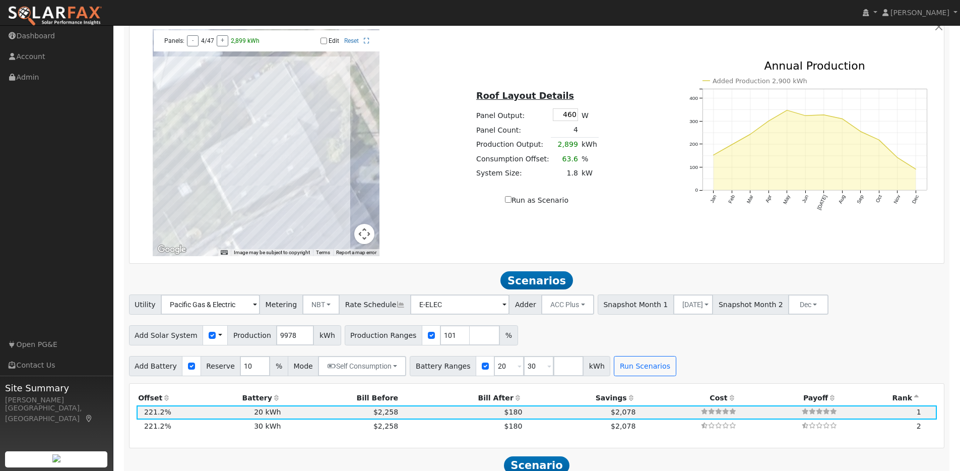
drag, startPoint x: 572, startPoint y: 118, endPoint x: 631, endPoint y: 133, distance: 60.3
click at [577, 120] on td "460" at bounding box center [565, 115] width 29 height 16
type input "4"
type input "440"
type input "4557"
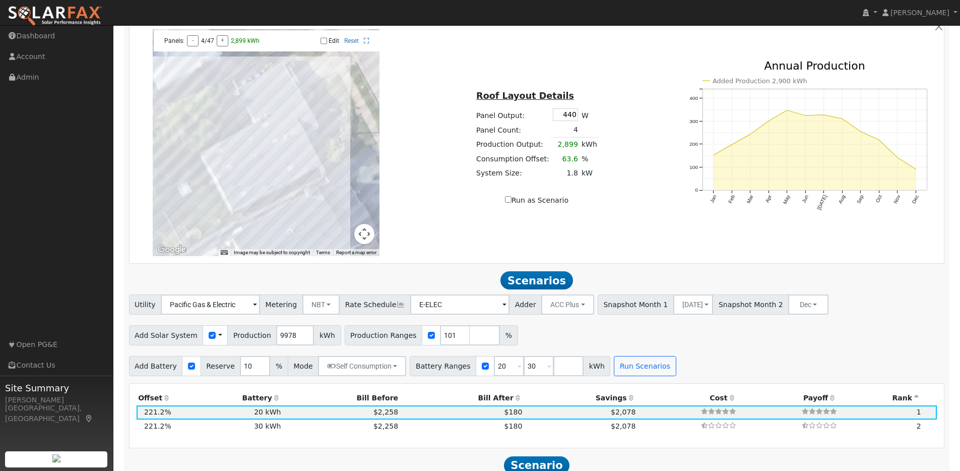
type input "80"
type input "100"
click at [581, 135] on td at bounding box center [589, 130] width 19 height 15
click at [580, 135] on td at bounding box center [589, 130] width 19 height 15
click at [574, 161] on td "60.8" at bounding box center [565, 159] width 29 height 14
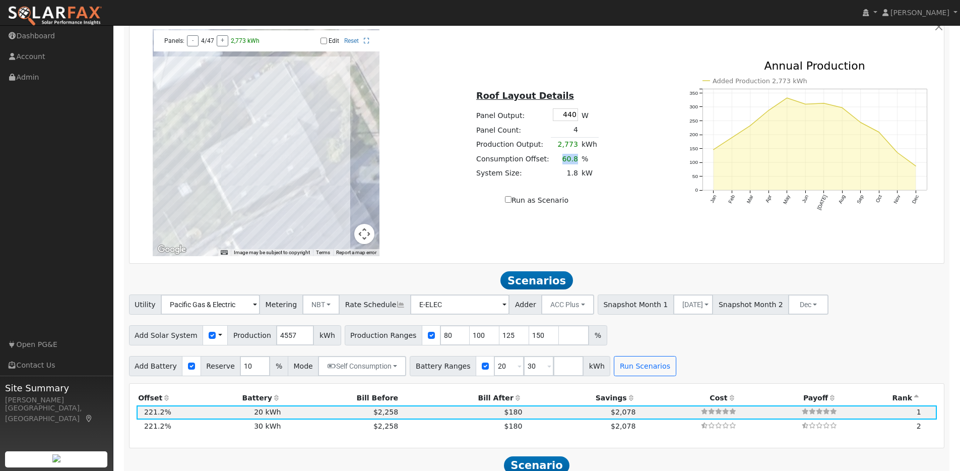
click at [551, 163] on td "60.8" at bounding box center [565, 159] width 29 height 14
click at [323, 41] on input "Edit" at bounding box center [324, 40] width 7 height 7
checkbox input "true"
click at [298, 153] on div at bounding box center [266, 142] width 227 height 227
drag, startPoint x: 243, startPoint y: 176, endPoint x: 235, endPoint y: 189, distance: 14.8
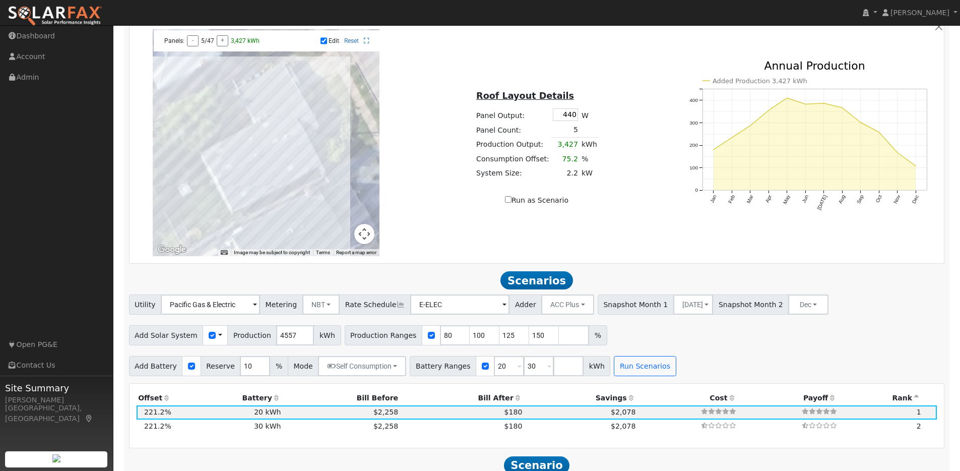
click at [243, 176] on div at bounding box center [266, 142] width 227 height 227
click at [240, 183] on div at bounding box center [266, 142] width 227 height 227
click at [232, 186] on div at bounding box center [266, 142] width 227 height 227
drag, startPoint x: 231, startPoint y: 195, endPoint x: 254, endPoint y: 194, distance: 23.2
click at [233, 195] on div at bounding box center [266, 142] width 227 height 227
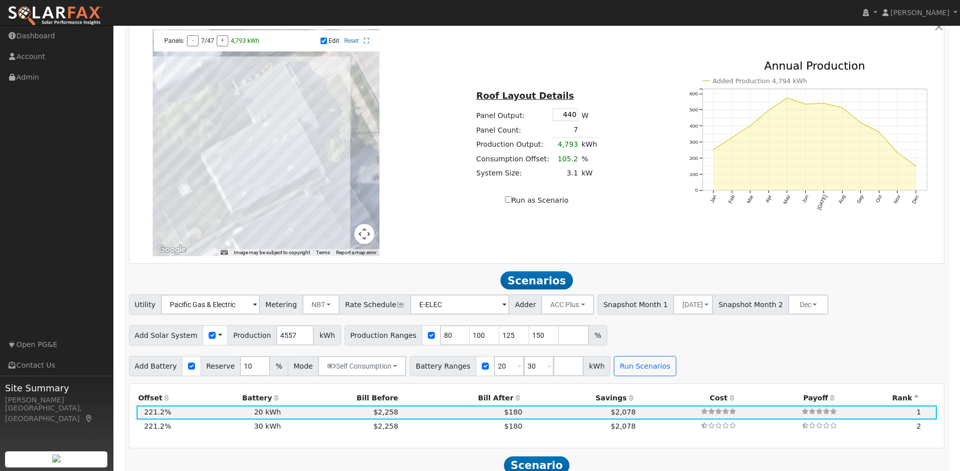
drag, startPoint x: 238, startPoint y: 196, endPoint x: 250, endPoint y: 193, distance: 12.5
click at [238, 196] on div at bounding box center [266, 142] width 227 height 227
drag, startPoint x: 250, startPoint y: 193, endPoint x: 261, endPoint y: 186, distance: 13.6
click at [250, 193] on div at bounding box center [266, 142] width 227 height 227
click at [262, 184] on div at bounding box center [266, 142] width 227 height 227
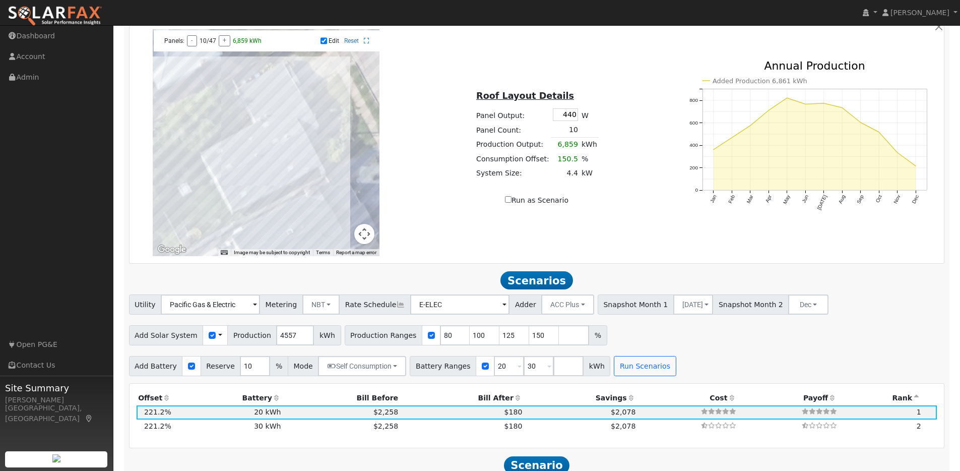
click at [248, 189] on div at bounding box center [266, 142] width 227 height 227
click at [274, 174] on div at bounding box center [266, 142] width 227 height 227
click at [307, 162] on div at bounding box center [266, 142] width 227 height 227
click at [278, 182] on div at bounding box center [266, 142] width 227 height 227
click at [628, 179] on div "Roof Layout Details Panel Output: 440 W Panel Count: 14 Production Output: 9,59…" at bounding box center [537, 142] width 271 height 127
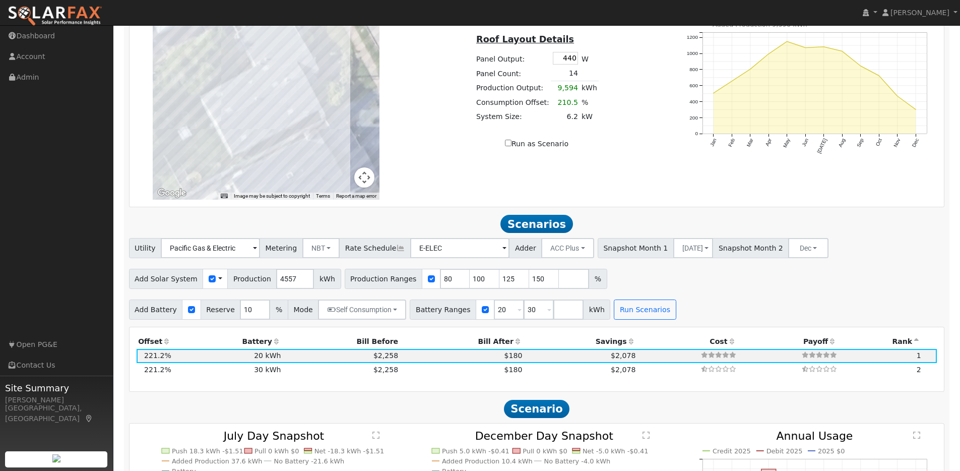
scroll to position [770, 0]
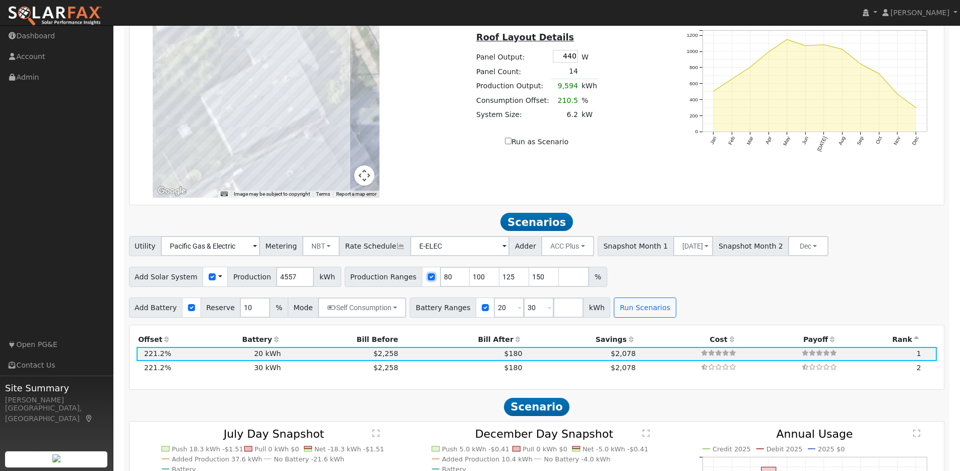
click at [428, 280] on input "checkbox" at bounding box center [431, 276] width 7 height 7
checkbox input "false"
click at [639, 314] on button "Run Scenarios" at bounding box center [645, 307] width 62 height 20
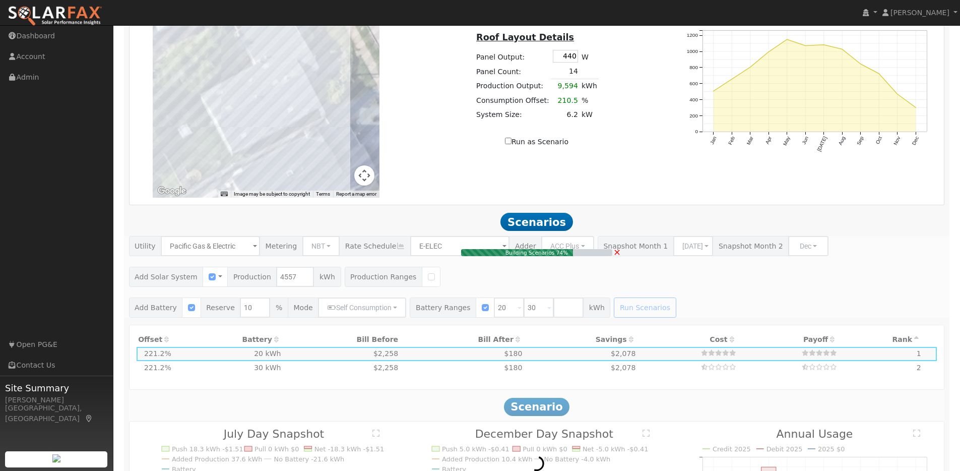
type input "$9,418"
type input "$8,885"
type input "3.0"
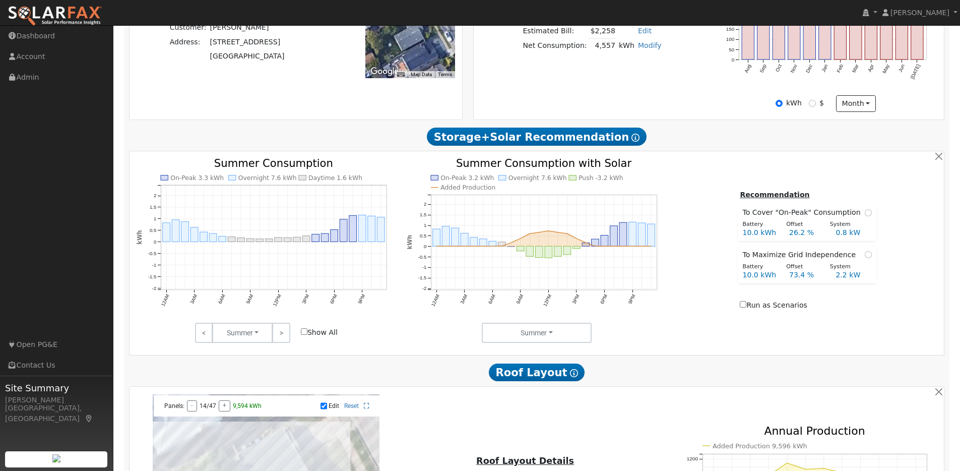
scroll to position [344, 0]
